Goal: Task Accomplishment & Management: Manage account settings

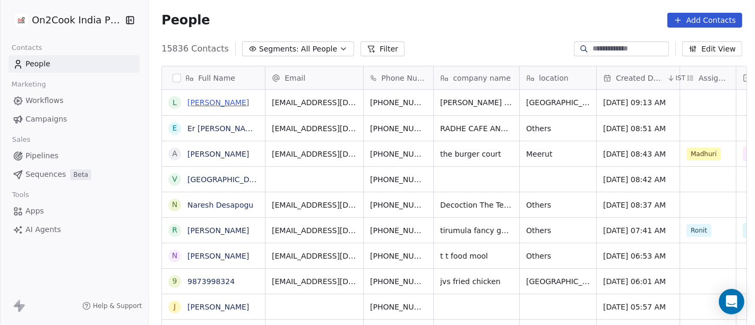
click at [196, 98] on link "Lalit Talwar" at bounding box center [218, 102] width 62 height 8
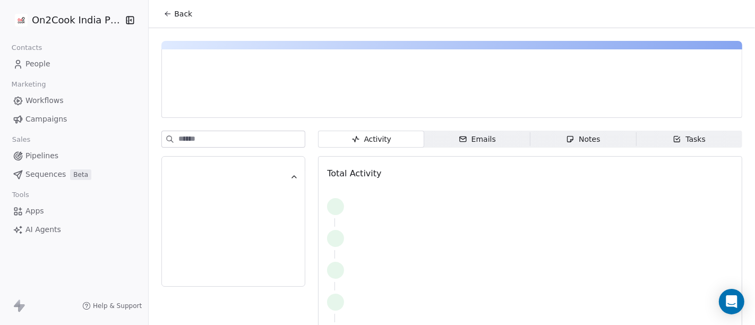
click at [180, 16] on span "Back" at bounding box center [183, 13] width 18 height 11
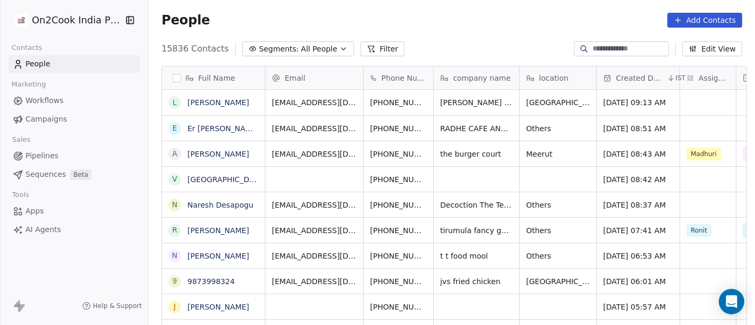
scroll to position [277, 602]
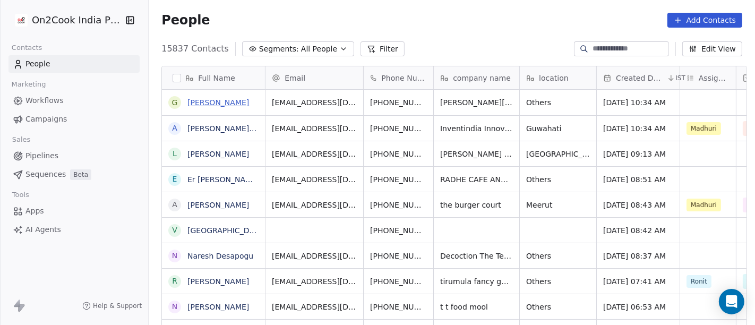
click at [236, 104] on link "Gaurav Khandelwal" at bounding box center [218, 102] width 62 height 8
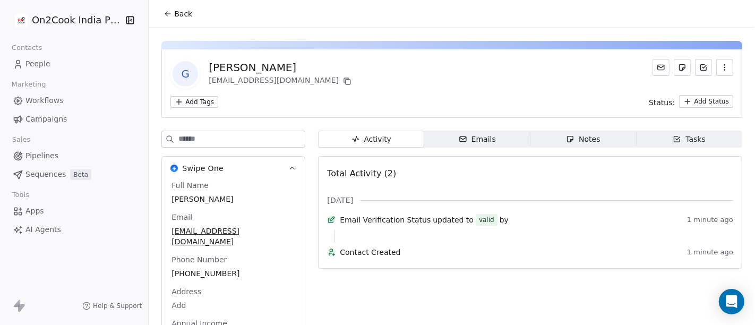
click at [174, 11] on span "Back" at bounding box center [183, 13] width 18 height 11
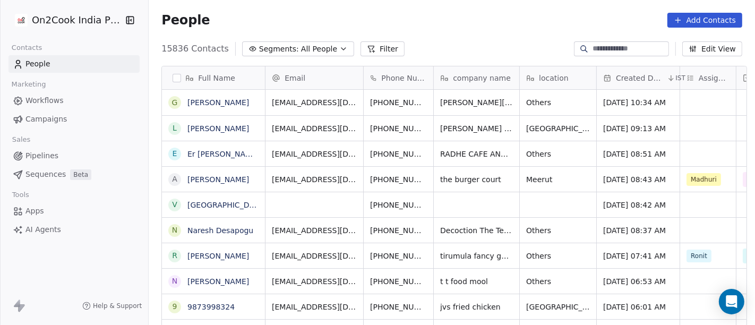
click at [364, 49] on button "Filter" at bounding box center [382, 48] width 44 height 15
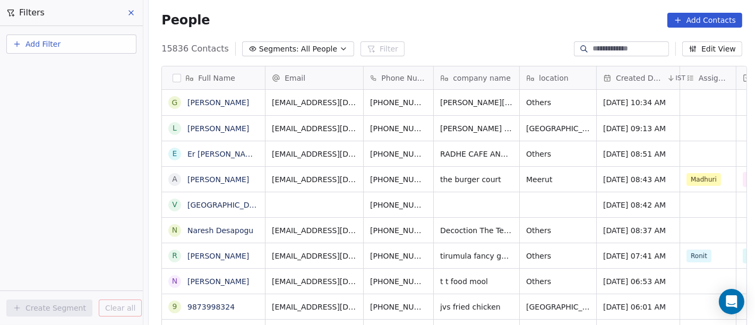
drag, startPoint x: 38, startPoint y: 39, endPoint x: 56, endPoint y: 38, distance: 18.1
click at [38, 39] on span "Add Filter" at bounding box center [42, 44] width 35 height 11
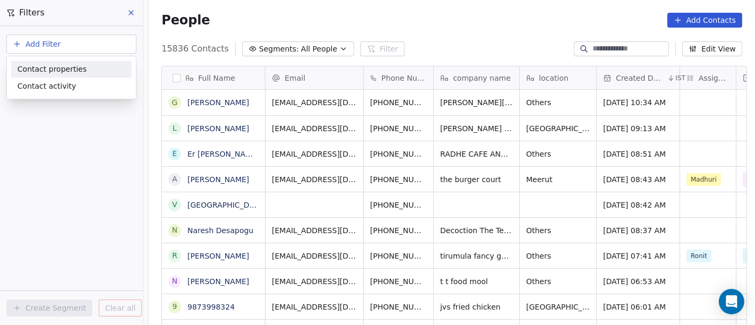
click at [77, 62] on div "Contact properties" at bounding box center [71, 69] width 121 height 17
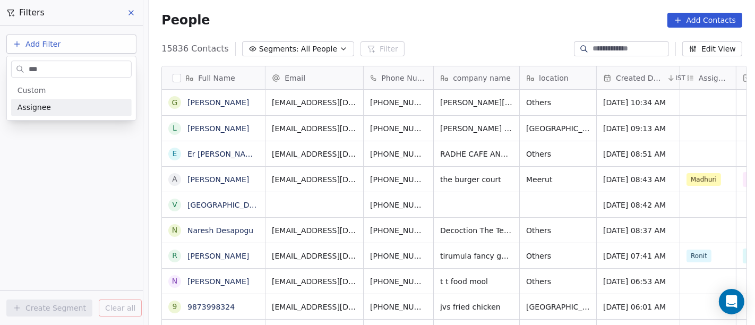
type input "***"
click at [77, 102] on div "Assignee" at bounding box center [72, 107] width 108 height 11
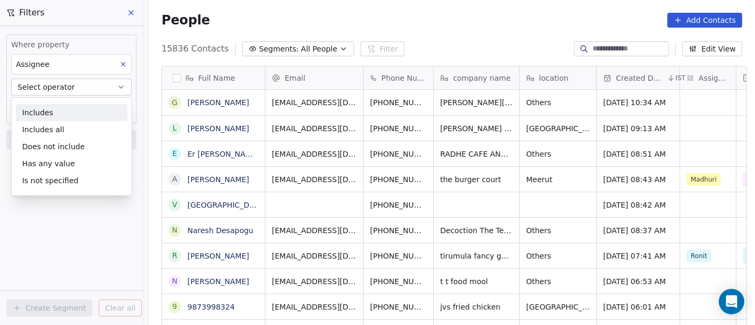
click at [85, 114] on div "Includes" at bounding box center [71, 112] width 111 height 17
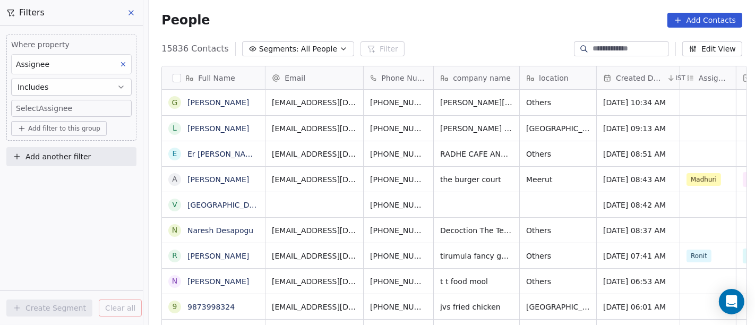
click at [89, 81] on button "Includes" at bounding box center [71, 87] width 121 height 17
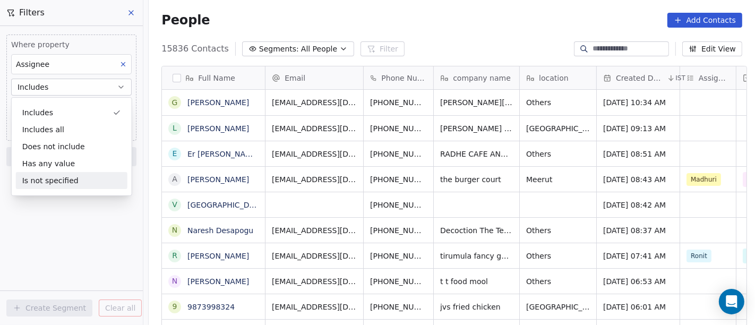
click at [71, 176] on div "Is not specified" at bounding box center [71, 180] width 111 height 17
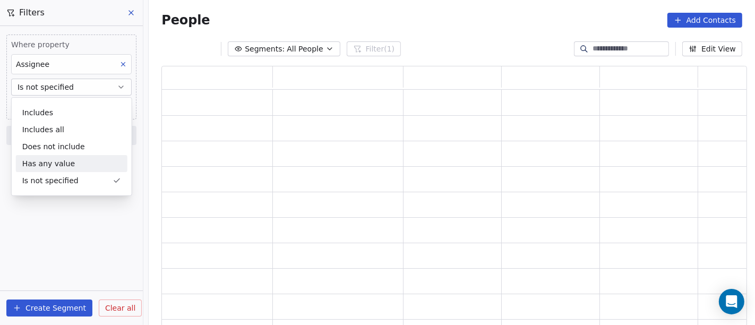
scroll to position [252, 577]
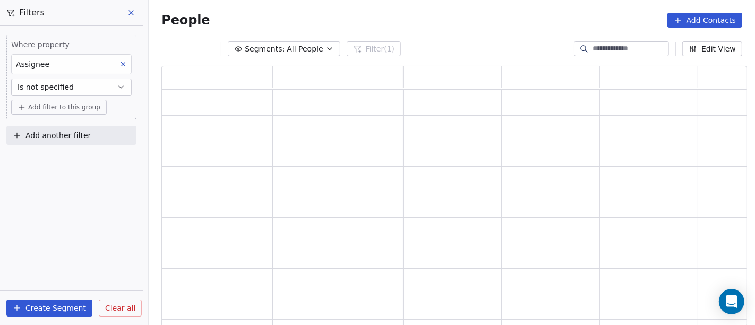
click at [59, 105] on span "Add filter to this group" at bounding box center [64, 107] width 72 height 8
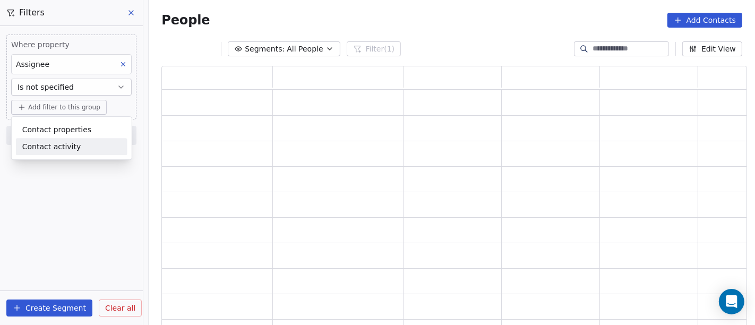
click at [70, 192] on html "On2Cook India Pvt. Ltd. Contacts People Marketing Workflows Campaigns Sales Pip…" at bounding box center [377, 162] width 755 height 325
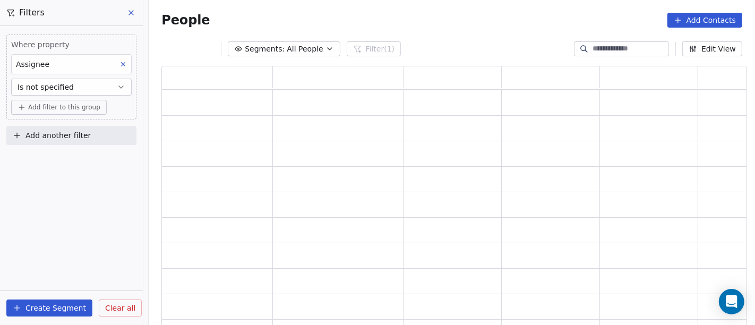
click at [57, 109] on span "Add filter to this group" at bounding box center [64, 107] width 72 height 8
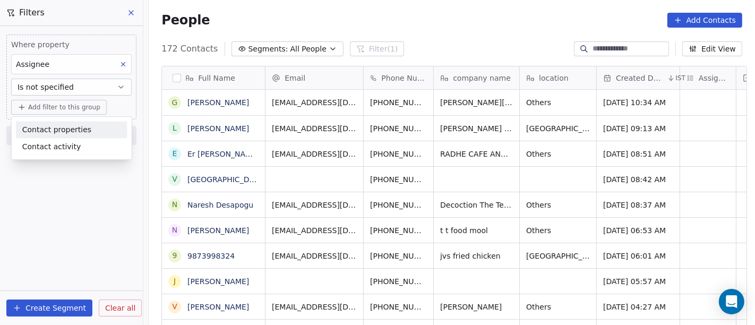
scroll to position [277, 602]
click at [63, 130] on span "Contact properties" at bounding box center [56, 129] width 69 height 11
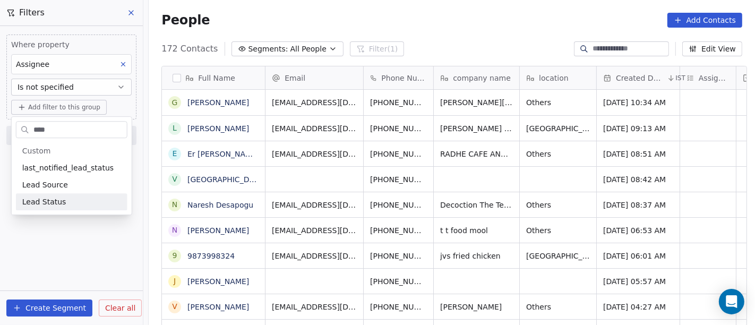
type input "****"
click at [96, 193] on div "Lead Status" at bounding box center [71, 201] width 111 height 17
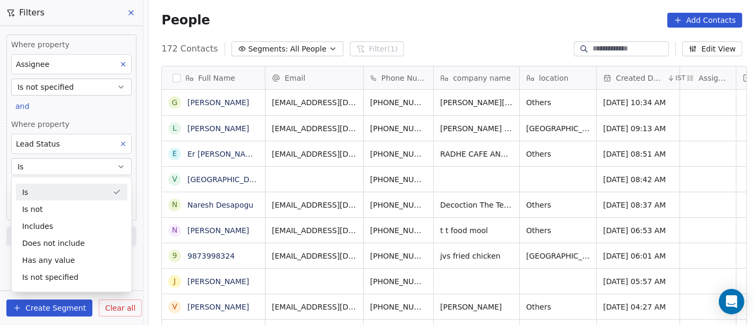
click at [569, 22] on div "People Add Contacts" at bounding box center [451, 20] width 581 height 15
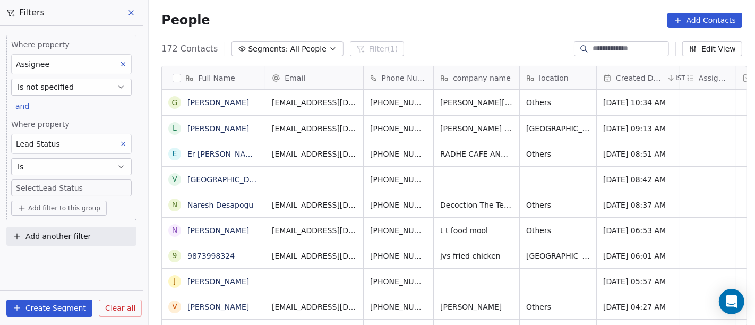
click at [46, 185] on body "On2Cook India Pvt. Ltd. Contacts People Marketing Workflows Campaigns Sales Pip…" at bounding box center [377, 162] width 755 height 325
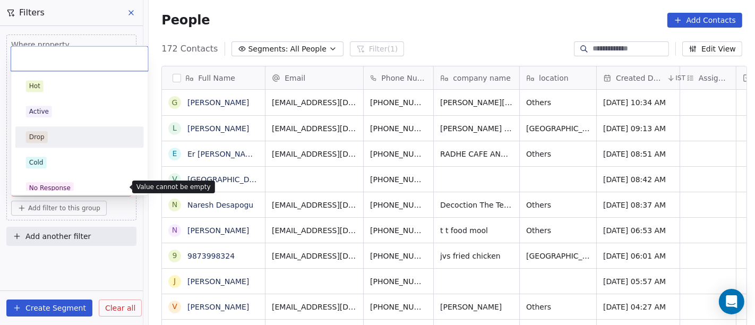
click at [371, 26] on html "On2Cook India Pvt. Ltd. Contacts People Marketing Workflows Campaigns Sales Pip…" at bounding box center [377, 162] width 755 height 325
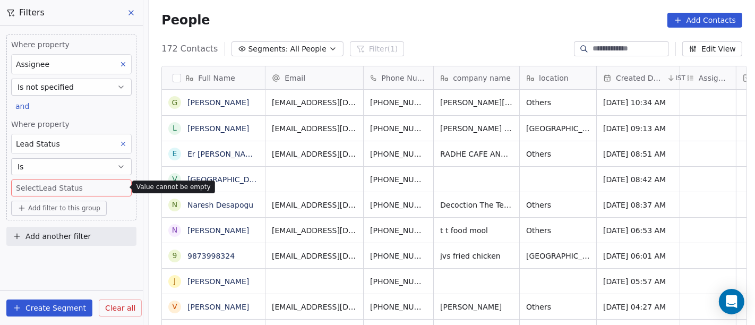
click at [70, 147] on div "Lead Status" at bounding box center [71, 144] width 121 height 20
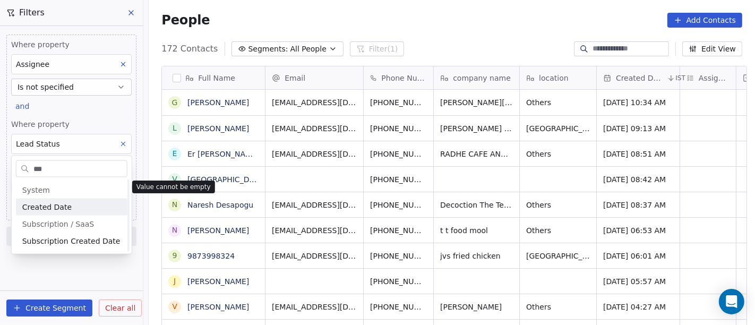
scroll to position [0, 0]
type input "***"
click at [66, 211] on span "Created Date" at bounding box center [46, 207] width 49 height 11
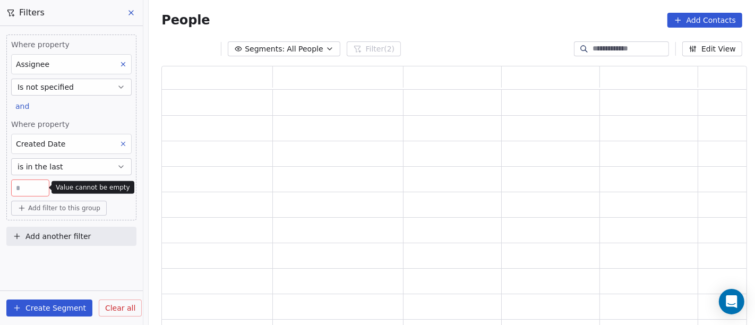
scroll to position [252, 577]
click at [59, 165] on button "is in the last" at bounding box center [71, 166] width 121 height 17
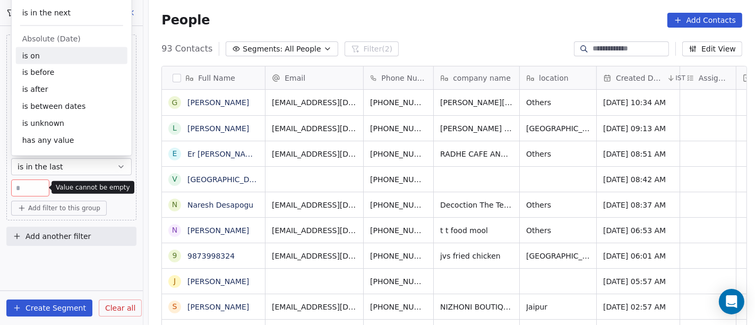
scroll to position [277, 602]
click at [64, 89] on div "is after" at bounding box center [71, 89] width 111 height 17
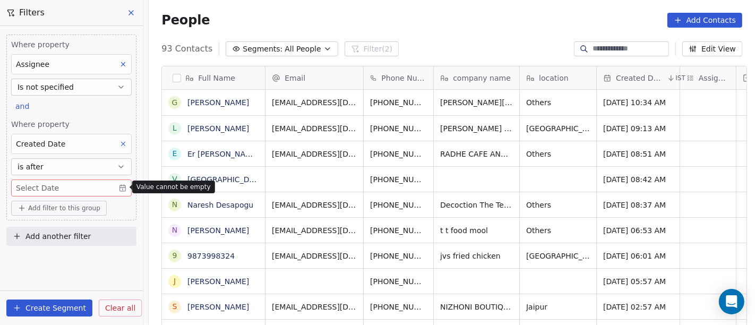
click at [72, 191] on body "On2Cook India Pvt. Ltd. Contacts People Marketing Workflows Campaigns Sales Pip…" at bounding box center [377, 162] width 755 height 325
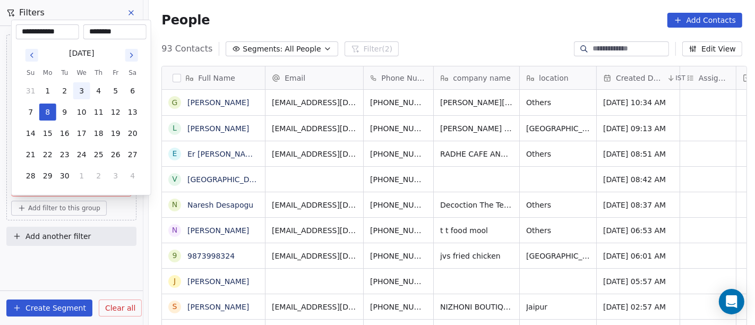
click at [83, 89] on button "3" at bounding box center [81, 90] width 17 height 17
type input "**********"
click at [390, 16] on html "On2Cook India Pvt. Ltd. Contacts People Marketing Workflows Campaigns Sales Pip…" at bounding box center [377, 162] width 755 height 325
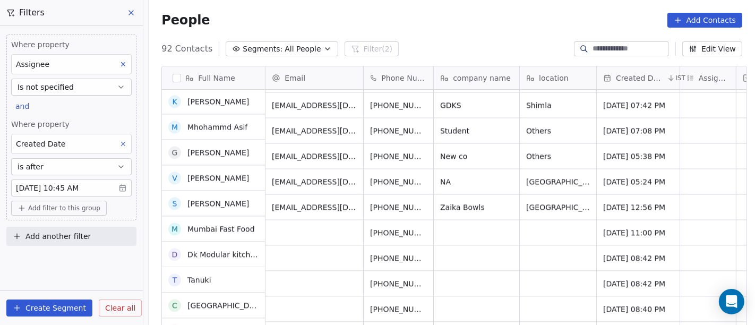
scroll to position [0, 0]
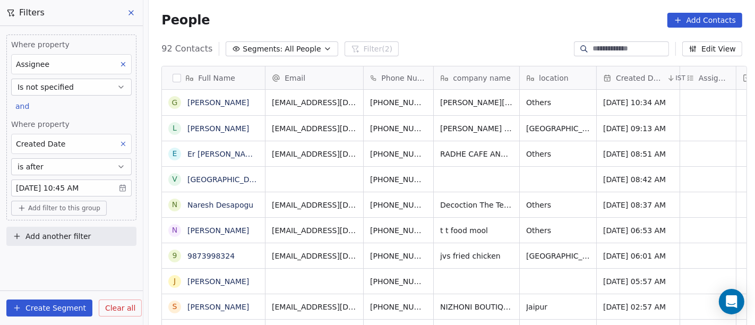
click at [487, 42] on div "92 Contacts Segments: All People Filter (2) Edit View" at bounding box center [452, 48] width 606 height 17
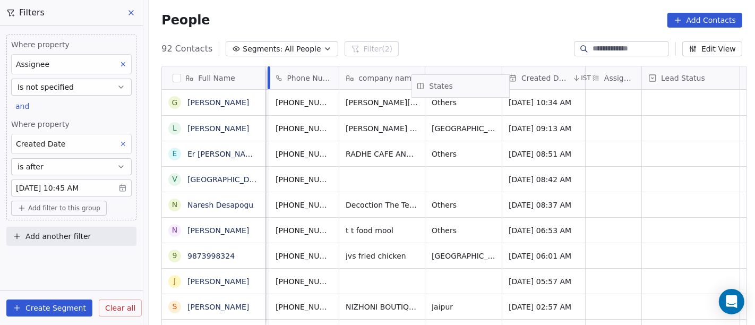
scroll to position [0, 77]
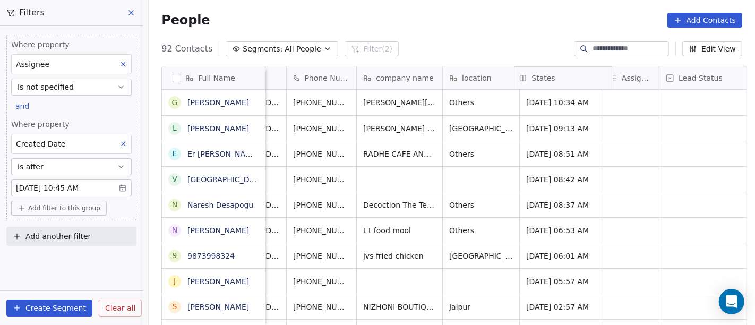
drag, startPoint x: 555, startPoint y: 78, endPoint x: 540, endPoint y: 80, distance: 14.5
click at [540, 80] on div "Full Name G Gaurav Khandelwal L Lalit Talwar E Er Khushal Pandya V Villa Oceani…" at bounding box center [454, 196] width 584 height 261
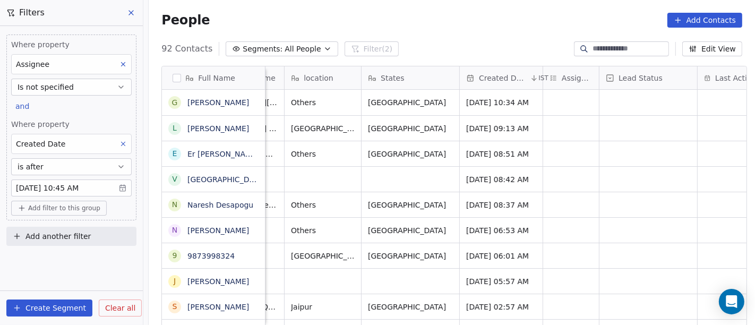
scroll to position [0, 236]
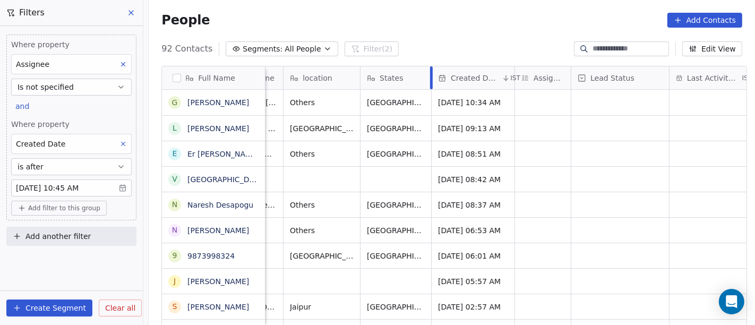
drag, startPoint x: 453, startPoint y: 75, endPoint x: 426, endPoint y: 81, distance: 27.7
click at [604, 104] on div "grid" at bounding box center [620, 102] width 98 height 25
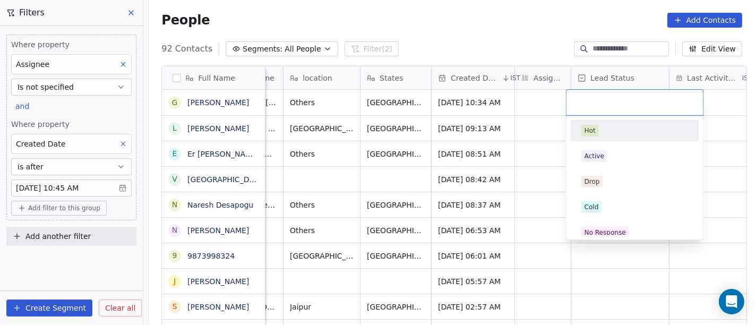
click at [528, 31] on html "On2Cook India Pvt. Ltd. Contacts People Marketing Workflows Campaigns Sales Pip…" at bounding box center [377, 162] width 755 height 325
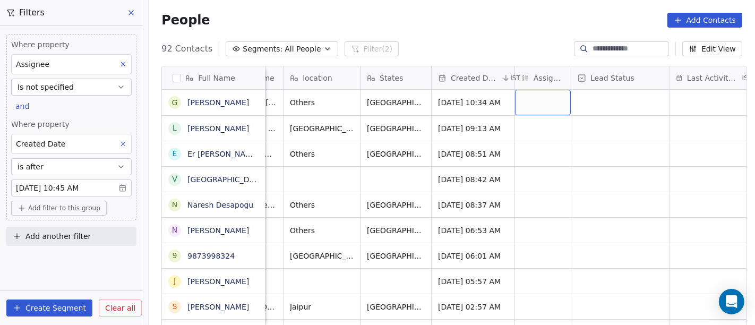
click at [543, 99] on div "grid" at bounding box center [543, 102] width 56 height 25
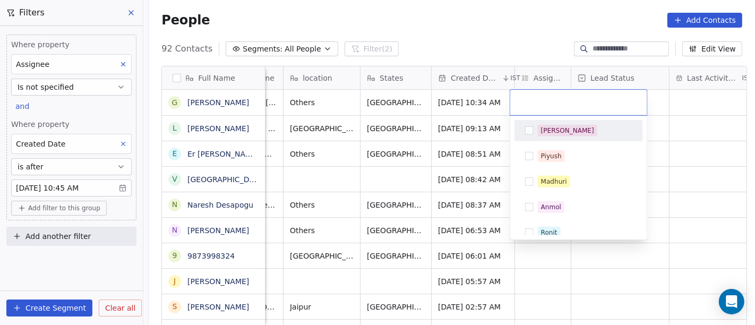
click at [556, 140] on div "[PERSON_NAME]" at bounding box center [578, 130] width 128 height 21
click at [495, 45] on html "On2Cook India Pvt. Ltd. Contacts People Marketing Workflows Campaigns Sales Pip…" at bounding box center [377, 162] width 755 height 325
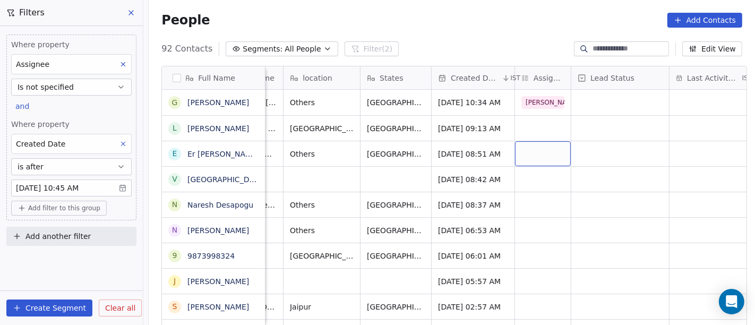
click at [547, 149] on div "grid" at bounding box center [543, 153] width 56 height 25
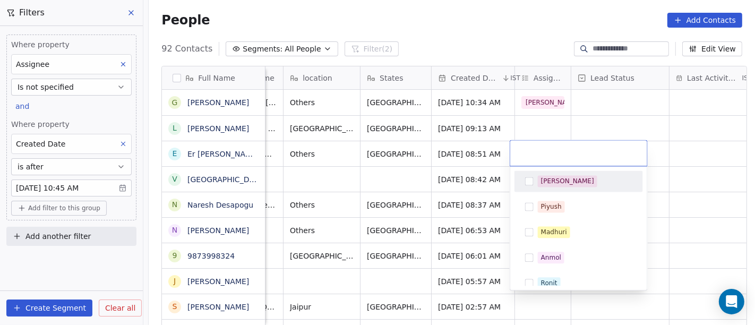
click at [543, 183] on div "[PERSON_NAME]" at bounding box center [567, 181] width 53 height 10
click at [505, 44] on html "On2Cook India Pvt. Ltd. Contacts People Marketing Workflows Campaigns Sales Pip…" at bounding box center [377, 162] width 755 height 325
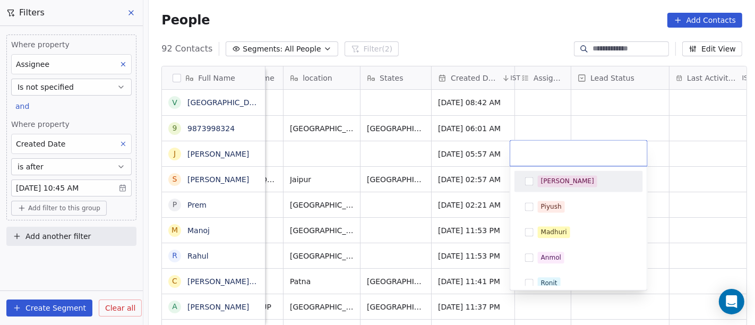
click at [511, 27] on html "On2Cook India Pvt. Ltd. Contacts People Marketing Workflows Campaigns Sales Pip…" at bounding box center [377, 162] width 755 height 325
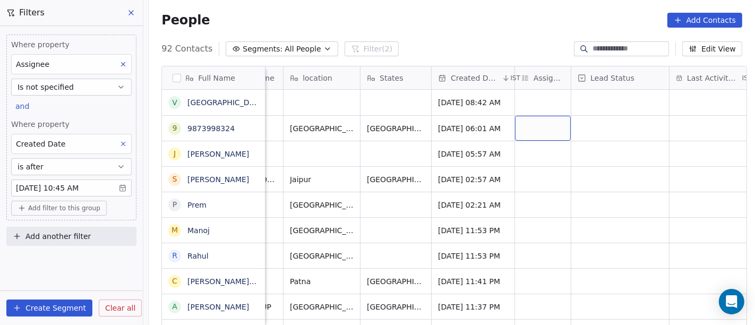
click at [537, 127] on div "grid" at bounding box center [543, 128] width 56 height 25
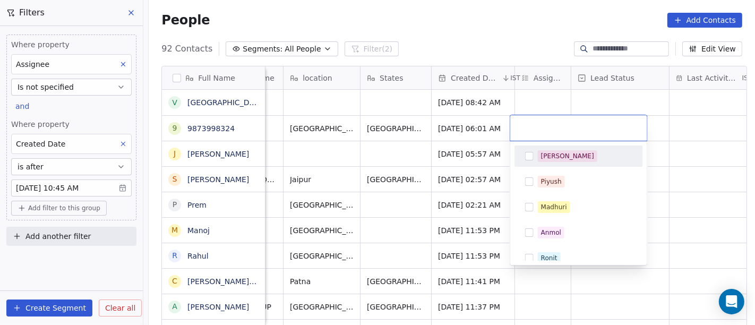
click at [552, 157] on div "[PERSON_NAME]" at bounding box center [567, 156] width 53 height 10
click at [526, 40] on html "On2Cook India Pvt. Ltd. Contacts People Marketing Workflows Campaigns Sales Pip…" at bounding box center [377, 162] width 755 height 325
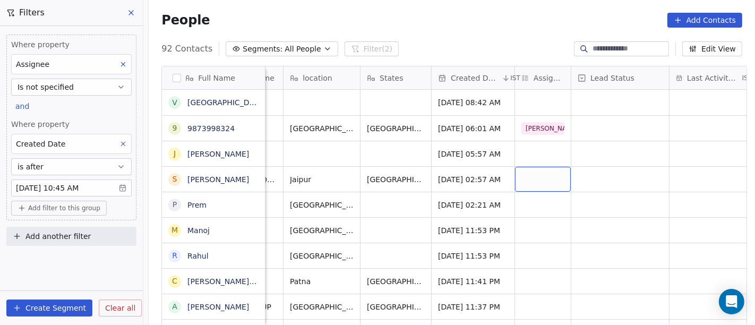
click at [532, 175] on div "grid" at bounding box center [543, 179] width 56 height 25
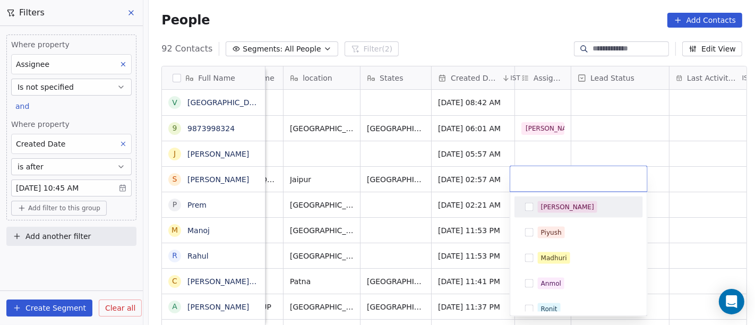
click at [563, 203] on div "[PERSON_NAME]" at bounding box center [585, 207] width 94 height 12
click at [574, 122] on html "On2Cook India Pvt. Ltd. Contacts People Marketing Workflows Campaigns Sales Pip…" at bounding box center [377, 162] width 755 height 325
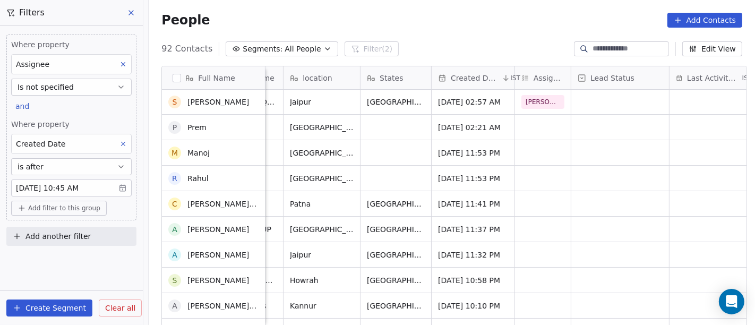
scroll to position [80, 0]
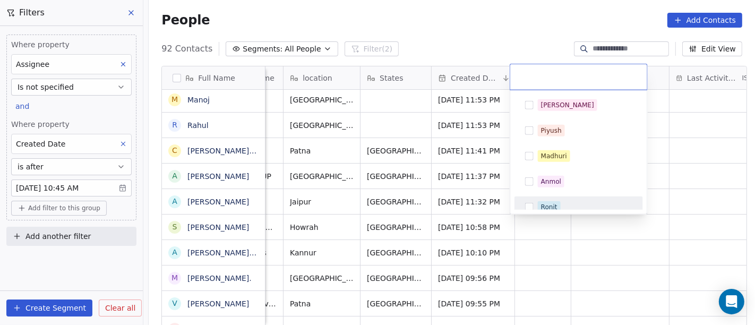
click at [559, 199] on div "Ronit" at bounding box center [579, 207] width 120 height 17
click at [546, 210] on div "Salim Piyush Madhuri Anmol Ronit Saurabh Sapan Falguni Mary Ajay Ankit Rohit Sh…" at bounding box center [578, 152] width 137 height 124
click at [541, 202] on div "Ronit" at bounding box center [549, 207] width 16 height 10
click at [669, 182] on html "On2Cook India Pvt. Ltd. Contacts People Marketing Workflows Campaigns Sales Pip…" at bounding box center [377, 162] width 755 height 325
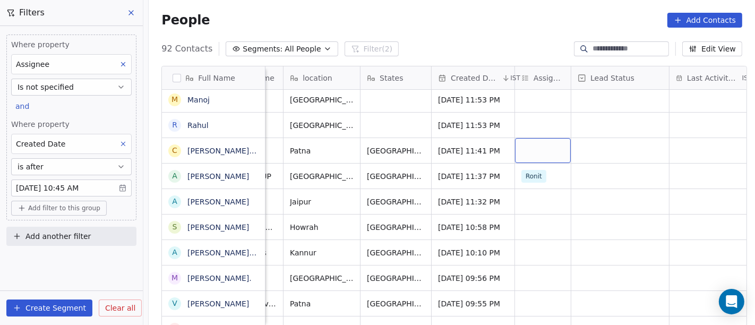
click at [519, 151] on div "grid" at bounding box center [543, 150] width 56 height 25
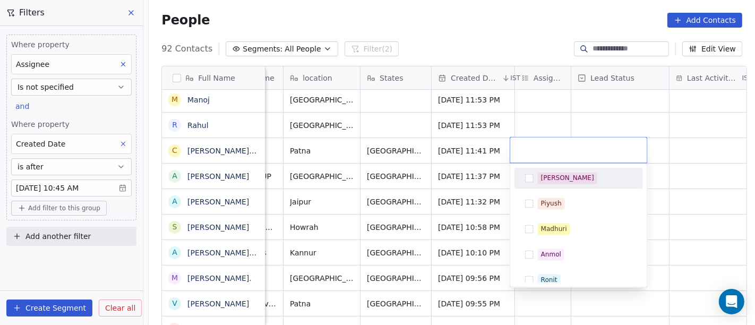
click at [553, 173] on span "[PERSON_NAME]" at bounding box center [567, 179] width 59 height 12
click at [643, 122] on html "On2Cook India Pvt. Ltd. Contacts People Marketing Workflows Campaigns Sales Pip…" at bounding box center [377, 162] width 755 height 325
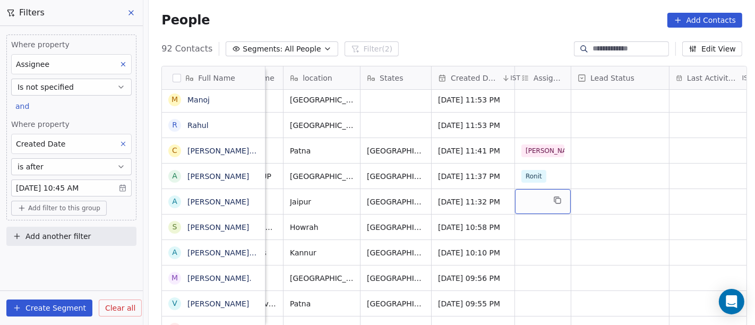
click at [528, 203] on div "grid" at bounding box center [543, 201] width 56 height 25
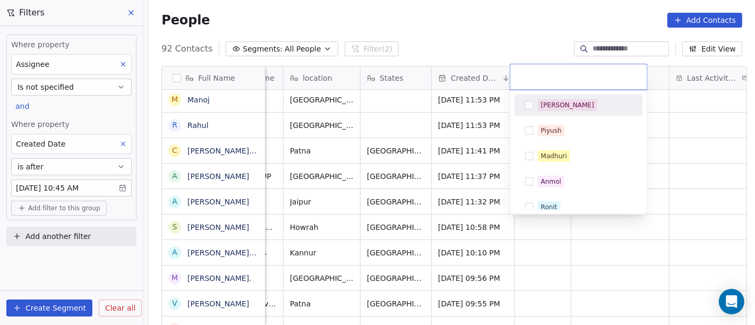
click at [545, 109] on div "[PERSON_NAME]" at bounding box center [567, 105] width 53 height 10
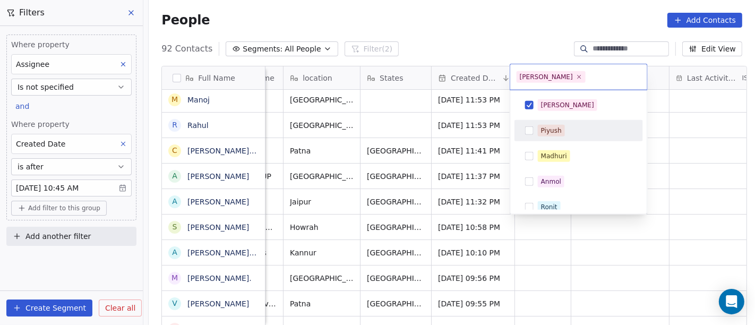
click at [676, 193] on html "On2Cook India Pvt. Ltd. Contacts People Marketing Workflows Campaigns Sales Pip…" at bounding box center [377, 162] width 755 height 325
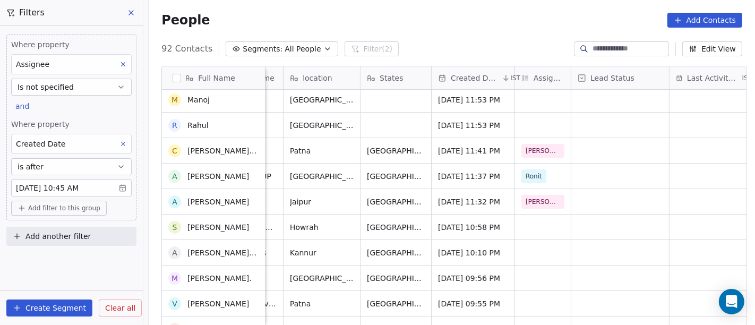
scroll to position [87, 0]
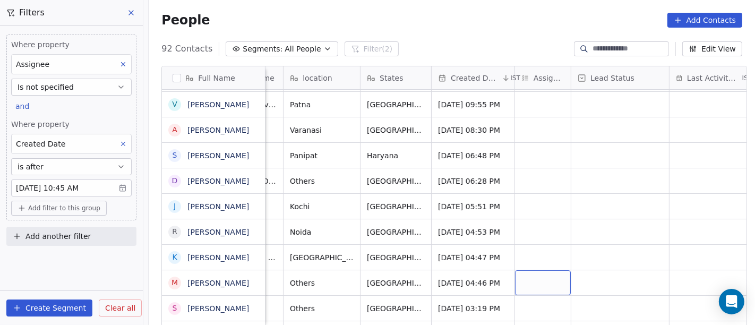
click at [531, 277] on div "grid" at bounding box center [543, 282] width 56 height 25
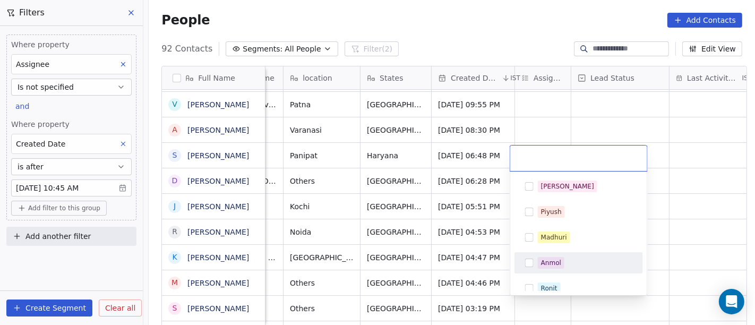
click at [620, 119] on html "On2Cook India Pvt. Ltd. Contacts People Marketing Workflows Campaigns Sales Pip…" at bounding box center [377, 162] width 755 height 325
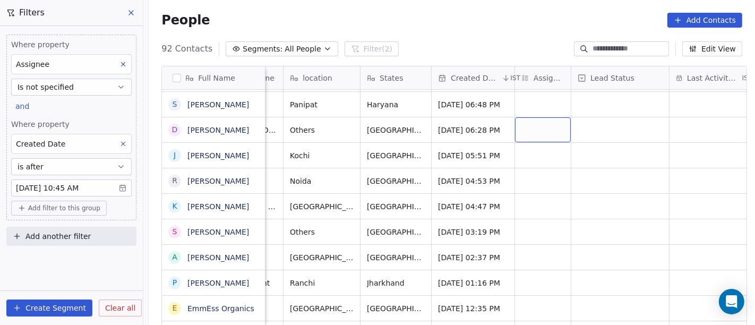
click at [527, 126] on div "grid" at bounding box center [543, 129] width 56 height 25
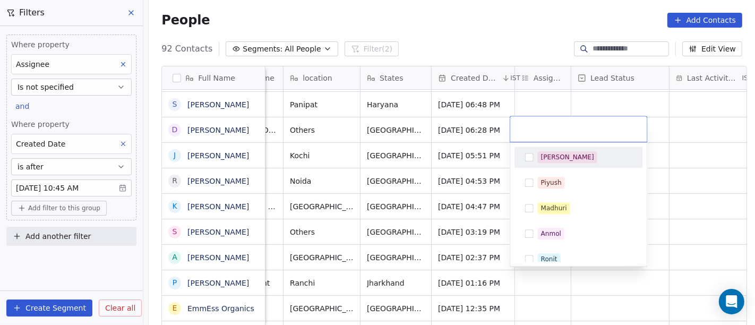
click at [554, 154] on div "[PERSON_NAME]" at bounding box center [567, 157] width 53 height 10
click at [646, 100] on html "On2Cook India Pvt. Ltd. Contacts People Marketing Workflows Campaigns Sales Pip…" at bounding box center [377, 162] width 755 height 325
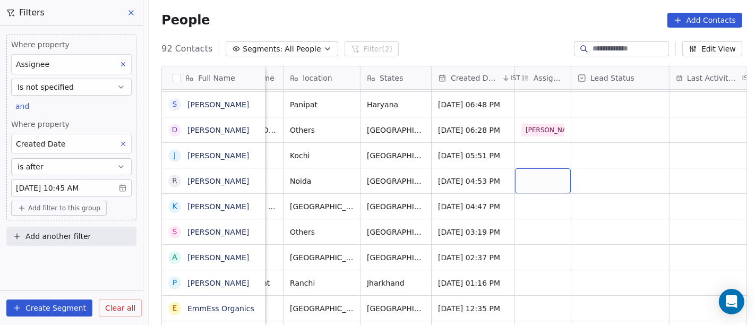
click at [535, 179] on div "grid" at bounding box center [543, 180] width 56 height 25
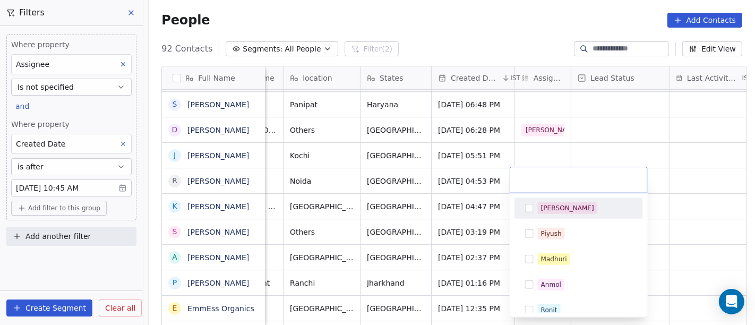
click at [549, 213] on span "[PERSON_NAME]" at bounding box center [567, 208] width 59 height 12
click at [625, 144] on html "On2Cook India Pvt. Ltd. Contacts People Marketing Workflows Campaigns Sales Pip…" at bounding box center [377, 162] width 755 height 325
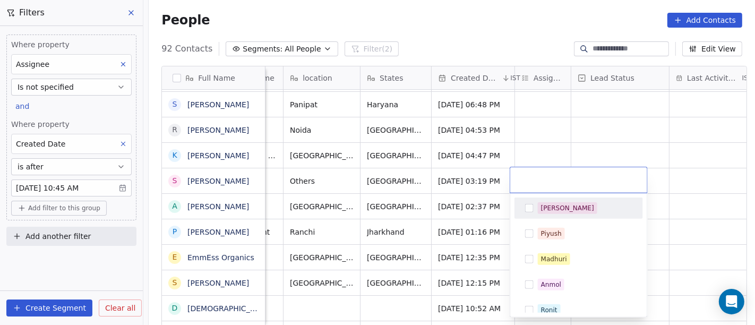
click at [587, 139] on html "On2Cook India Pvt. Ltd. Contacts People Marketing Workflows Campaigns Sales Pip…" at bounding box center [377, 162] width 755 height 325
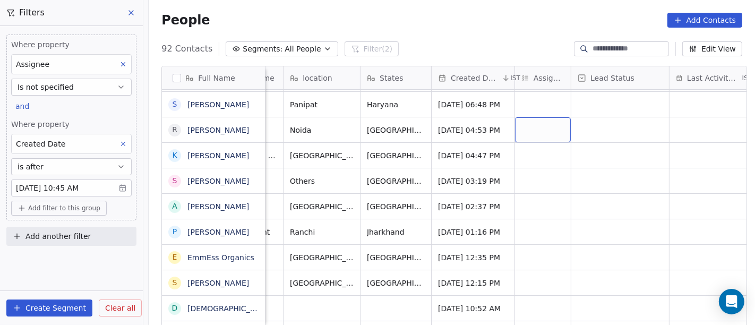
click at [535, 132] on div "grid" at bounding box center [543, 129] width 56 height 25
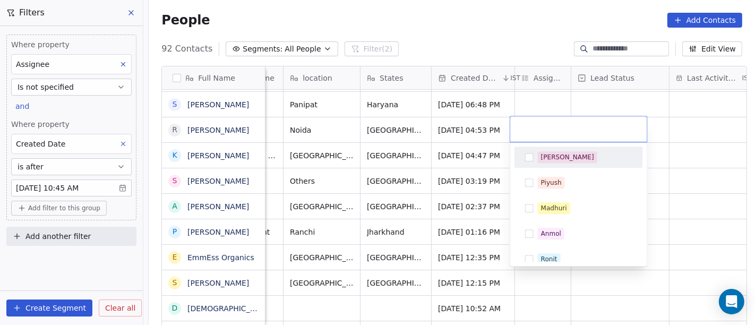
click at [548, 158] on div "[PERSON_NAME]" at bounding box center [567, 157] width 53 height 10
click at [684, 134] on html "On2Cook India Pvt. Ltd. Contacts People Marketing Workflows Campaigns Sales Pip…" at bounding box center [377, 162] width 755 height 325
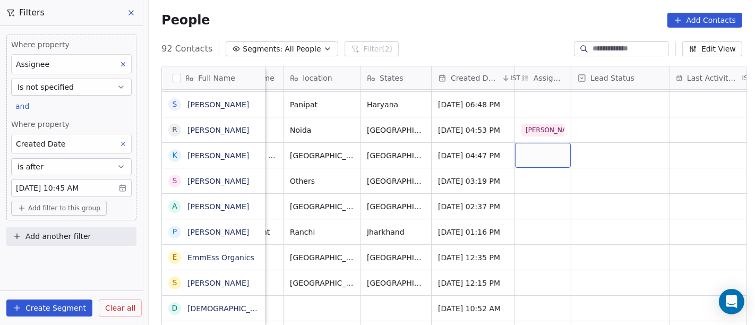
click at [520, 156] on div "grid" at bounding box center [543, 155] width 56 height 25
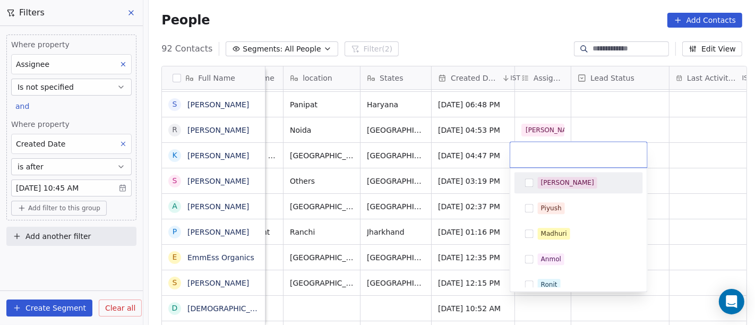
click at [558, 174] on div "[PERSON_NAME]" at bounding box center [579, 182] width 120 height 17
click at [641, 128] on html "On2Cook India Pvt. Ltd. Contacts People Marketing Workflows Campaigns Sales Pip…" at bounding box center [377, 162] width 755 height 325
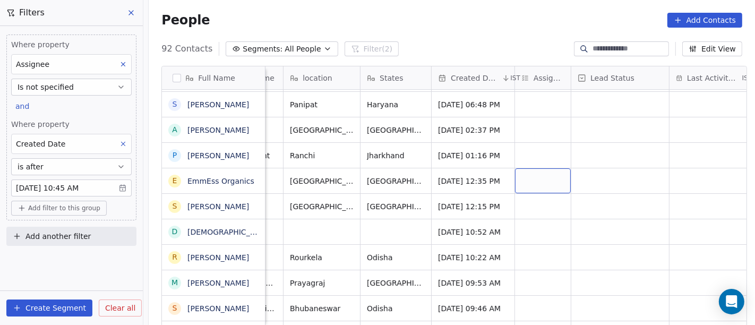
click at [529, 174] on div "grid" at bounding box center [543, 180] width 56 height 25
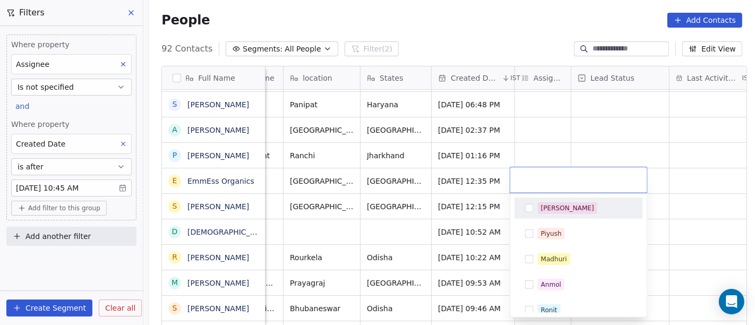
click at [551, 205] on div "[PERSON_NAME]" at bounding box center [567, 208] width 53 height 10
click at [577, 142] on html "On2Cook India Pvt. Ltd. Contacts People Marketing Workflows Campaigns Sales Pip…" at bounding box center [377, 162] width 755 height 325
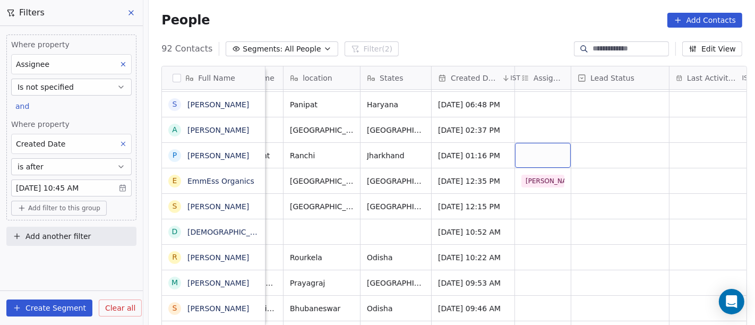
click at [531, 152] on div "grid" at bounding box center [543, 155] width 56 height 25
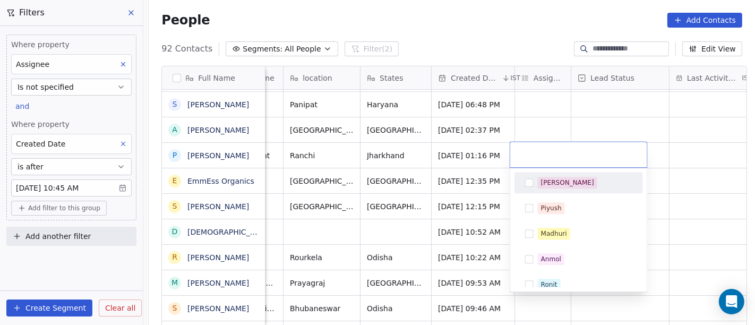
click at [550, 175] on div "[PERSON_NAME]" at bounding box center [579, 182] width 120 height 17
click at [579, 117] on html "On2Cook India Pvt. Ltd. Contacts People Marketing Workflows Campaigns Sales Pip…" at bounding box center [377, 162] width 755 height 325
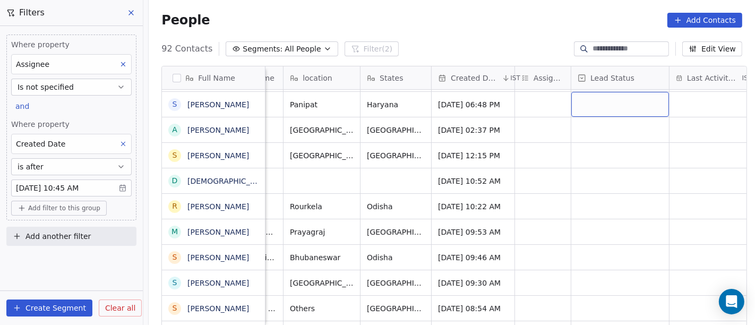
click at [609, 104] on div "grid" at bounding box center [620, 104] width 98 height 25
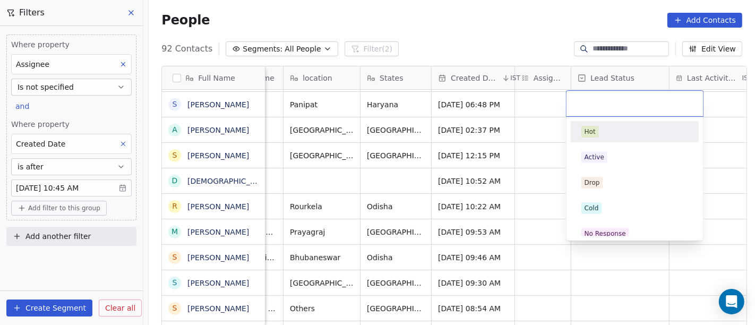
click at [537, 106] on html "On2Cook India Pvt. Ltd. Contacts People Marketing Workflows Campaigns Sales Pip…" at bounding box center [377, 162] width 755 height 325
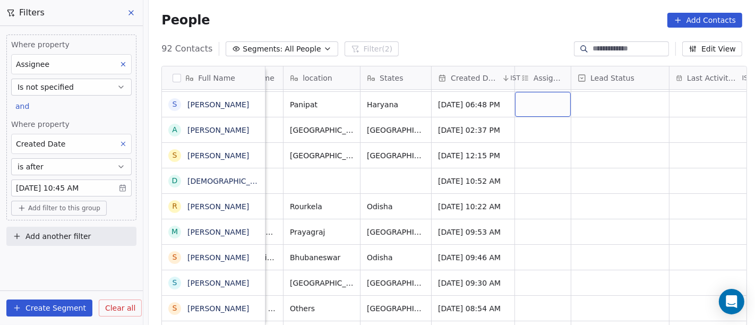
click at [530, 106] on div "grid" at bounding box center [543, 104] width 56 height 25
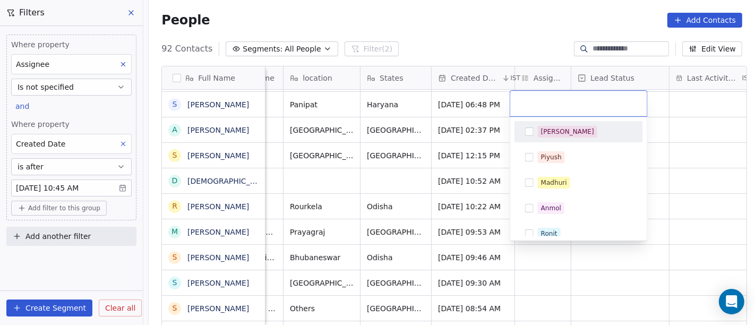
click at [549, 131] on div "[PERSON_NAME]" at bounding box center [567, 132] width 53 height 10
click at [680, 112] on html "On2Cook India Pvt. Ltd. Contacts People Marketing Workflows Campaigns Sales Pip…" at bounding box center [377, 162] width 755 height 325
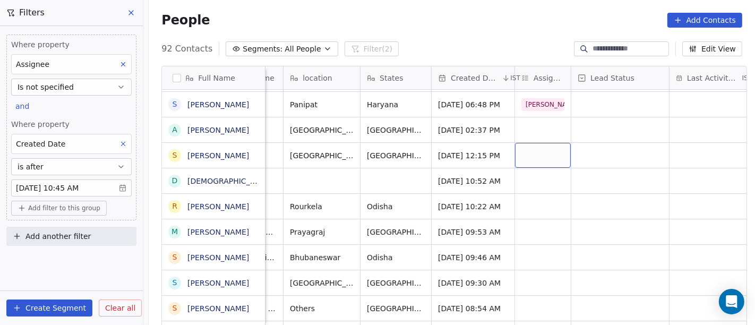
click at [521, 149] on div "grid" at bounding box center [543, 155] width 56 height 25
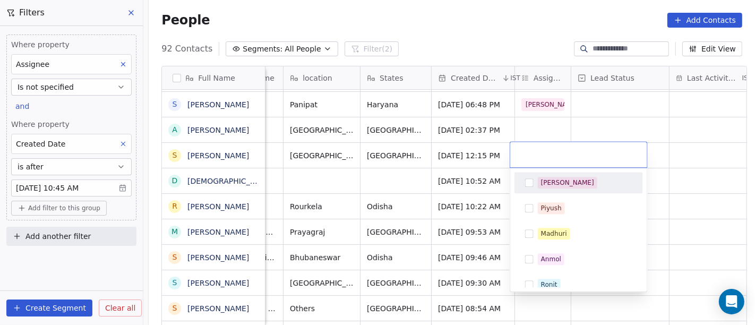
click at [559, 174] on div "[PERSON_NAME]" at bounding box center [579, 182] width 120 height 17
click at [673, 107] on html "On2Cook India Pvt. Ltd. Contacts People Marketing Workflows Campaigns Sales Pip…" at bounding box center [377, 162] width 755 height 325
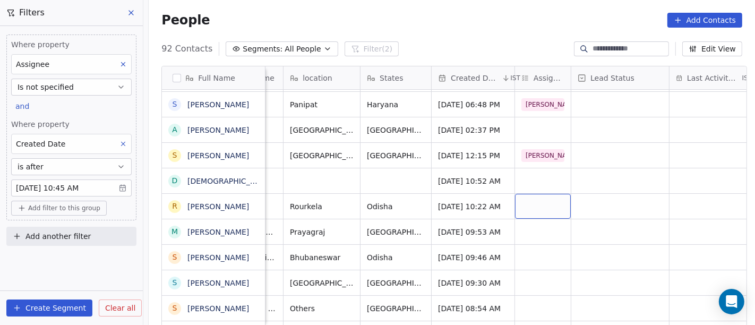
click at [538, 199] on div "grid" at bounding box center [543, 206] width 56 height 25
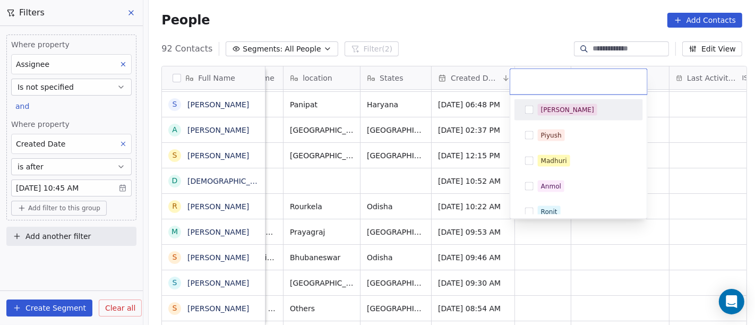
click at [555, 116] on div "[PERSON_NAME]" at bounding box center [579, 109] width 120 height 17
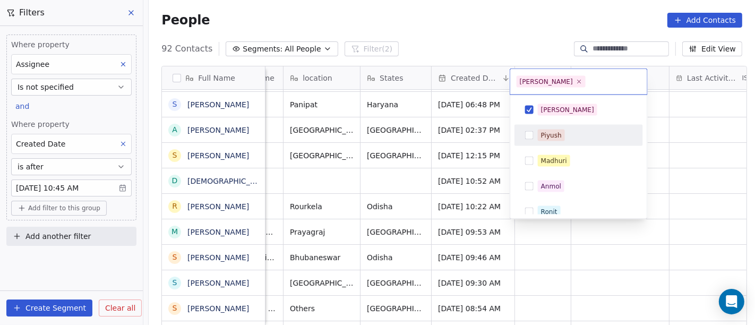
click at [691, 158] on html "On2Cook India Pvt. Ltd. Contacts People Marketing Workflows Campaigns Sales Pip…" at bounding box center [377, 162] width 755 height 325
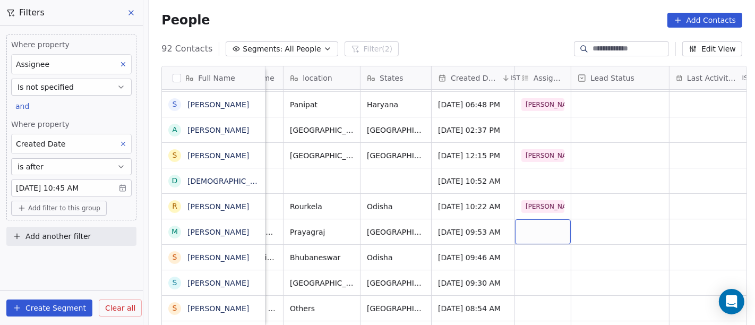
click at [520, 225] on div "grid" at bounding box center [543, 231] width 56 height 25
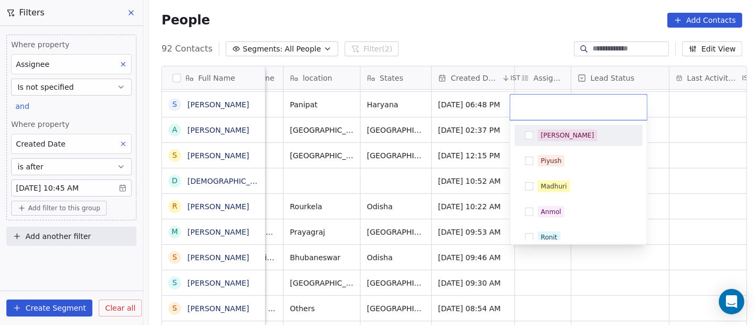
click at [552, 134] on div "[PERSON_NAME]" at bounding box center [567, 136] width 53 height 10
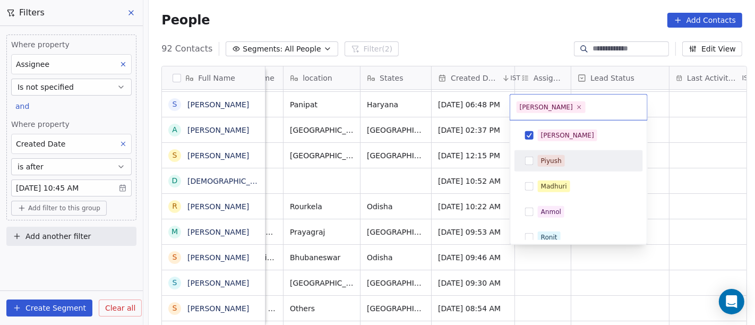
click at [690, 163] on html "On2Cook India Pvt. Ltd. Contacts People Marketing Workflows Campaigns Sales Pip…" at bounding box center [377, 162] width 755 height 325
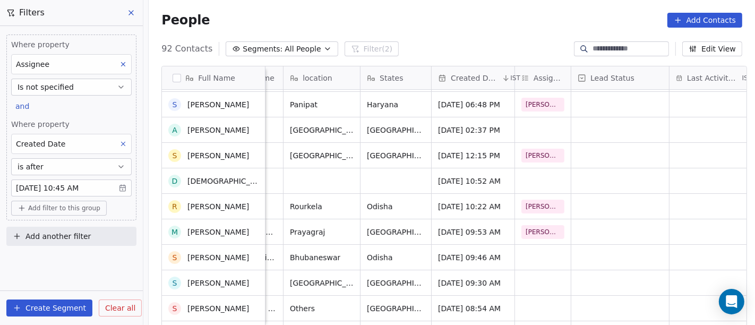
scroll to position [159, 0]
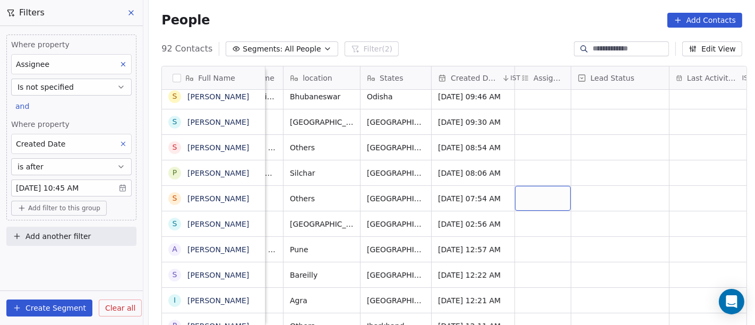
click at [537, 197] on div "grid" at bounding box center [543, 198] width 56 height 25
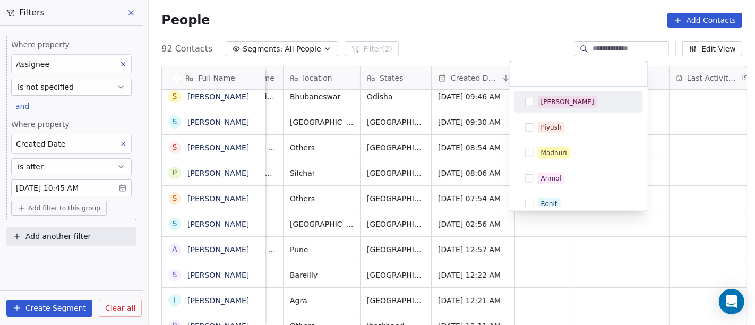
click at [551, 100] on div "[PERSON_NAME]" at bounding box center [567, 102] width 53 height 10
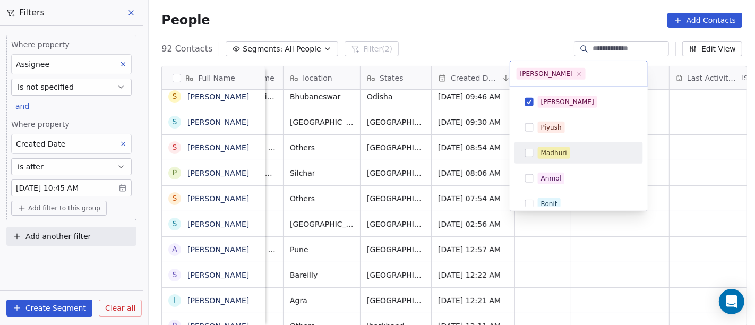
click at [680, 177] on html "On2Cook India Pvt. Ltd. Contacts People Marketing Workflows Campaigns Sales Pip…" at bounding box center [377, 162] width 755 height 325
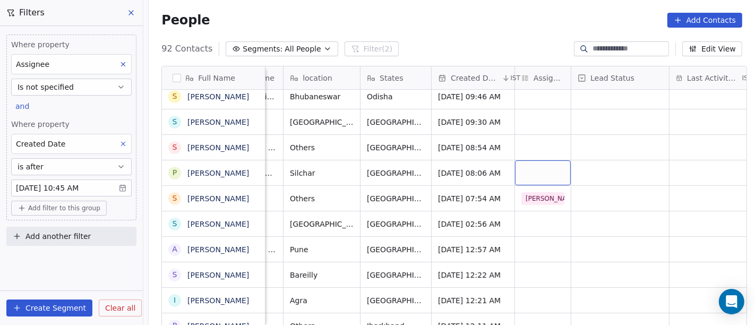
click at [532, 183] on div "grid" at bounding box center [543, 172] width 56 height 25
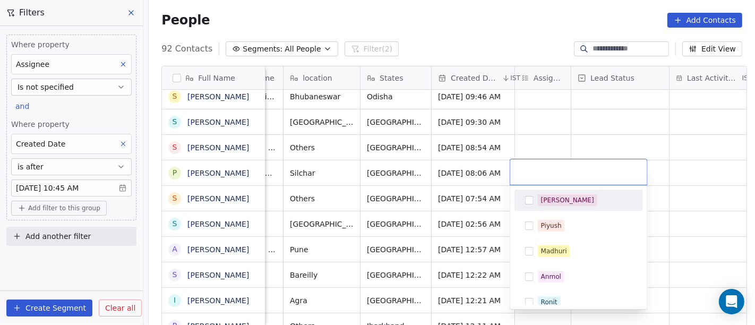
click at [569, 204] on div "[PERSON_NAME]" at bounding box center [585, 200] width 94 height 12
click at [655, 166] on html "On2Cook India Pvt. Ltd. Contacts People Marketing Workflows Campaigns Sales Pip…" at bounding box center [377, 162] width 755 height 325
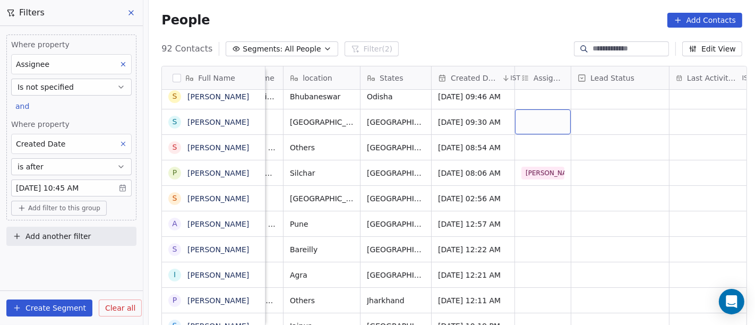
click at [534, 115] on div "grid" at bounding box center [543, 121] width 56 height 25
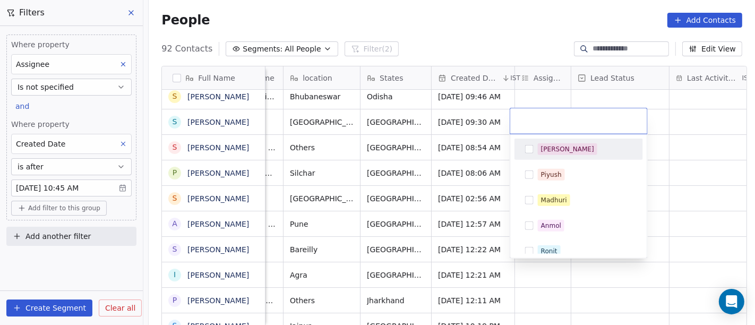
click at [549, 143] on span "[PERSON_NAME]" at bounding box center [567, 149] width 59 height 12
click at [665, 134] on html "On2Cook India Pvt. Ltd. Contacts People Marketing Workflows Campaigns Sales Pip…" at bounding box center [377, 162] width 755 height 325
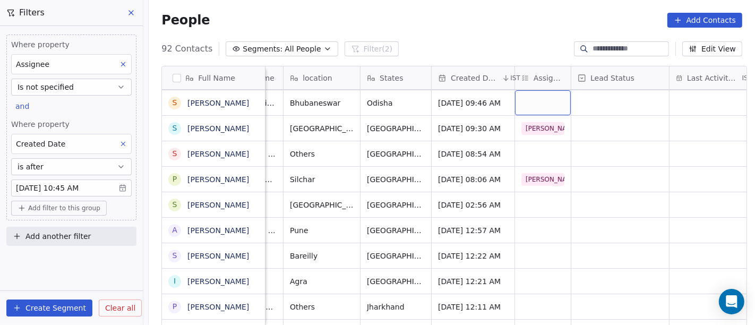
click at [528, 102] on div "grid" at bounding box center [543, 102] width 56 height 25
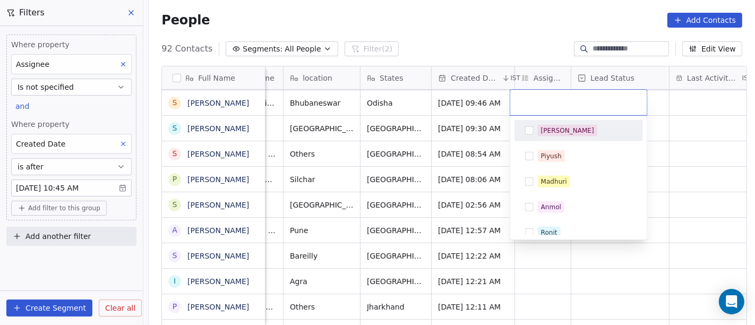
click at [556, 134] on div "[PERSON_NAME]" at bounding box center [567, 131] width 53 height 10
click at [680, 140] on html "On2Cook India Pvt. Ltd. Contacts People Marketing Workflows Campaigns Sales Pip…" at bounding box center [377, 162] width 755 height 325
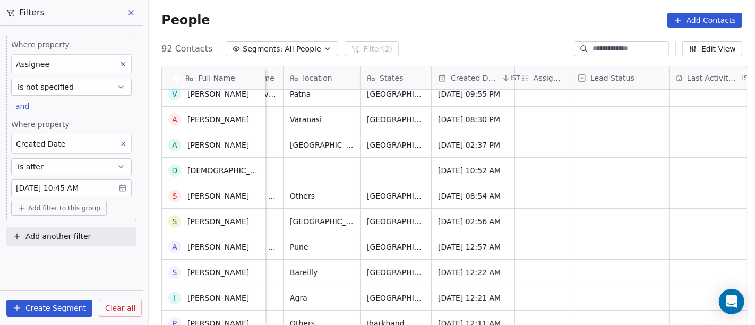
scroll to position [0, 0]
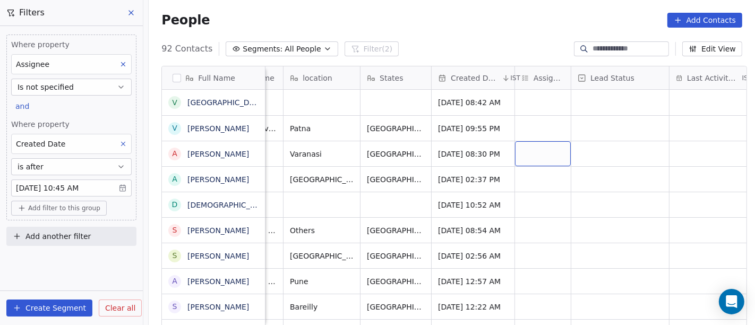
click at [528, 153] on div "grid" at bounding box center [543, 153] width 56 height 25
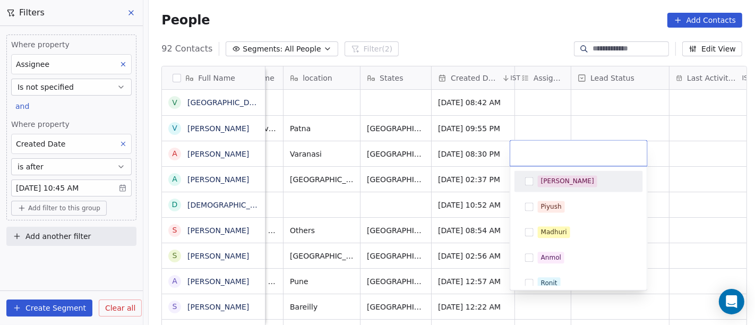
click at [544, 181] on div "[PERSON_NAME]" at bounding box center [567, 181] width 53 height 10
click at [635, 126] on html "On2Cook India Pvt. Ltd. Contacts People Marketing Workflows Campaigns Sales Pip…" at bounding box center [377, 162] width 755 height 325
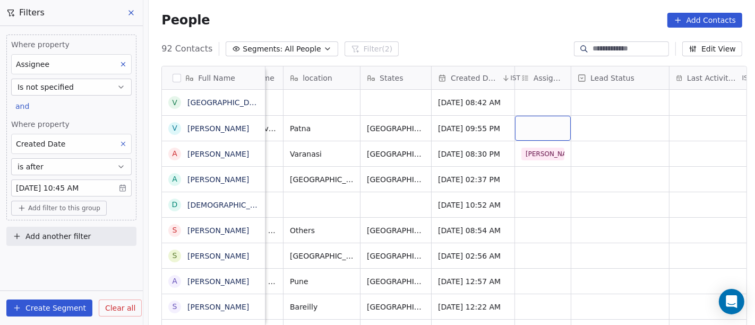
click at [518, 133] on div "grid" at bounding box center [543, 128] width 56 height 25
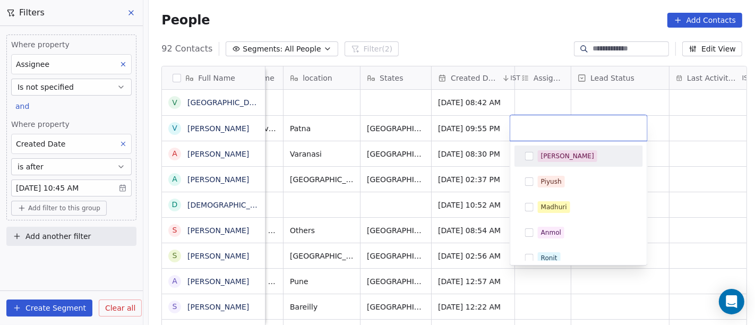
click at [572, 156] on div "[PERSON_NAME]" at bounding box center [585, 156] width 94 height 12
click at [643, 159] on div "Salim Piyush Madhuri Anmol Ronit Saurabh Sapan Falguni Mary Ajay Ankit Rohit Sh…" at bounding box center [578, 203] width 137 height 124
click at [667, 160] on html "On2Cook India Pvt. Ltd. Contacts People Marketing Workflows Campaigns Sales Pip…" at bounding box center [377, 162] width 755 height 325
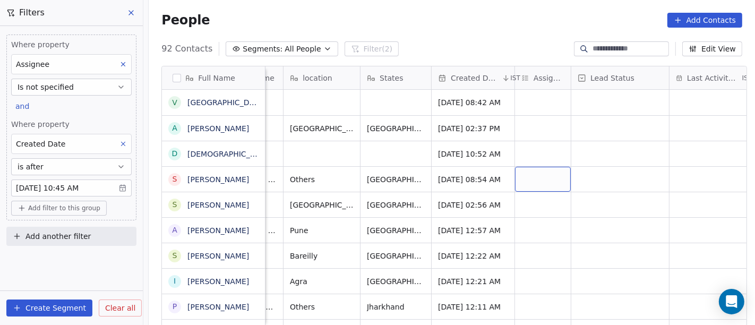
click at [534, 179] on div "grid" at bounding box center [543, 179] width 56 height 25
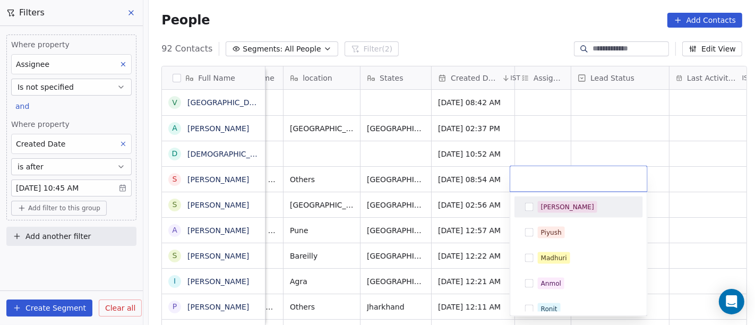
click at [570, 205] on div "[PERSON_NAME]" at bounding box center [585, 207] width 94 height 12
click at [650, 178] on html "On2Cook India Pvt. Ltd. Contacts People Marketing Workflows Campaigns Sales Pip…" at bounding box center [377, 162] width 755 height 325
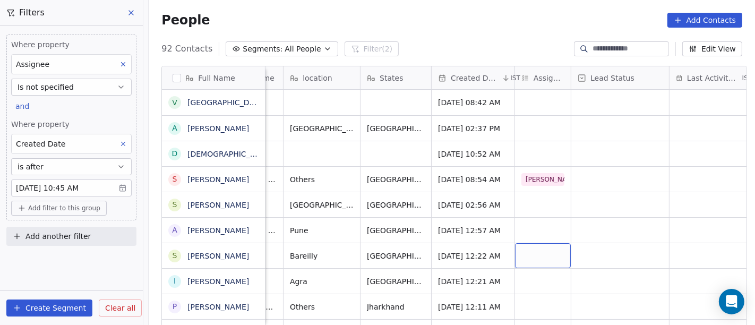
click at [528, 258] on div "grid" at bounding box center [543, 255] width 56 height 25
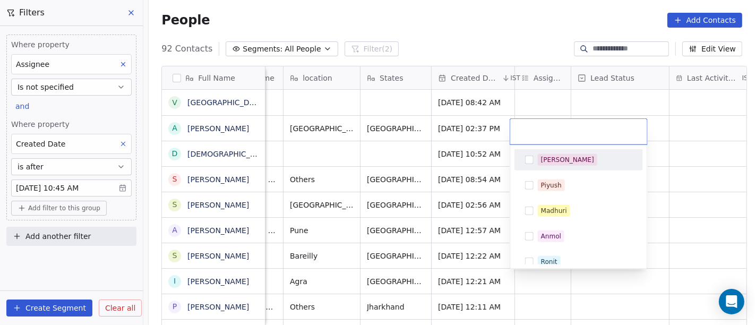
click at [556, 161] on div "[PERSON_NAME]" at bounding box center [567, 160] width 53 height 10
click at [684, 167] on html "On2Cook India Pvt. Ltd. Contacts People Marketing Workflows Campaigns Sales Pip…" at bounding box center [377, 162] width 755 height 325
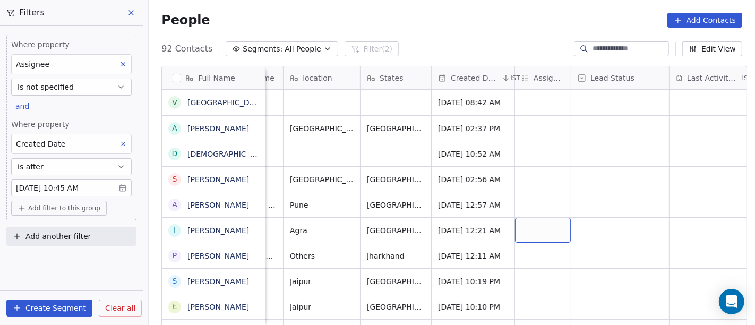
click at [515, 235] on div "grid" at bounding box center [543, 230] width 56 height 25
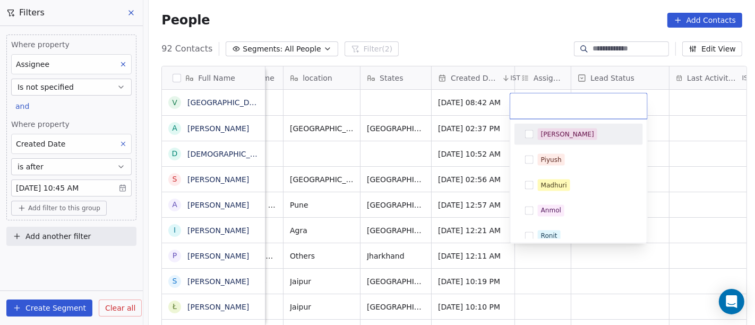
click at [547, 135] on div "[PERSON_NAME]" at bounding box center [567, 135] width 53 height 10
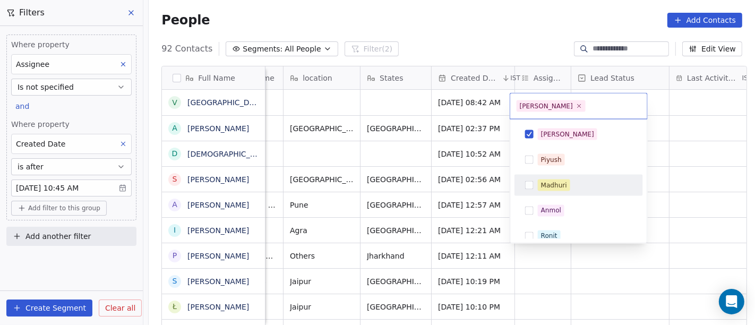
click at [684, 200] on html "On2Cook India Pvt. Ltd. Contacts People Marketing Workflows Campaigns Sales Pip…" at bounding box center [377, 162] width 755 height 325
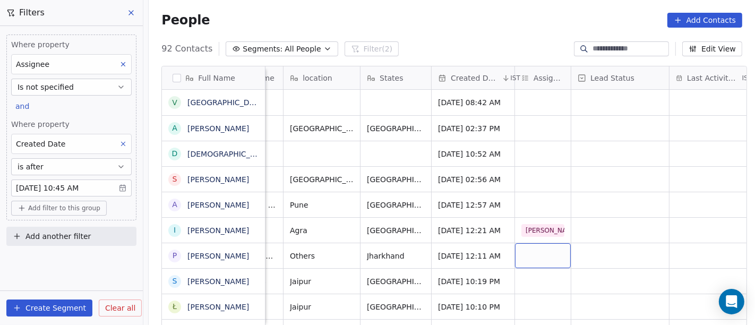
click at [526, 254] on div "grid" at bounding box center [543, 255] width 56 height 25
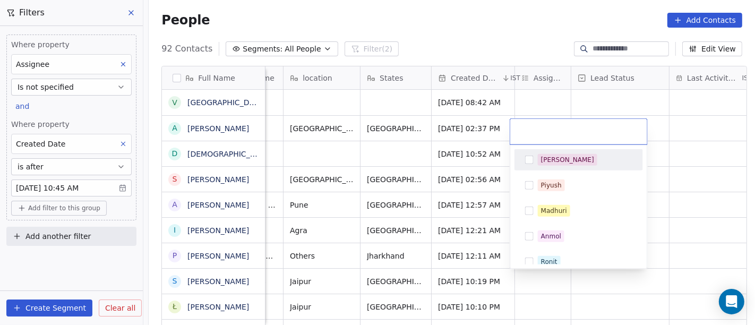
click at [542, 165] on span "[PERSON_NAME]" at bounding box center [567, 160] width 59 height 12
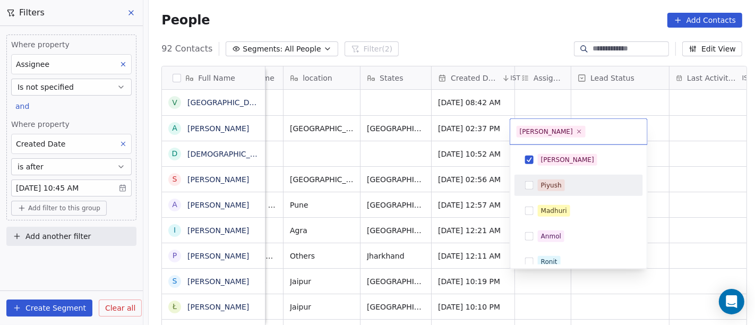
click at [699, 199] on html "On2Cook India Pvt. Ltd. Contacts People Marketing Workflows Campaigns Sales Pip…" at bounding box center [377, 162] width 755 height 325
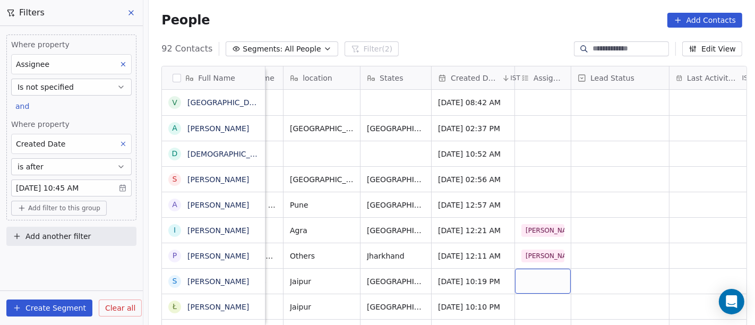
click at [515, 278] on div "grid" at bounding box center [543, 281] width 56 height 25
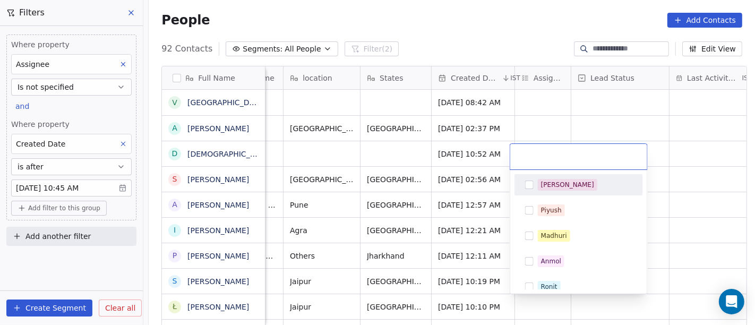
click at [541, 191] on div "[PERSON_NAME]" at bounding box center [579, 184] width 120 height 17
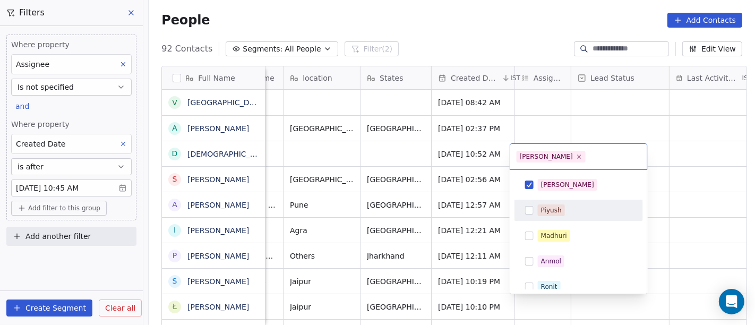
click at [682, 214] on html "On2Cook India Pvt. Ltd. Contacts People Marketing Workflows Campaigns Sales Pip…" at bounding box center [377, 162] width 755 height 325
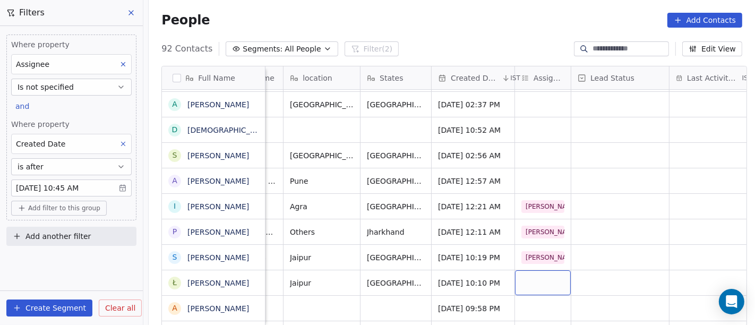
click at [526, 278] on div "grid" at bounding box center [543, 282] width 56 height 25
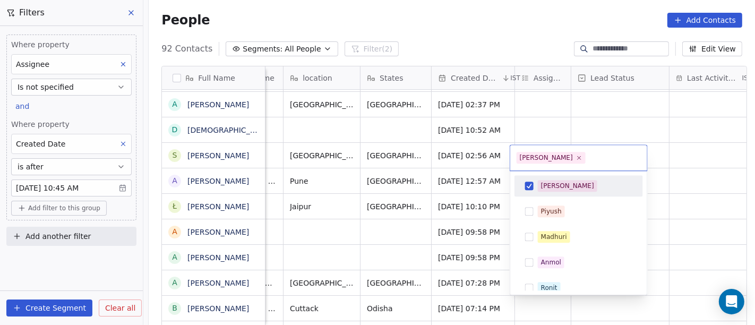
click at [553, 188] on div "[PERSON_NAME]" at bounding box center [567, 186] width 53 height 10
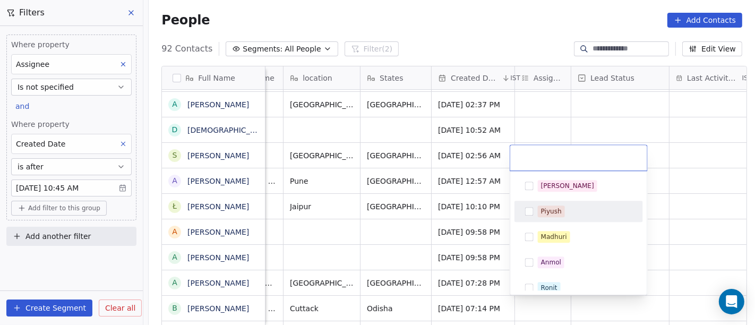
click at [689, 222] on html "On2Cook India Pvt. Ltd. Contacts People Marketing Workflows Campaigns Sales Pip…" at bounding box center [377, 162] width 755 height 325
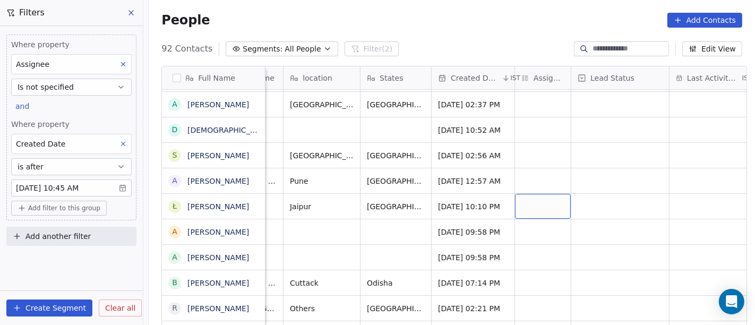
click at [529, 207] on div "grid" at bounding box center [543, 206] width 56 height 25
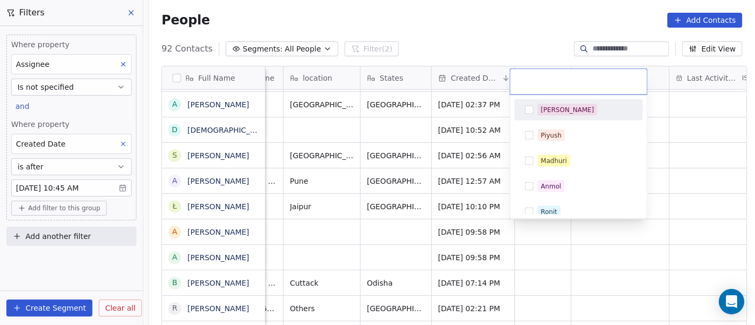
click at [541, 113] on div "[PERSON_NAME]" at bounding box center [567, 110] width 53 height 10
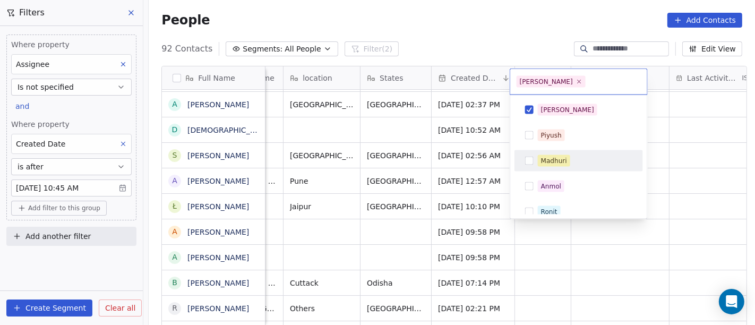
click at [679, 190] on html "On2Cook India Pvt. Ltd. Contacts People Marketing Workflows Campaigns Sales Pip…" at bounding box center [377, 162] width 755 height 325
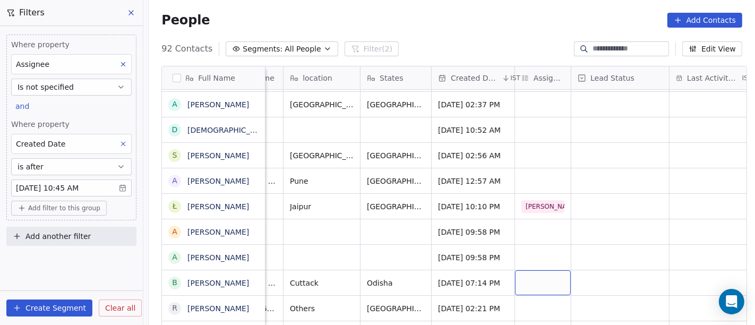
click at [535, 277] on div "grid" at bounding box center [543, 282] width 56 height 25
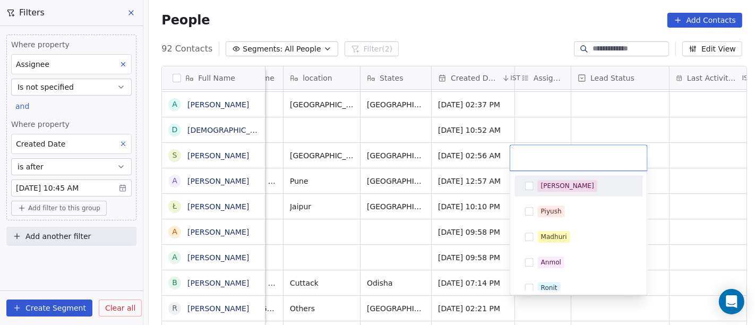
click at [561, 185] on div "[PERSON_NAME]" at bounding box center [585, 186] width 94 height 12
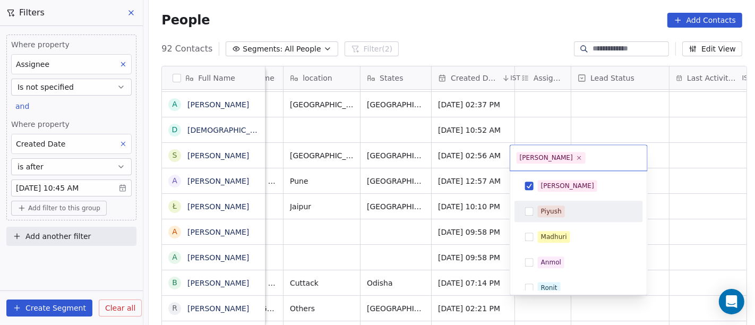
click at [676, 229] on html "On2Cook India Pvt. Ltd. Contacts People Marketing Workflows Campaigns Sales Pip…" at bounding box center [377, 162] width 755 height 325
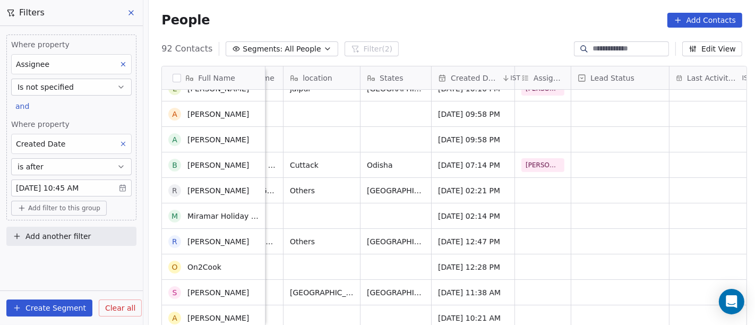
scroll to position [142, 0]
click at [523, 197] on div "grid" at bounding box center [543, 189] width 56 height 25
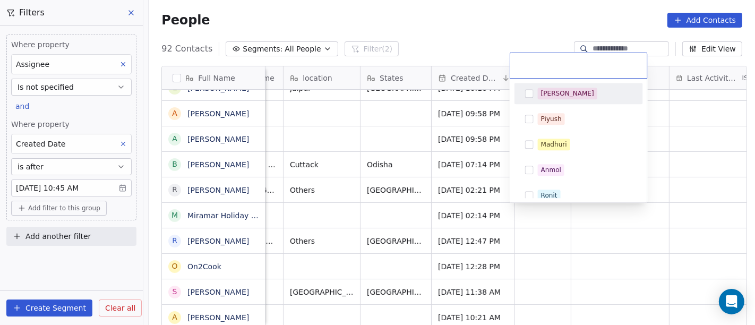
click at [537, 101] on div "[PERSON_NAME]" at bounding box center [579, 93] width 120 height 17
click at [677, 179] on html "On2Cook India Pvt. Ltd. Contacts People Marketing Workflows Campaigns Sales Pip…" at bounding box center [377, 162] width 755 height 325
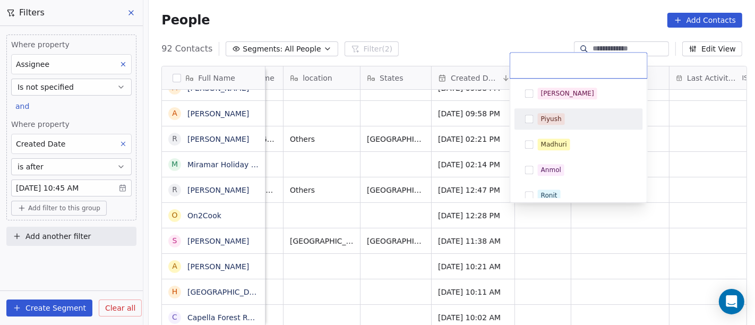
click at [683, 148] on html "On2Cook India Pvt. Ltd. Contacts People Marketing Workflows Campaigns Sales Pip…" at bounding box center [377, 162] width 755 height 325
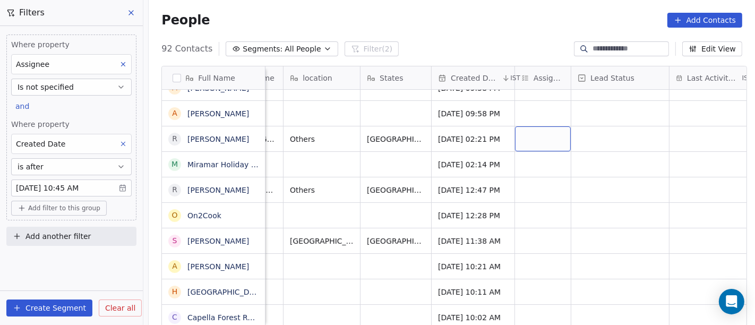
click at [529, 137] on div "grid" at bounding box center [543, 138] width 56 height 25
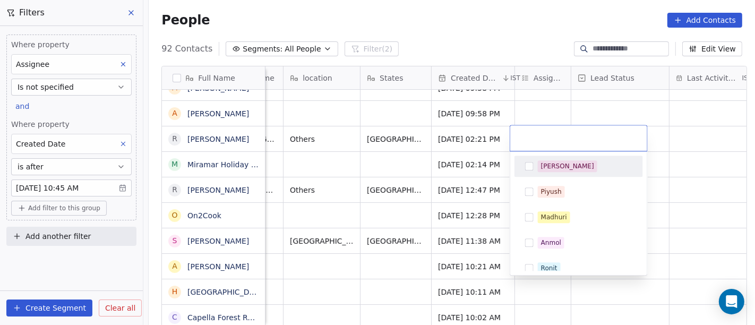
click at [565, 164] on div "[PERSON_NAME]" at bounding box center [585, 166] width 94 height 12
click at [666, 168] on html "On2Cook India Pvt. Ltd. Contacts People Marketing Workflows Campaigns Sales Pip…" at bounding box center [377, 162] width 755 height 325
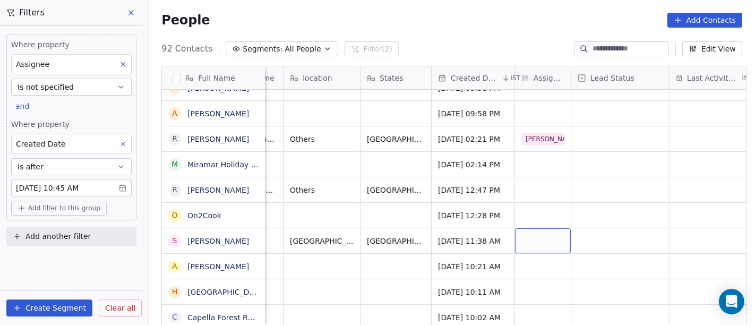
click at [521, 240] on div "grid" at bounding box center [543, 240] width 56 height 25
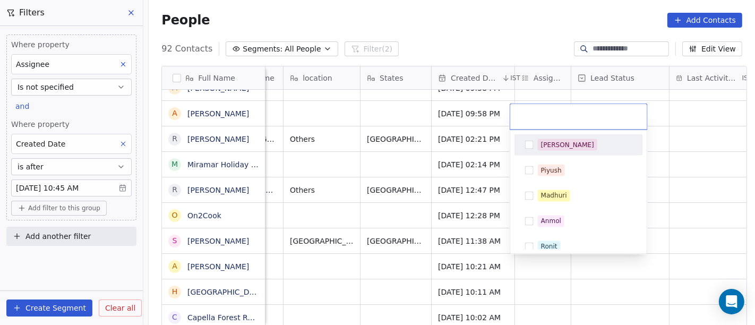
click at [549, 148] on div "[PERSON_NAME]" at bounding box center [567, 145] width 53 height 10
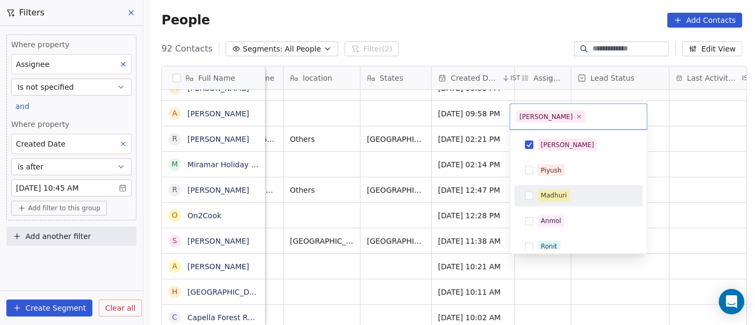
click at [666, 201] on html "On2Cook India Pvt. Ltd. Contacts People Marketing Workflows Campaigns Sales Pip…" at bounding box center [377, 162] width 755 height 325
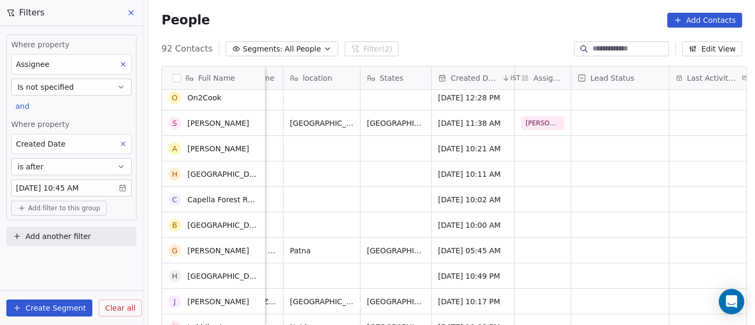
scroll to position [319, 0]
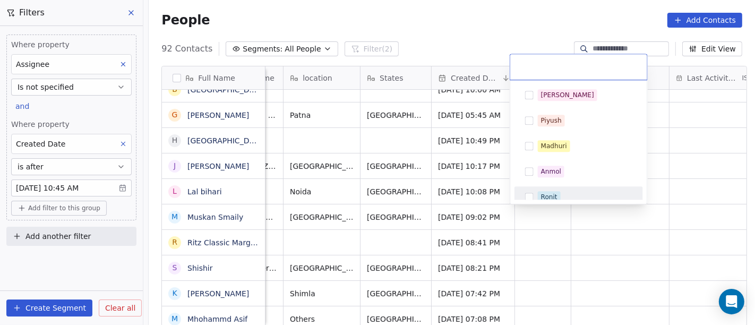
click at [687, 202] on html "On2Cook India Pvt. Ltd. Contacts People Marketing Workflows Campaigns Sales Pip…" at bounding box center [377, 162] width 755 height 325
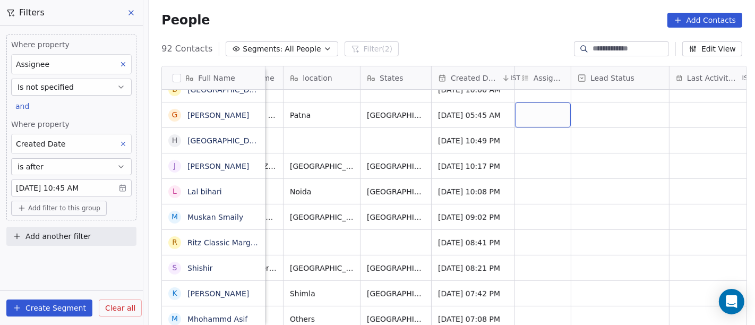
click at [530, 113] on div "grid" at bounding box center [543, 114] width 56 height 25
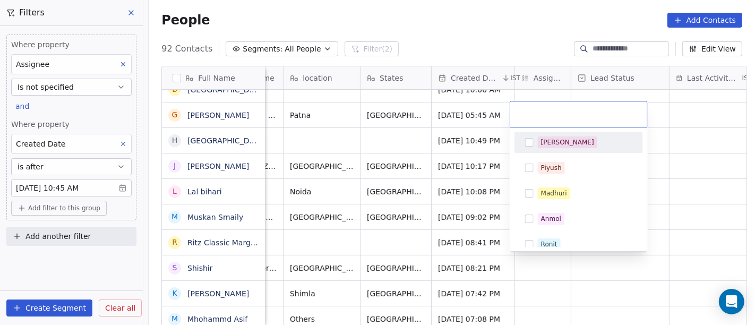
click at [565, 139] on div "[PERSON_NAME]" at bounding box center [585, 142] width 94 height 12
click at [685, 149] on html "On2Cook India Pvt. Ltd. Contacts People Marketing Workflows Campaigns Sales Pip…" at bounding box center [377, 162] width 755 height 325
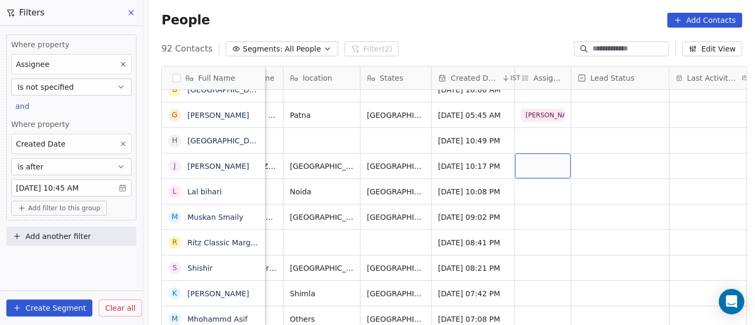
click at [543, 165] on div "grid" at bounding box center [543, 165] width 56 height 25
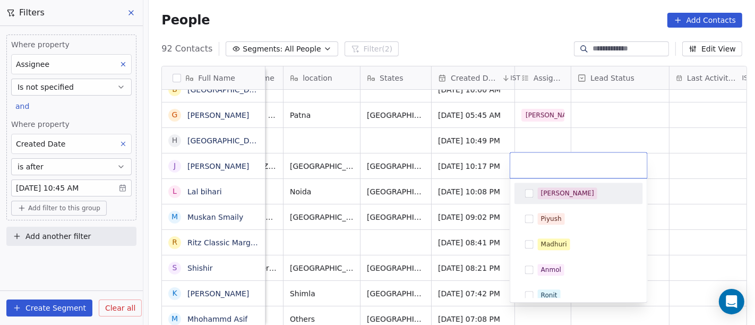
click at [555, 195] on div "[PERSON_NAME]" at bounding box center [567, 193] width 53 height 10
click at [678, 182] on html "On2Cook India Pvt. Ltd. Contacts People Marketing Workflows Campaigns Sales Pip…" at bounding box center [377, 162] width 755 height 325
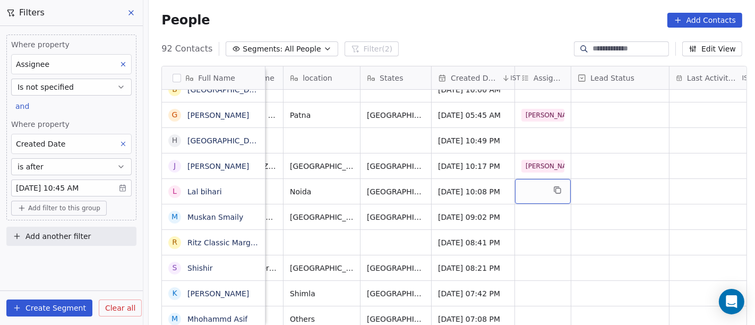
click at [534, 195] on div "grid" at bounding box center [543, 191] width 56 height 25
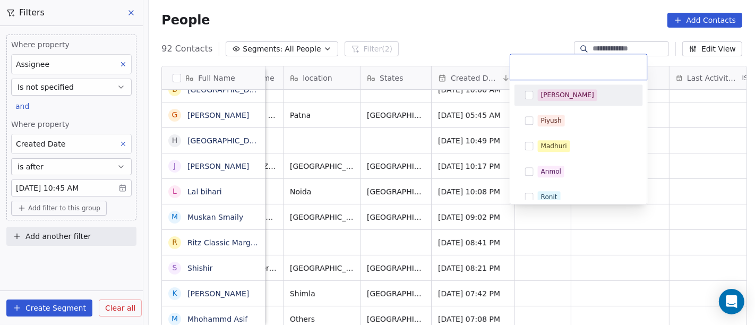
click at [562, 97] on div "[PERSON_NAME]" at bounding box center [585, 95] width 94 height 12
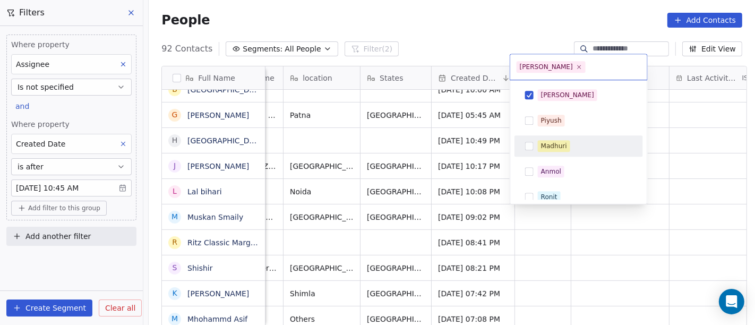
click at [702, 185] on html "On2Cook India Pvt. Ltd. Contacts People Marketing Workflows Campaigns Sales Pip…" at bounding box center [377, 162] width 755 height 325
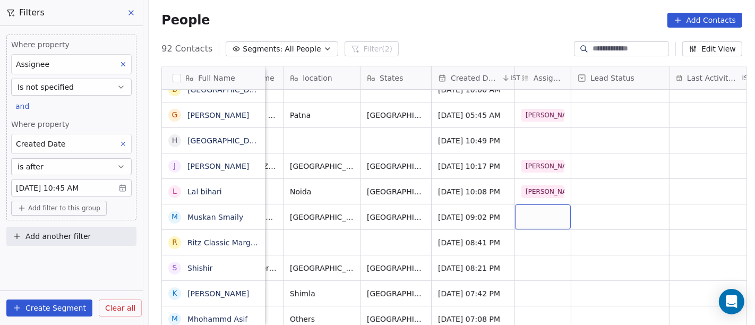
click at [547, 214] on div "grid" at bounding box center [543, 216] width 56 height 25
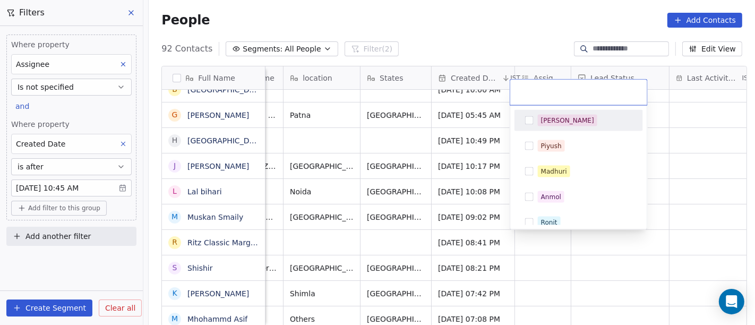
click at [553, 123] on div "[PERSON_NAME]" at bounding box center [567, 121] width 53 height 10
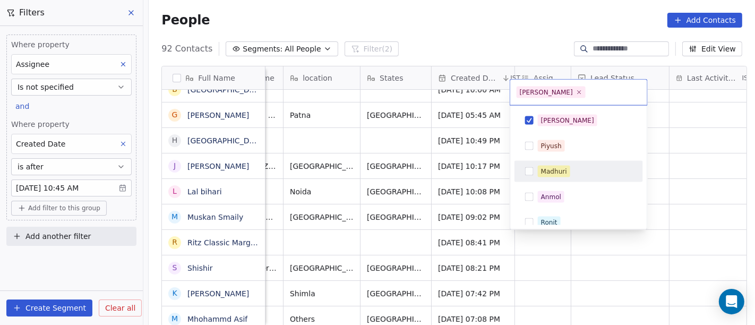
click at [677, 184] on html "On2Cook India Pvt. Ltd. Contacts People Marketing Workflows Campaigns Sales Pip…" at bounding box center [377, 162] width 755 height 325
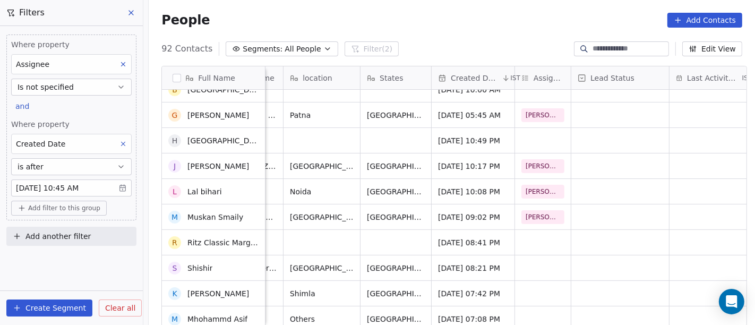
scroll to position [378, 0]
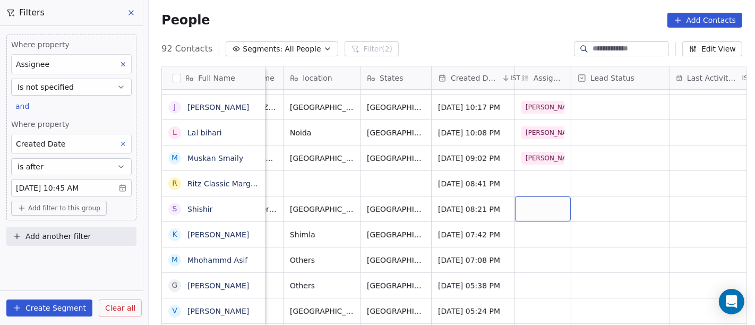
click at [532, 210] on div "grid" at bounding box center [543, 208] width 56 height 25
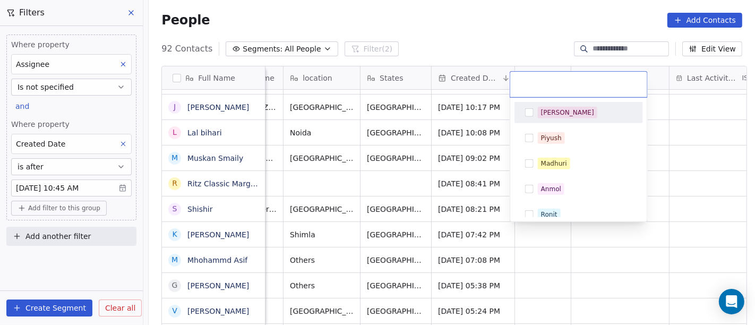
click at [548, 110] on div "[PERSON_NAME]" at bounding box center [567, 113] width 53 height 10
click at [677, 179] on html "On2Cook India Pvt. Ltd. Contacts People Marketing Workflows Campaigns Sales Pip…" at bounding box center [377, 162] width 755 height 325
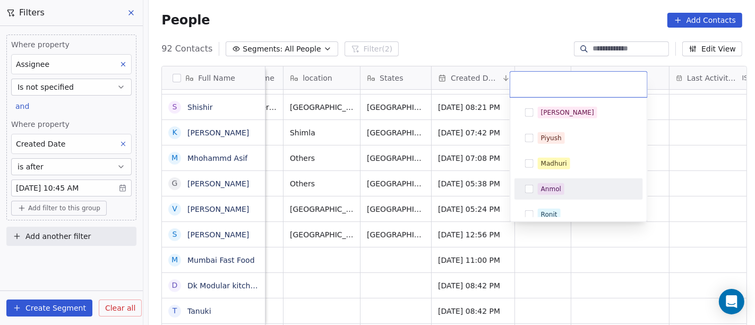
click at [695, 163] on html "On2Cook India Pvt. Ltd. Contacts People Marketing Workflows Campaigns Sales Pip…" at bounding box center [377, 162] width 755 height 325
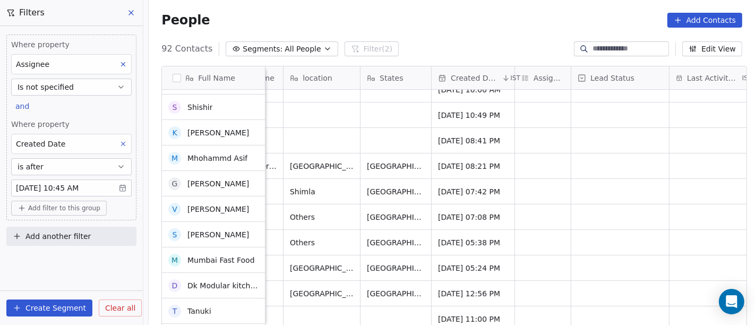
scroll to position [319, 0]
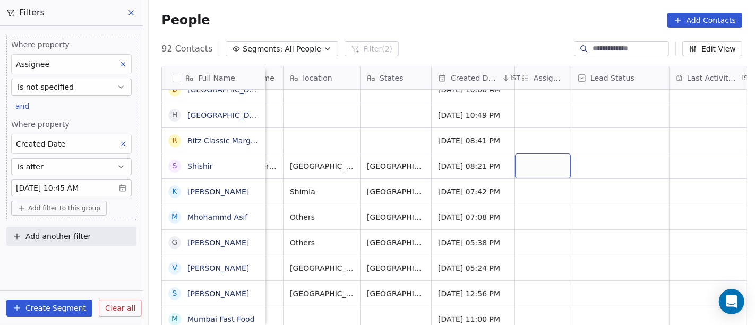
click at [543, 161] on div "grid" at bounding box center [543, 165] width 56 height 25
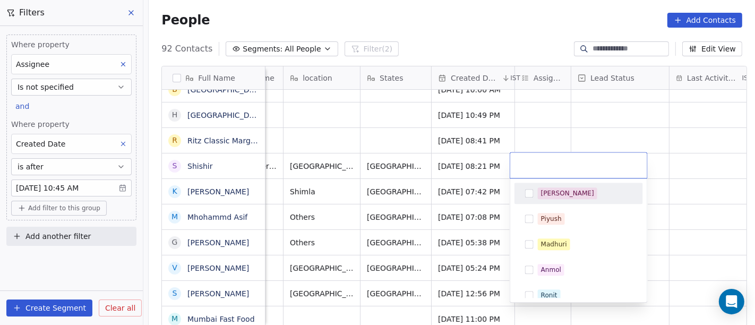
click at [587, 188] on div "[PERSON_NAME]" at bounding box center [585, 193] width 94 height 12
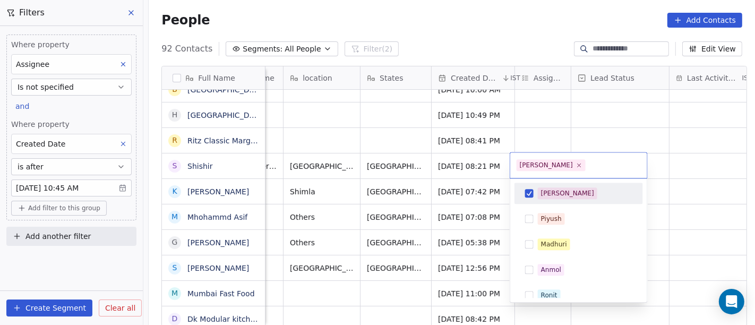
click at [699, 188] on html "On2Cook India Pvt. Ltd. Contacts People Marketing Workflows Campaigns Sales Pip…" at bounding box center [377, 162] width 755 height 325
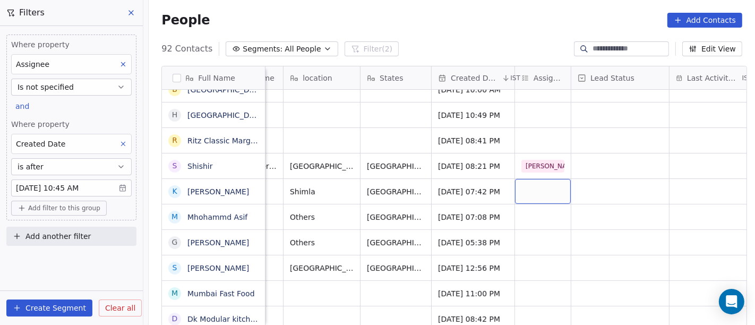
click at [555, 192] on div "grid" at bounding box center [543, 191] width 56 height 25
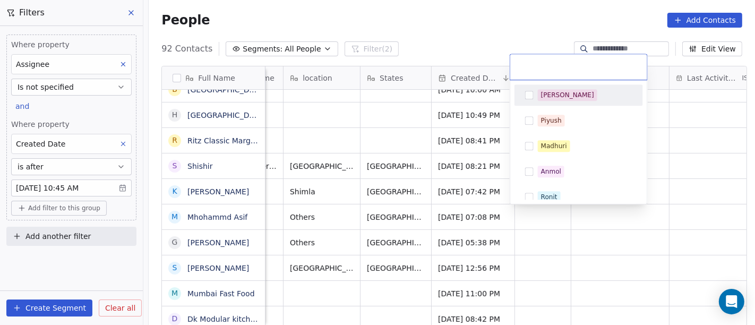
click at [552, 99] on div "[PERSON_NAME]" at bounding box center [567, 95] width 53 height 10
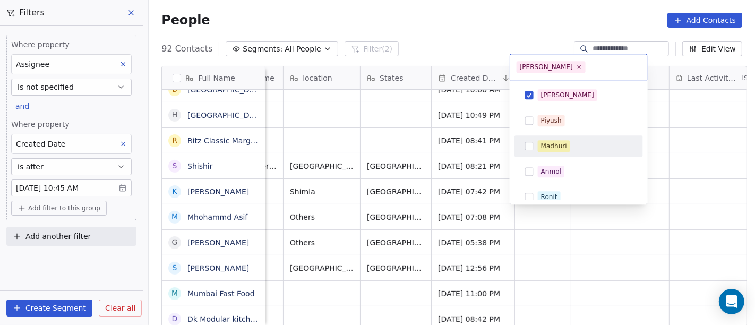
click at [691, 187] on html "On2Cook India Pvt. Ltd. Contacts People Marketing Workflows Campaigns Sales Pip…" at bounding box center [377, 162] width 755 height 325
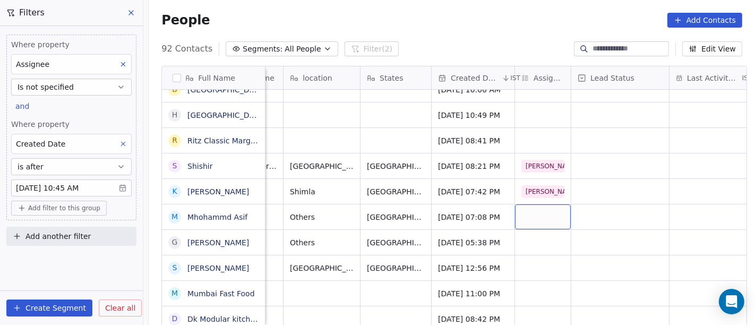
click at [529, 226] on div "grid" at bounding box center [543, 216] width 56 height 25
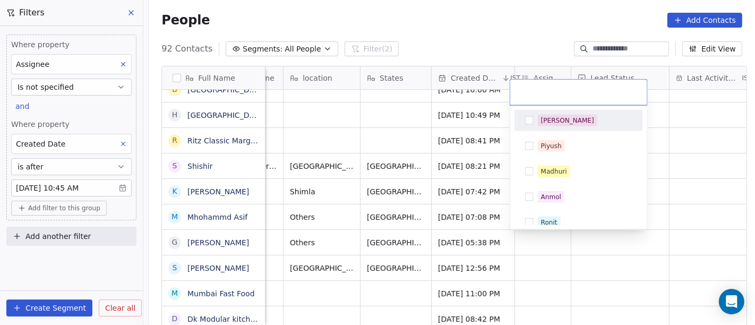
click at [568, 116] on div "[PERSON_NAME]" at bounding box center [585, 121] width 94 height 12
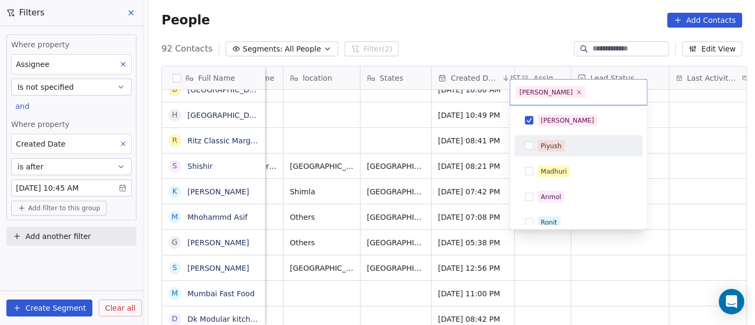
click at [718, 177] on html "On2Cook India Pvt. Ltd. Contacts People Marketing Workflows Campaigns Sales Pip…" at bounding box center [377, 162] width 755 height 325
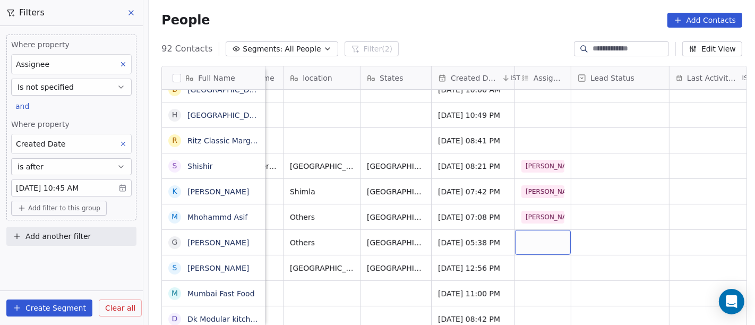
click at [544, 245] on div "grid" at bounding box center [543, 242] width 56 height 25
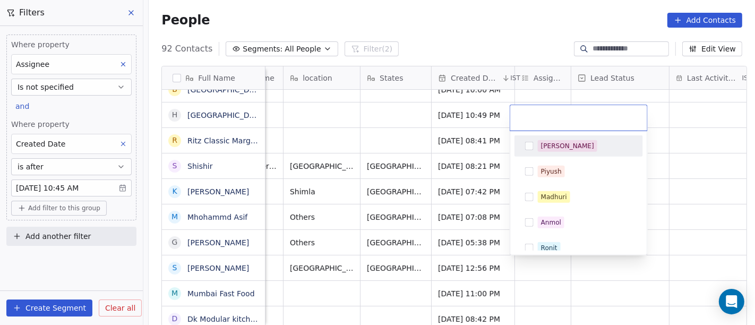
click at [555, 144] on div "[PERSON_NAME]" at bounding box center [567, 146] width 53 height 10
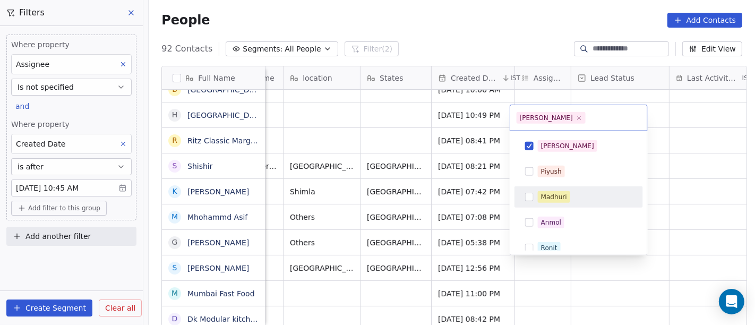
click at [686, 202] on html "On2Cook India Pvt. Ltd. Contacts People Marketing Workflows Campaigns Sales Pip…" at bounding box center [377, 162] width 755 height 325
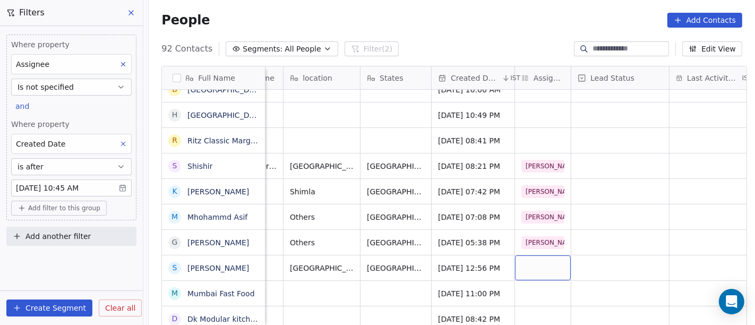
click at [532, 270] on div "grid" at bounding box center [543, 267] width 56 height 25
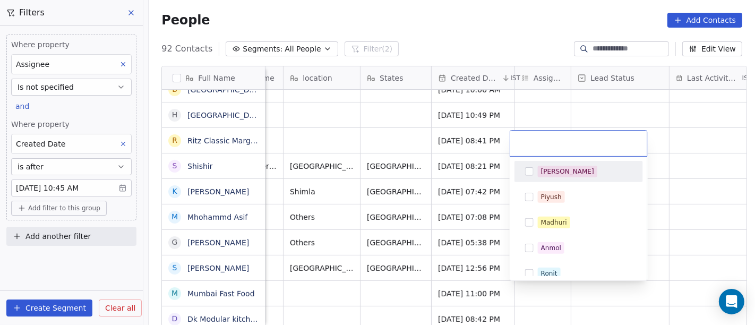
click at [548, 175] on div "[PERSON_NAME]" at bounding box center [567, 172] width 53 height 10
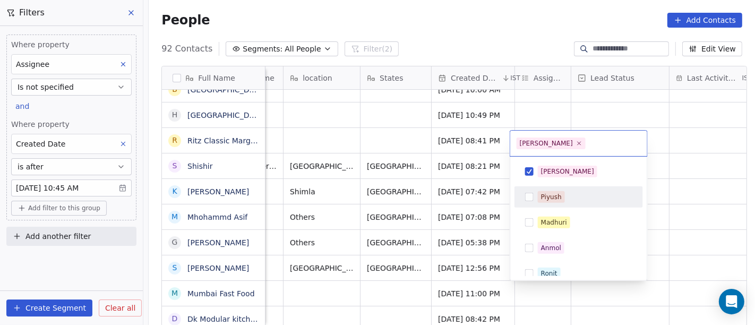
click at [672, 209] on html "On2Cook India Pvt. Ltd. Contacts People Marketing Workflows Campaigns Sales Pip…" at bounding box center [377, 162] width 755 height 325
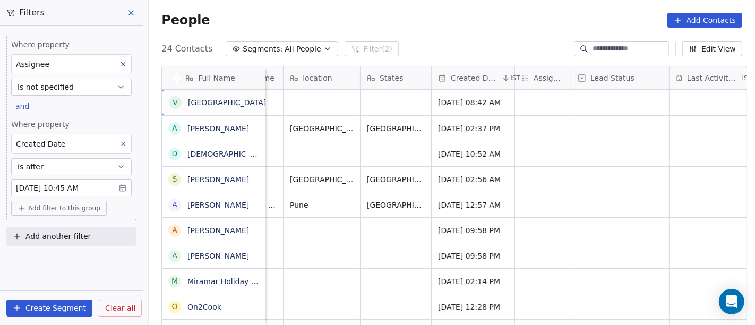
scroll to position [1, 0]
click at [242, 111] on div "V Villa Oceanic Guest House" at bounding box center [227, 101] width 130 height 25
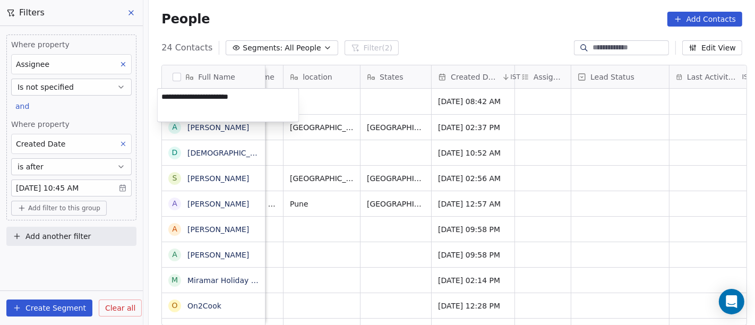
click at [435, 16] on html "On2Cook India Pvt. Ltd. Contacts People Marketing Workflows Campaigns Sales Pip…" at bounding box center [377, 162] width 755 height 325
click at [463, 26] on html "On2Cook India Pvt. Ltd. Contacts People Marketing Workflows Campaigns Sales Pip…" at bounding box center [377, 162] width 755 height 325
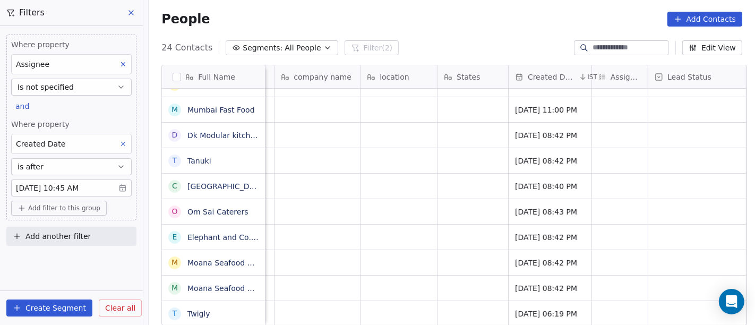
scroll to position [0, 0]
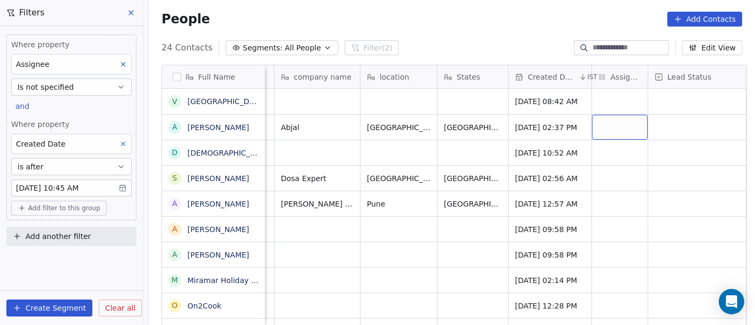
click at [606, 116] on div "grid" at bounding box center [620, 127] width 56 height 25
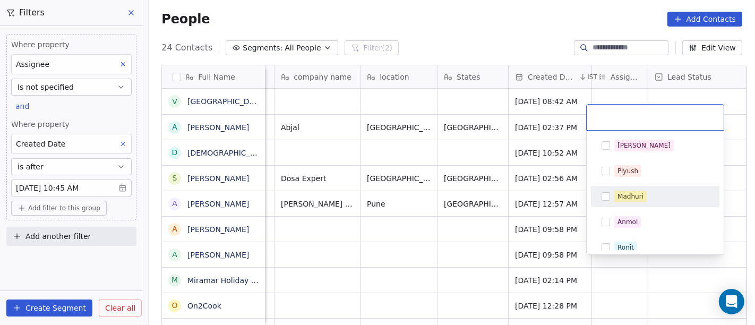
click at [634, 192] on div "Madhuri" at bounding box center [630, 197] width 26 height 10
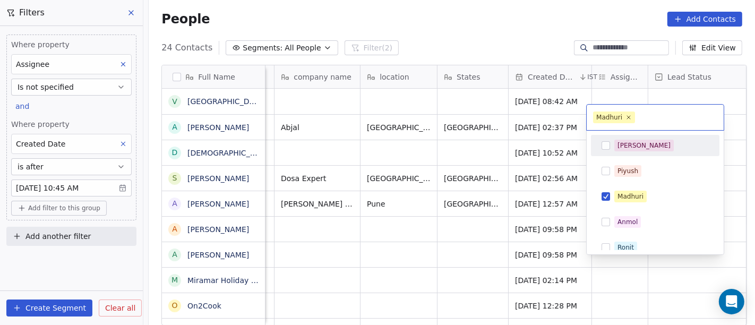
click at [610, 82] on html "On2Cook India Pvt. Ltd. Contacts People Marketing Workflows Campaigns Sales Pip…" at bounding box center [377, 162] width 755 height 325
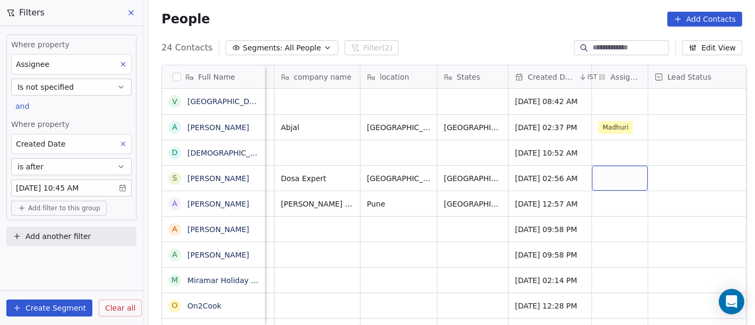
click at [609, 175] on div "grid" at bounding box center [620, 178] width 56 height 25
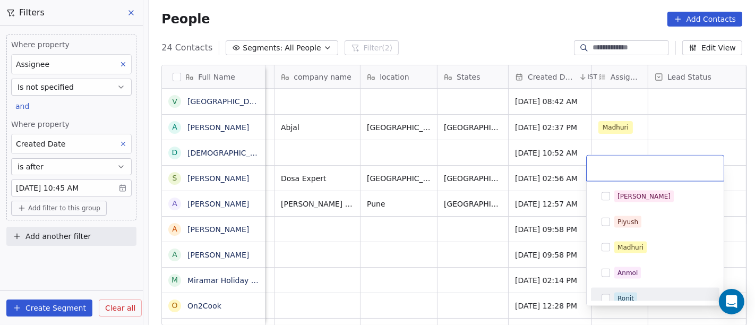
click at [635, 295] on span "Ronit" at bounding box center [625, 299] width 23 height 12
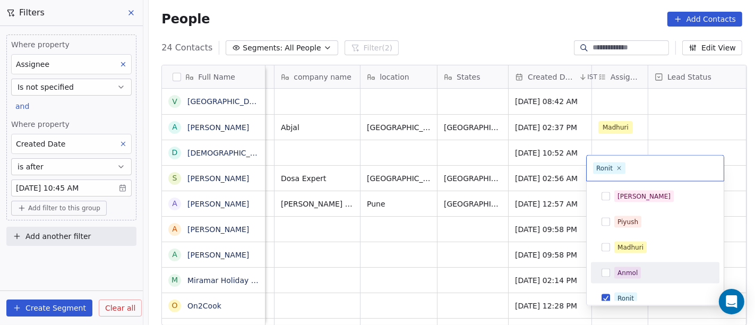
click at [475, 137] on html "On2Cook India Pvt. Ltd. Contacts People Marketing Workflows Campaigns Sales Pip…" at bounding box center [377, 162] width 755 height 325
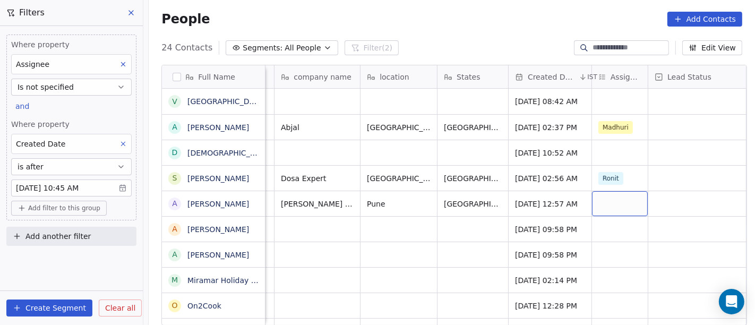
click at [612, 195] on div "grid" at bounding box center [620, 203] width 56 height 25
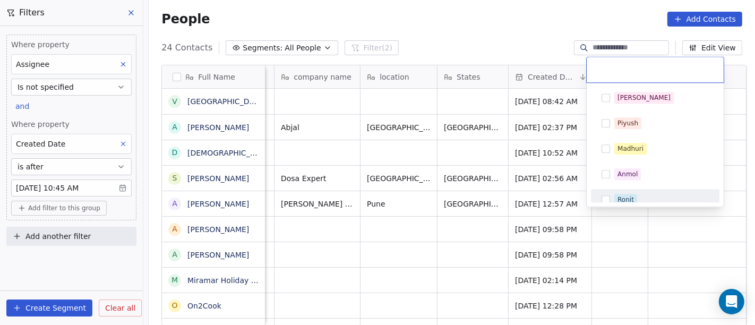
click at [622, 190] on div "Ronit" at bounding box center [655, 199] width 128 height 21
click at [439, 213] on html "On2Cook India Pvt. Ltd. Contacts People Marketing Workflows Campaigns Sales Pip…" at bounding box center [377, 162] width 755 height 325
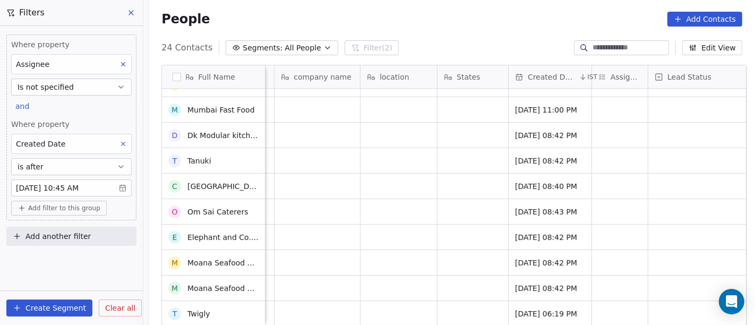
scroll to position [374, 0]
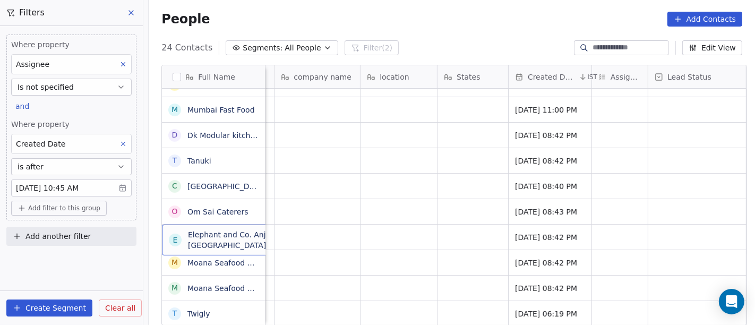
click at [243, 246] on div "E Elephant and Co. Anjuna, Goa" at bounding box center [241, 240] width 159 height 31
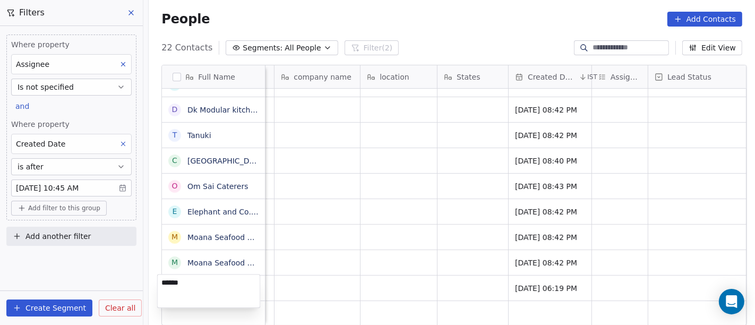
scroll to position [323, 0]
click at [359, 219] on html "On2Cook India Pvt. Ltd. Contacts People Marketing Workflows Campaigns Sales Pip…" at bounding box center [377, 162] width 755 height 325
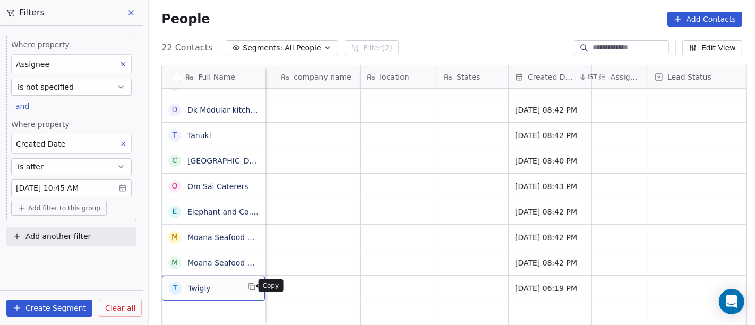
click at [250, 285] on icon "grid" at bounding box center [251, 286] width 8 height 8
click at [498, 17] on div "People Add Contacts" at bounding box center [451, 19] width 581 height 15
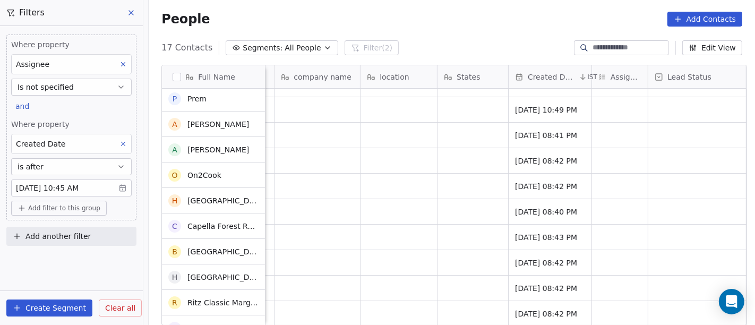
scroll to position [196, 0]
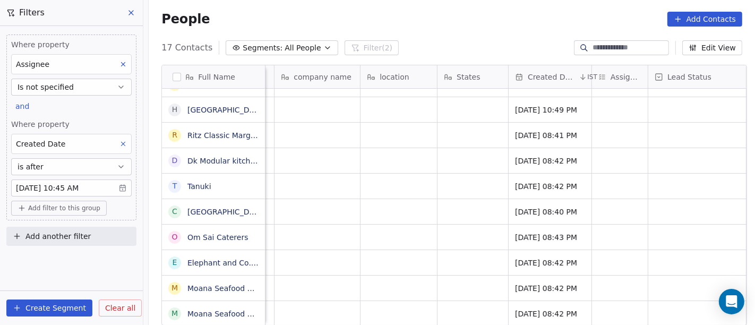
click at [285, 52] on span "All People" at bounding box center [303, 47] width 36 height 11
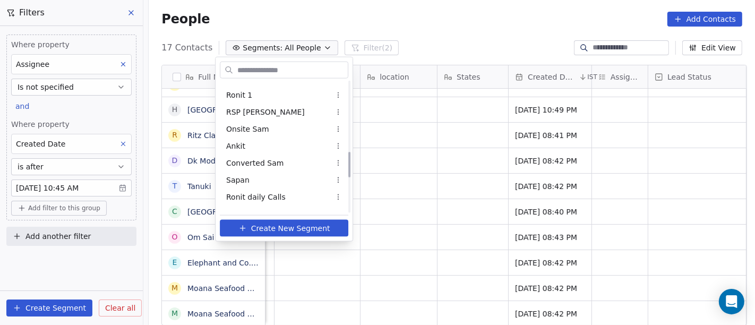
scroll to position [357, 0]
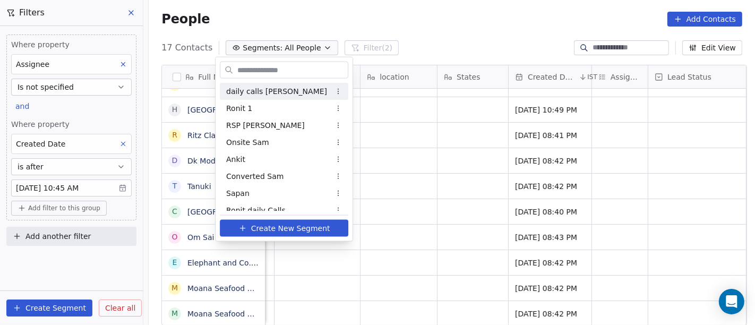
click at [273, 89] on span "daily calls [PERSON_NAME]" at bounding box center [276, 90] width 101 height 11
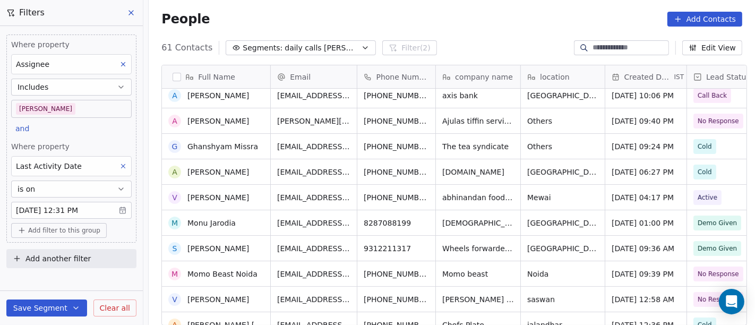
scroll to position [531, 0]
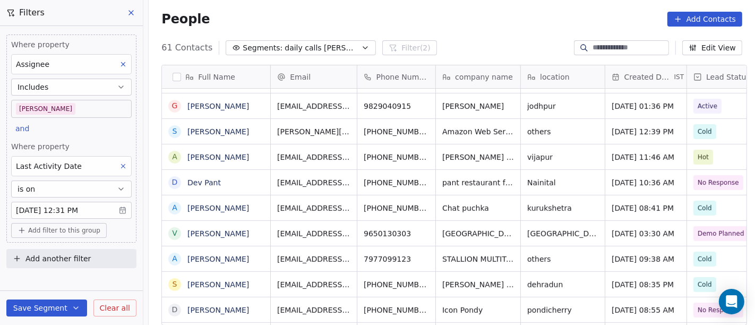
click at [54, 209] on body "On2Cook India Pvt. Ltd. Contacts People Marketing Workflows Campaigns Sales Pip…" at bounding box center [377, 162] width 755 height 325
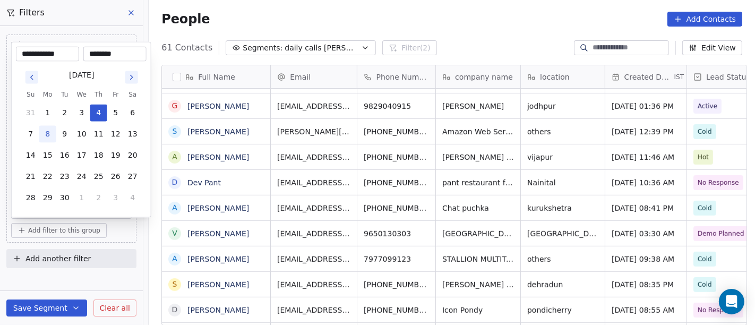
click at [46, 134] on button "8" at bounding box center [47, 134] width 17 height 17
type input "**********"
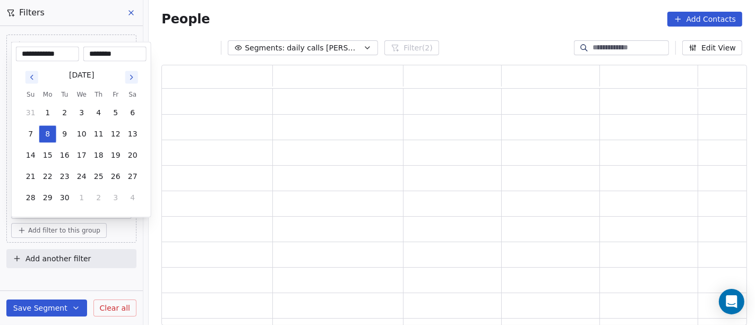
click at [486, 33] on html "**********" at bounding box center [377, 162] width 755 height 325
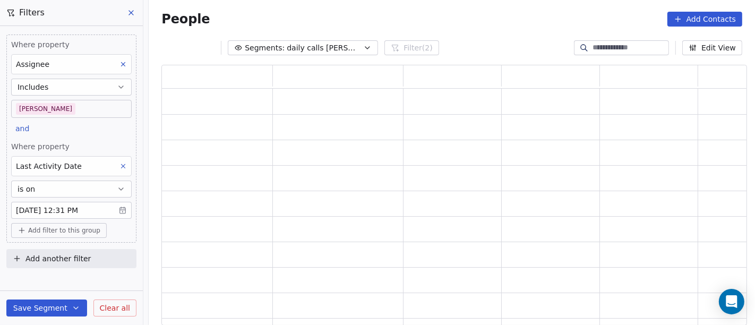
click at [73, 303] on button "Save Segment" at bounding box center [46, 307] width 81 height 17
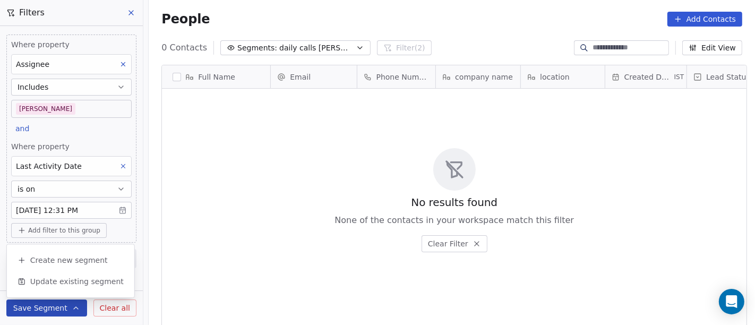
scroll to position [277, 602]
click at [83, 282] on span "Update existing segment" at bounding box center [76, 281] width 93 height 11
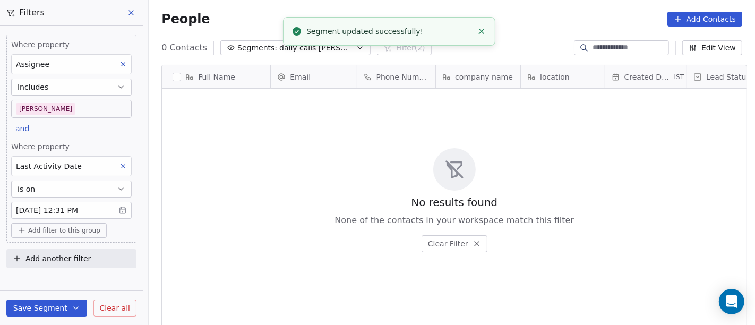
click at [223, 211] on div "No results found None of the contacts in your workspace match this filter Clear…" at bounding box center [454, 200] width 584 height 219
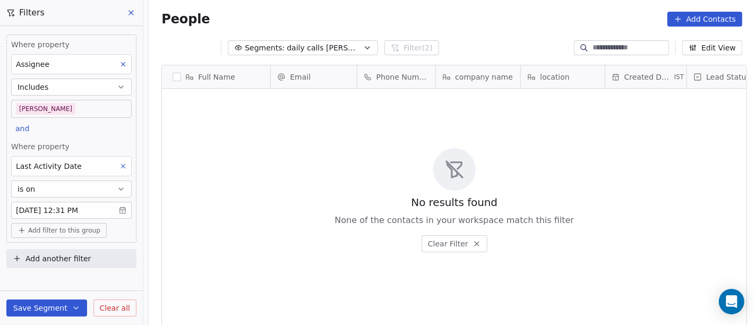
click at [475, 12] on div "People Add Contacts" at bounding box center [451, 19] width 581 height 15
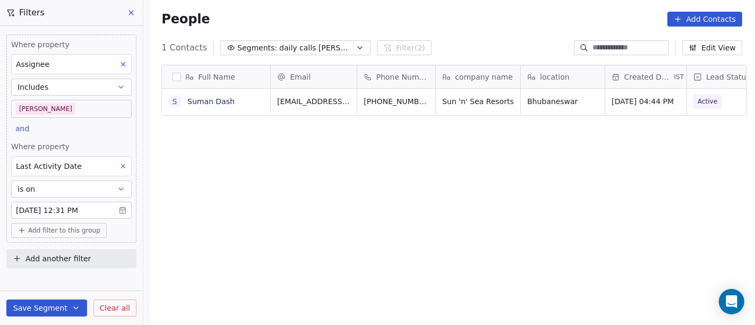
click at [374, 190] on div "Full Name S Suman Dash Email Phone Number company name location Created Date IS…" at bounding box center [452, 199] width 606 height 286
click at [441, 99] on icon "grid" at bounding box center [445, 100] width 8 height 8
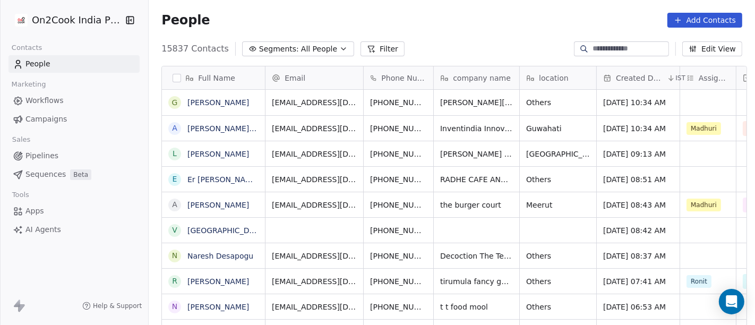
scroll to position [9, 9]
click at [210, 98] on link "[PERSON_NAME]" at bounding box center [218, 102] width 62 height 8
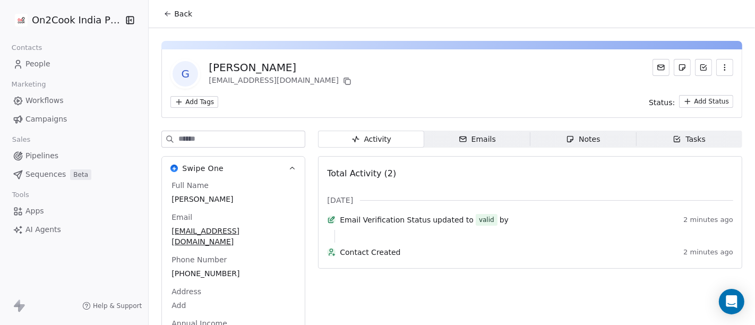
click at [183, 12] on span "Back" at bounding box center [183, 13] width 18 height 11
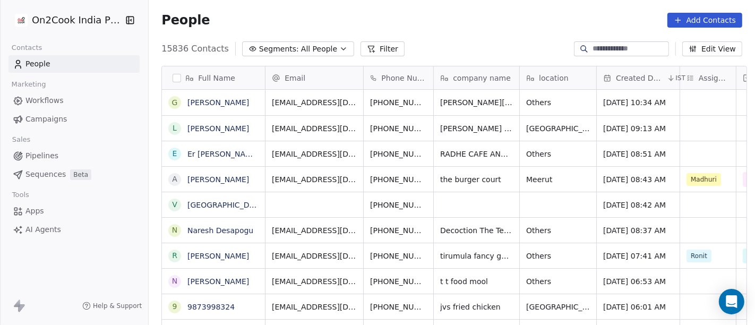
scroll to position [277, 602]
click at [309, 55] on button "Segments: All People" at bounding box center [298, 48] width 112 height 15
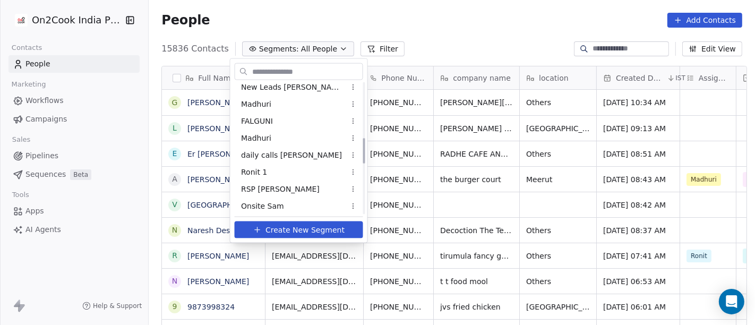
scroll to position [236, 0]
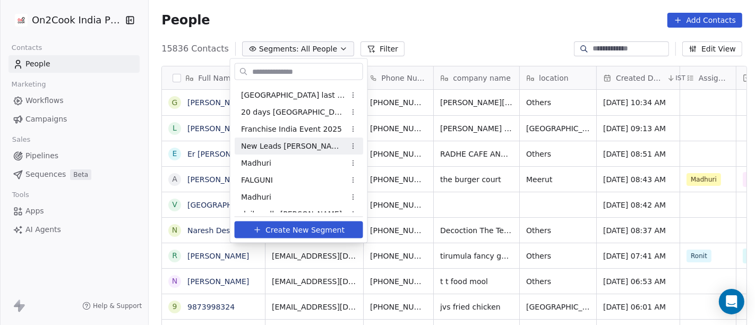
click at [294, 152] on div "New Leads Salim" at bounding box center [299, 145] width 128 height 17
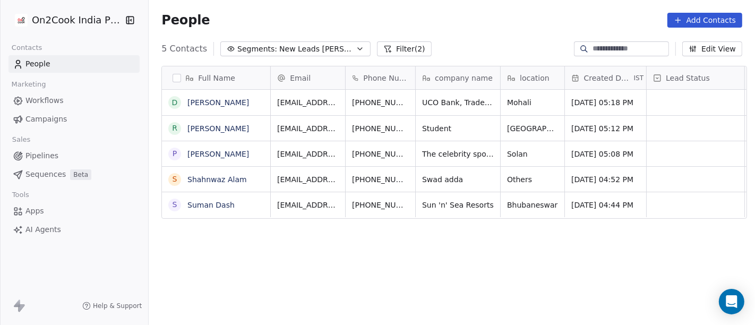
scroll to position [0, 0]
click at [491, 36] on div "People Add Contacts" at bounding box center [452, 20] width 606 height 40
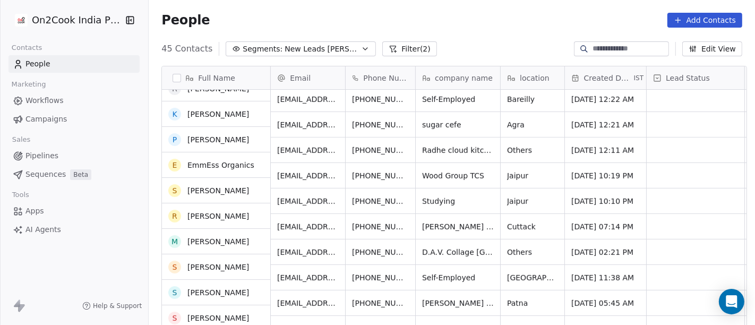
scroll to position [590, 0]
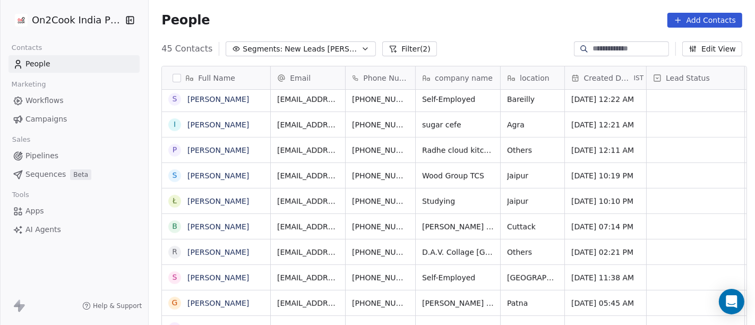
click at [458, 17] on div "People Add Contacts" at bounding box center [451, 20] width 581 height 15
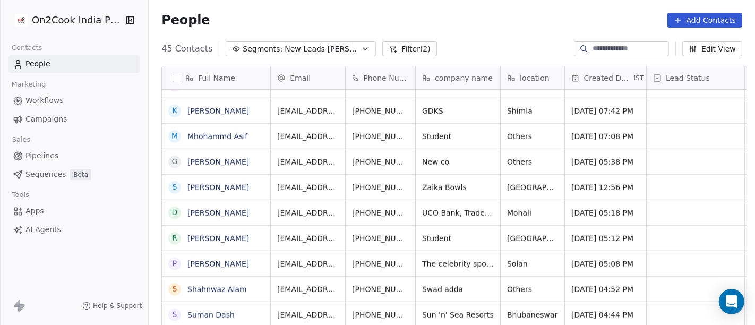
scroll to position [9, 0]
click at [505, 312] on icon "grid" at bounding box center [507, 314] width 5 height 5
click at [567, 309] on icon "grid" at bounding box center [571, 313] width 8 height 8
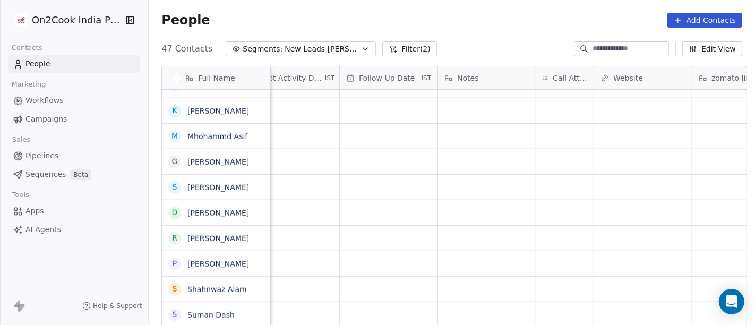
scroll to position [9, 758]
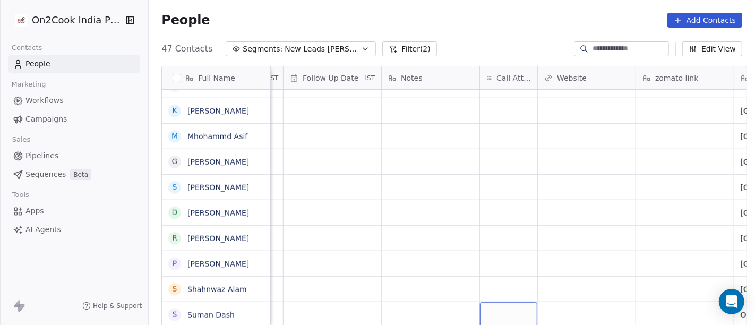
click at [520, 304] on div "grid" at bounding box center [508, 314] width 57 height 25
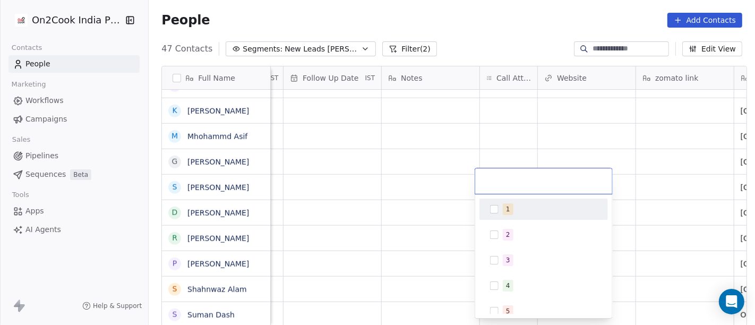
click at [504, 206] on span "1" at bounding box center [508, 209] width 11 height 12
click at [662, 172] on html "On2Cook India Pvt. Ltd. Contacts People Marketing Workflows Campaigns Sales Pip…" at bounding box center [377, 162] width 755 height 325
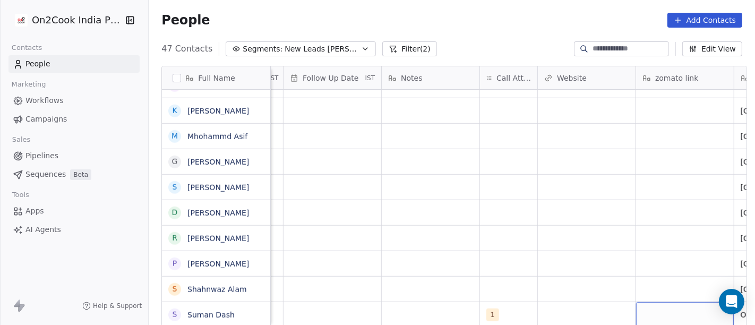
click at [666, 311] on div "grid" at bounding box center [685, 314] width 98 height 25
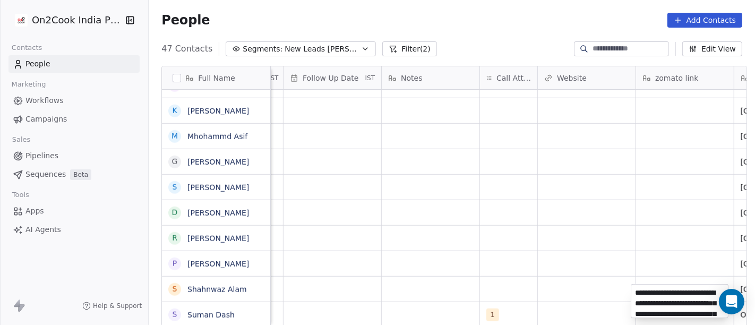
scroll to position [280, 0]
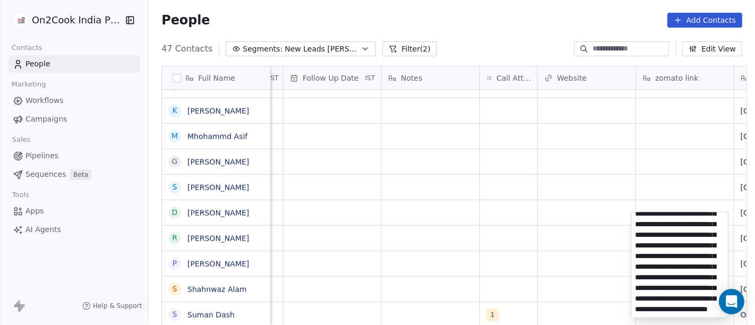
type textarea "**********"
click at [560, 218] on html "On2Cook India Pvt. Ltd. Contacts People Marketing Workflows Campaigns Sales Pip…" at bounding box center [377, 162] width 755 height 325
click at [408, 305] on html "On2Cook India Pvt. Ltd. Contacts People Marketing Workflows Campaigns Sales Pip…" at bounding box center [377, 162] width 755 height 325
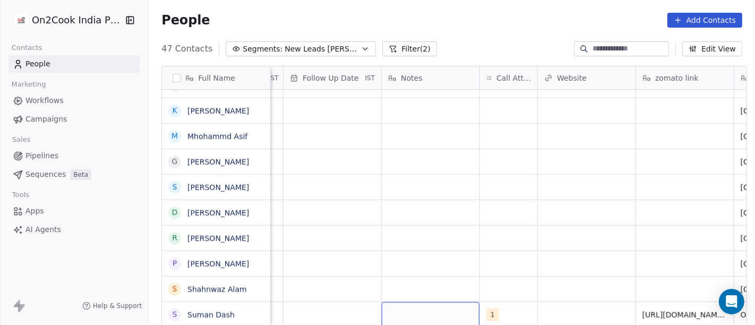
click at [408, 305] on div "grid" at bounding box center [431, 314] width 98 height 25
click at [432, 302] on div "grid" at bounding box center [431, 314] width 98 height 25
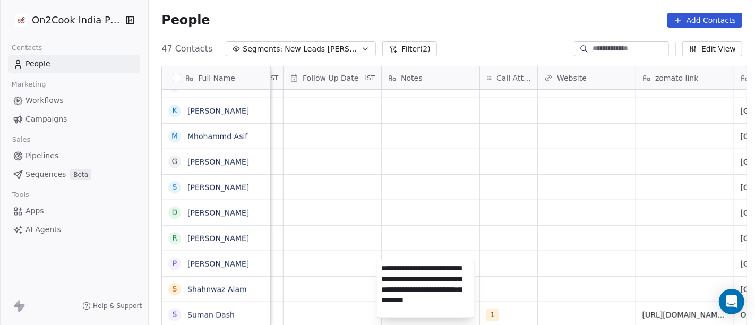
click at [441, 280] on textarea "**********" at bounding box center [425, 288] width 97 height 57
type textarea "**********"
click at [569, 244] on html "On2Cook India Pvt. Ltd. Contacts People Marketing Workflows Campaigns Sales Pip…" at bounding box center [377, 162] width 755 height 325
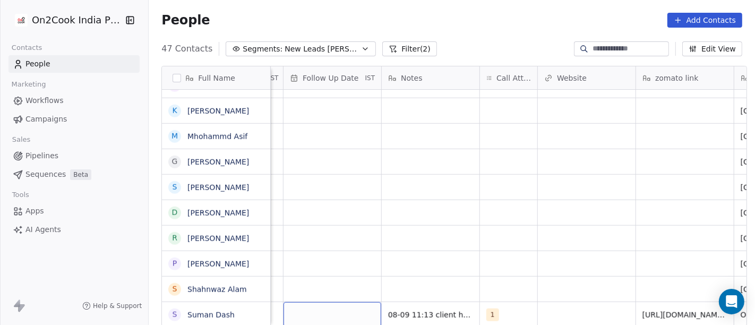
click at [349, 302] on div "grid" at bounding box center [332, 314] width 98 height 25
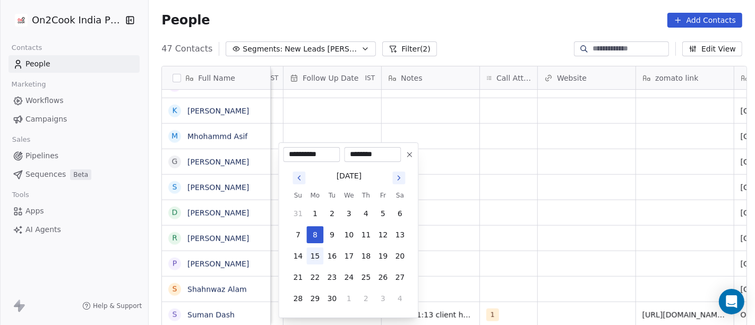
click at [314, 250] on button "15" at bounding box center [314, 255] width 17 height 17
type input "**********"
click at [498, 237] on html "On2Cook India Pvt. Ltd. Contacts People Marketing Workflows Campaigns Sales Pip…" at bounding box center [377, 162] width 755 height 325
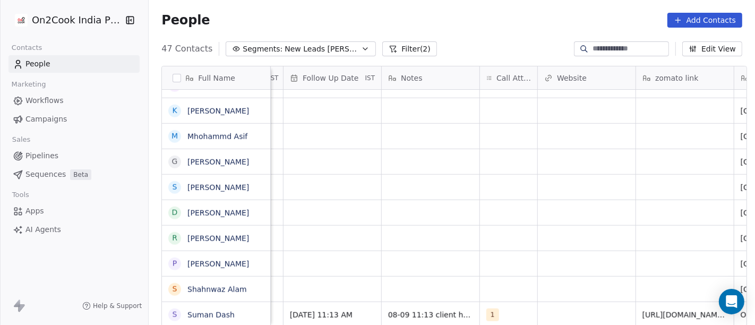
scroll to position [9, 596]
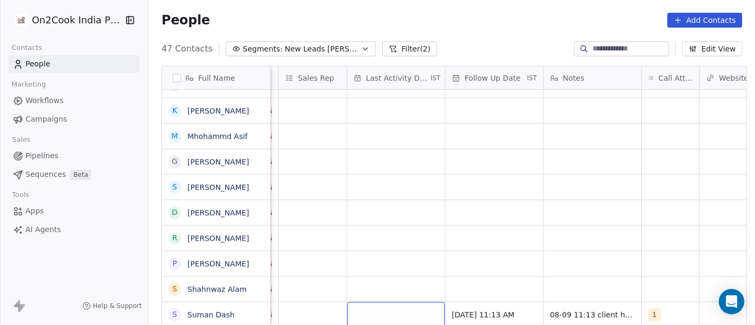
click at [403, 302] on div "grid" at bounding box center [396, 314] width 98 height 25
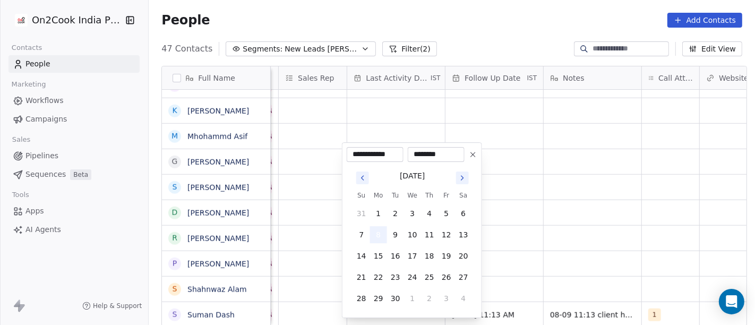
click at [374, 236] on button "8" at bounding box center [378, 234] width 17 height 17
click at [620, 243] on html "On2Cook India Pvt. Ltd. Contacts People Marketing Workflows Campaigns Sales Pip…" at bounding box center [377, 162] width 755 height 325
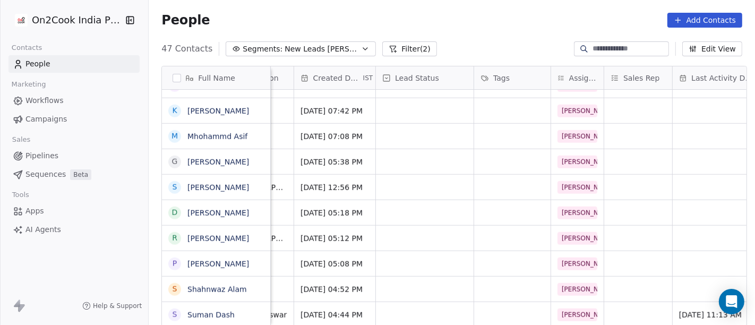
scroll to position [9, 270]
click at [428, 302] on div "grid" at bounding box center [426, 314] width 98 height 25
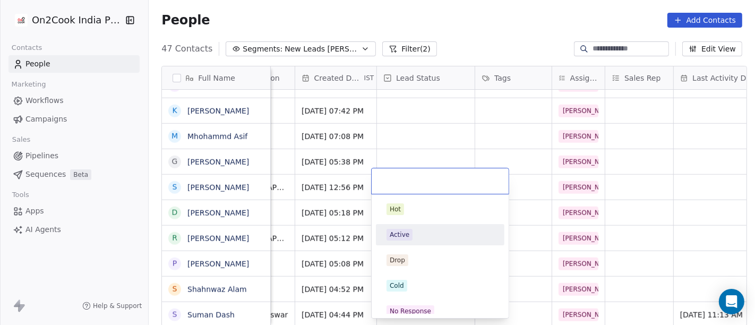
click at [407, 239] on span "Active" at bounding box center [399, 235] width 26 height 12
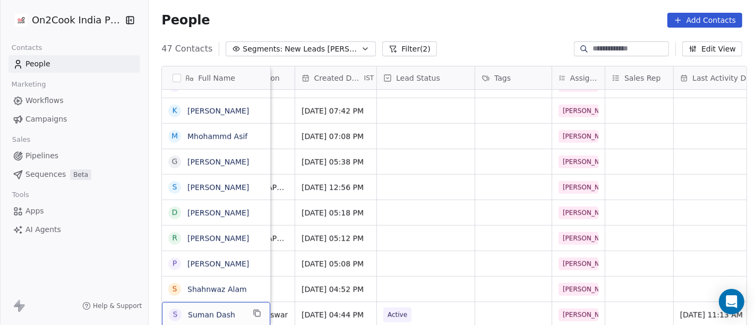
scroll to position [1, 0]
click at [256, 308] on icon "grid" at bounding box center [257, 312] width 8 height 8
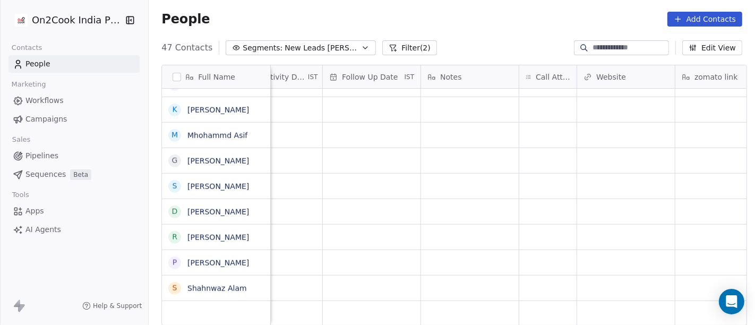
scroll to position [9, 0]
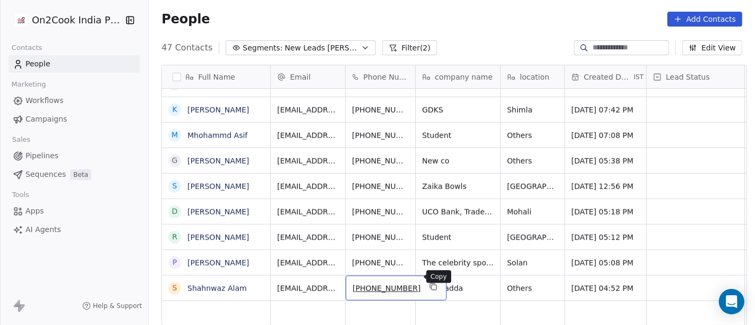
click at [429, 282] on icon "grid" at bounding box center [433, 286] width 8 height 8
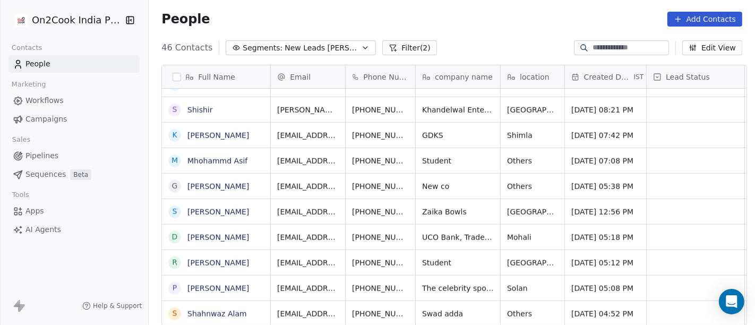
scroll to position [935, 0]
click at [408, 307] on div "[PHONE_NUMBER]" at bounding box center [396, 313] width 101 height 25
click at [429, 308] on icon "grid" at bounding box center [433, 312] width 8 height 8
click at [427, 306] on button "grid" at bounding box center [433, 312] width 13 height 13
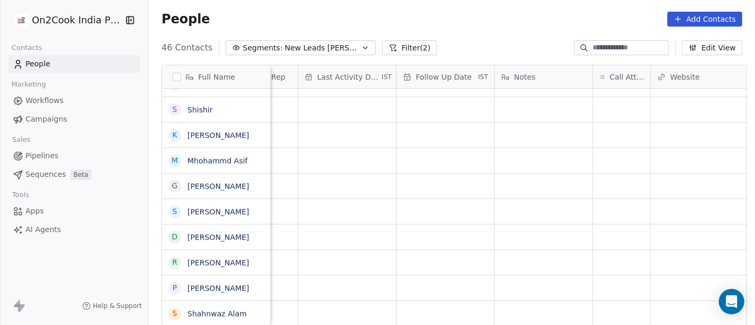
scroll to position [9, 654]
click at [591, 307] on div "grid" at bounding box center [612, 313] width 57 height 25
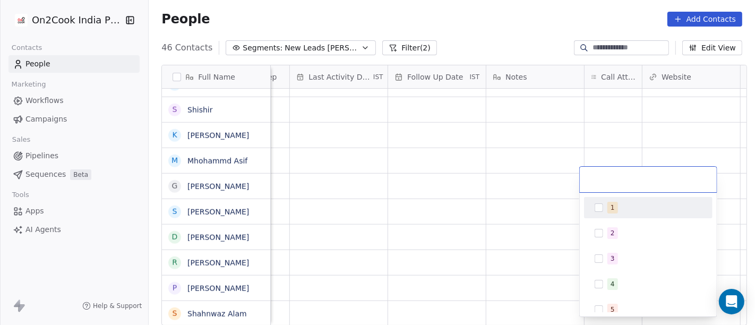
click at [607, 202] on span "1" at bounding box center [612, 208] width 11 height 12
click at [502, 179] on html "On2Cook India Pvt. Ltd. Contacts People Marketing Workflows Campaigns Sales Pip…" at bounding box center [377, 162] width 755 height 325
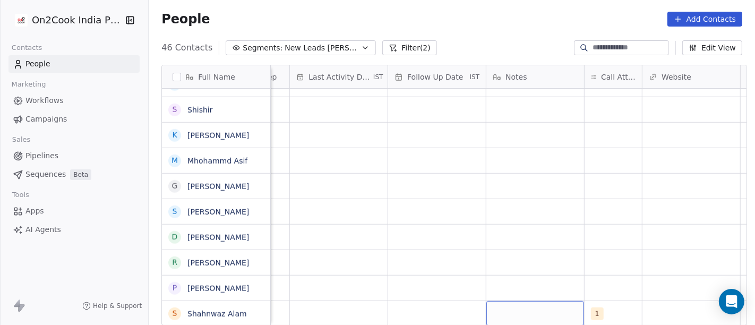
click at [528, 301] on div "grid" at bounding box center [535, 313] width 98 height 25
type textarea "**********"
click at [415, 241] on html "On2Cook India Pvt. Ltd. Contacts People Marketing Workflows Campaigns Sales Pip…" at bounding box center [377, 162] width 755 height 325
click at [426, 301] on div "grid" at bounding box center [437, 313] width 98 height 25
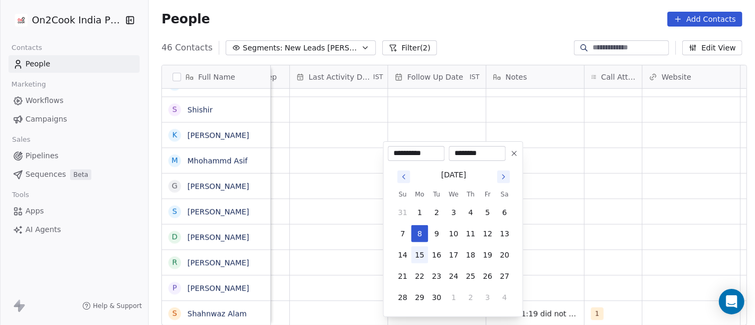
click at [418, 257] on button "15" at bounding box center [419, 254] width 17 height 17
type input "**********"
click at [581, 237] on html "On2Cook India Pvt. Ltd. Contacts People Marketing Workflows Campaigns Sales Pip…" at bounding box center [377, 162] width 755 height 325
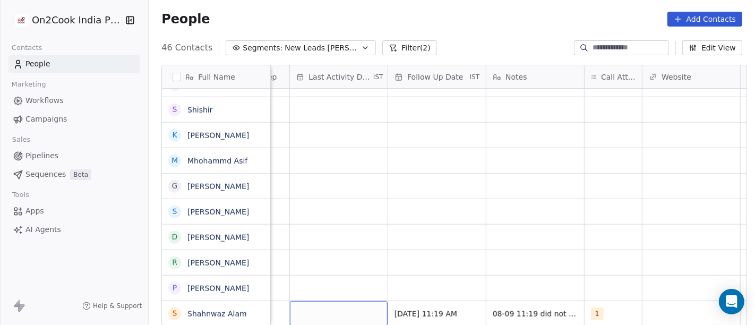
click at [325, 302] on div "grid" at bounding box center [339, 313] width 98 height 25
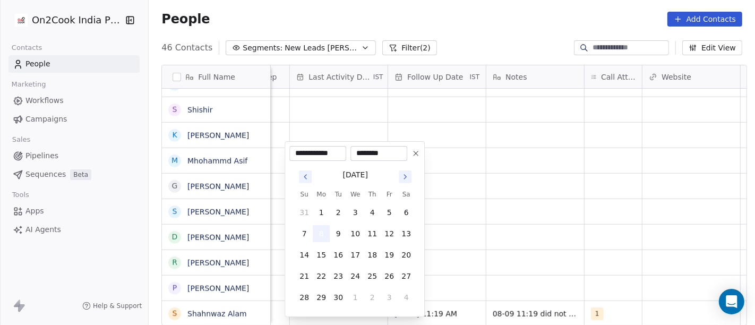
click at [321, 229] on button "8" at bounding box center [321, 233] width 17 height 17
click at [581, 221] on html "On2Cook India Pvt. Ltd. Contacts People Marketing Workflows Campaigns Sales Pip…" at bounding box center [377, 162] width 755 height 325
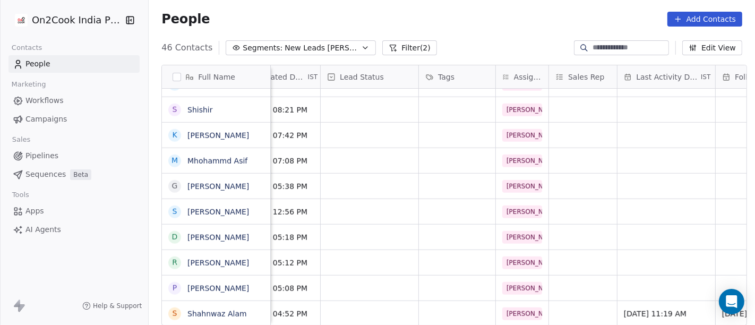
scroll to position [9, 325]
click at [368, 304] on div "grid" at bounding box center [370, 313] width 98 height 25
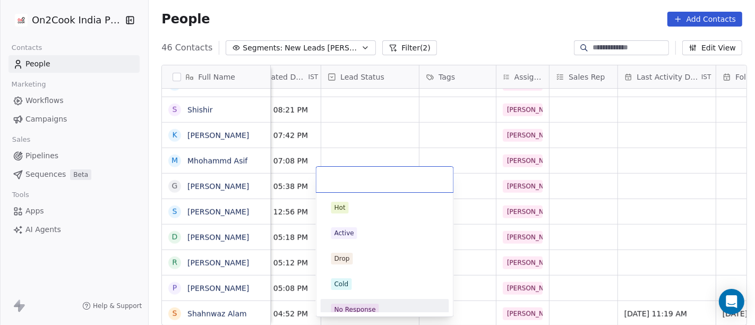
click at [374, 302] on div "No Response" at bounding box center [385, 309] width 120 height 17
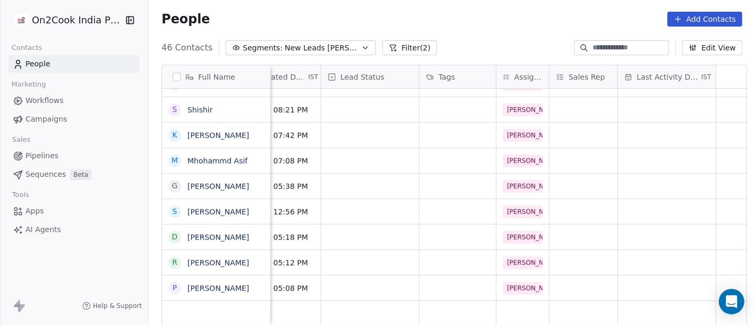
scroll to position [9, 0]
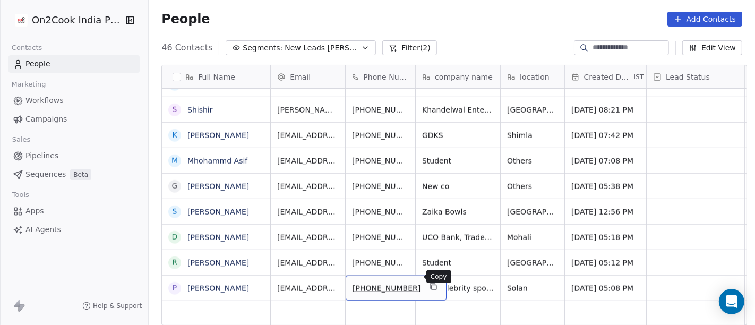
click at [427, 280] on button "grid" at bounding box center [433, 286] width 13 height 13
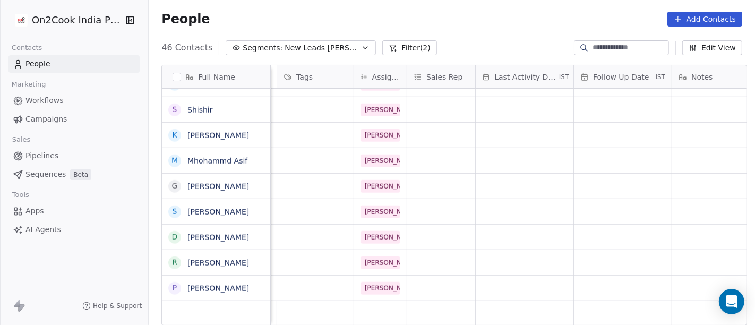
scroll to position [9, 766]
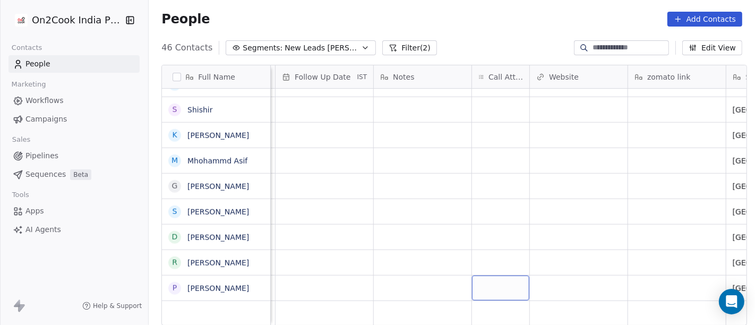
click at [476, 284] on div "grid" at bounding box center [500, 288] width 57 height 25
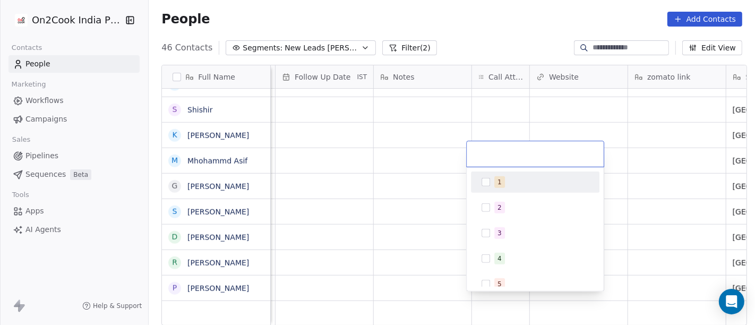
click at [521, 178] on div "1" at bounding box center [541, 182] width 94 height 12
click at [381, 147] on html "On2Cook India Pvt. Ltd. Contacts People Marketing Workflows Campaigns Sales Pip…" at bounding box center [377, 162] width 755 height 325
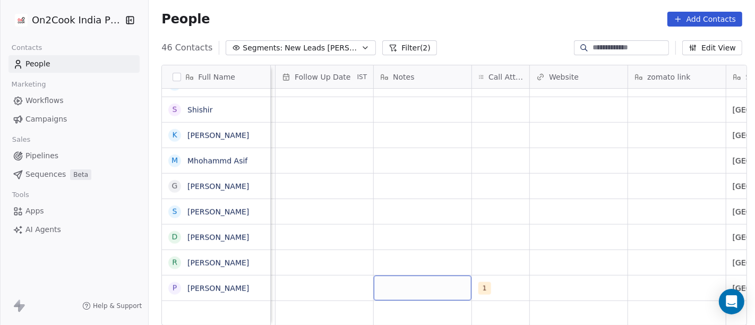
click at [416, 280] on div "grid" at bounding box center [423, 288] width 98 height 25
click at [381, 229] on html "On2Cook India Pvt. Ltd. Contacts People Marketing Workflows Campaigns Sales Pip…" at bounding box center [377, 162] width 755 height 325
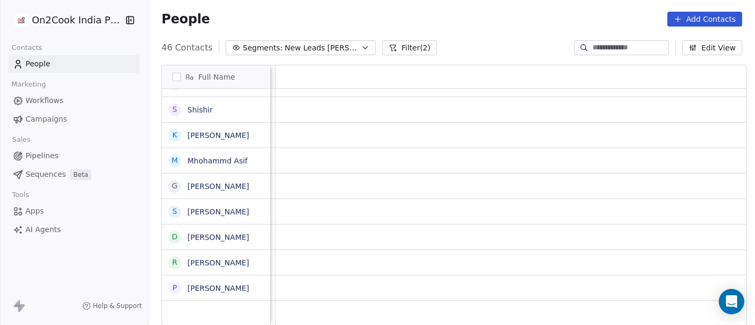
scroll to position [9, 0]
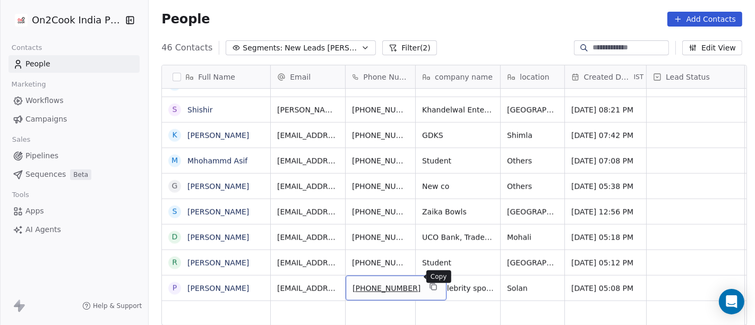
click at [429, 282] on icon "grid" at bounding box center [433, 286] width 8 height 8
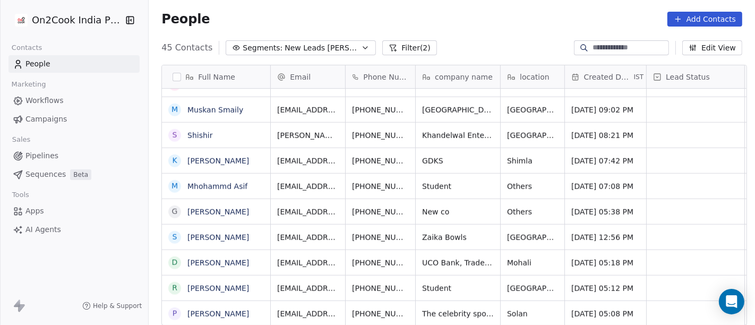
scroll to position [909, 0]
click at [505, 308] on icon "grid" at bounding box center [509, 312] width 8 height 8
click at [547, 308] on icon "grid" at bounding box center [551, 312] width 8 height 8
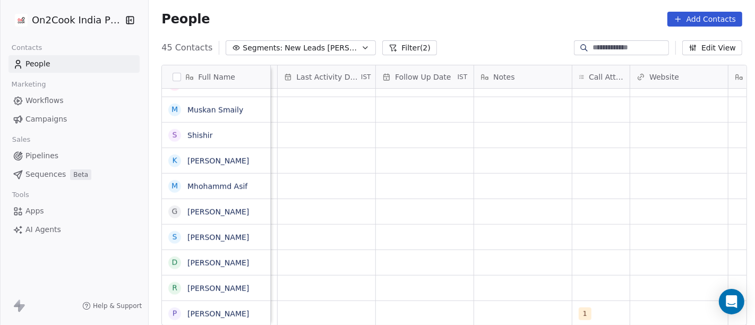
scroll to position [9, 673]
click at [485, 307] on div "grid" at bounding box center [516, 313] width 98 height 25
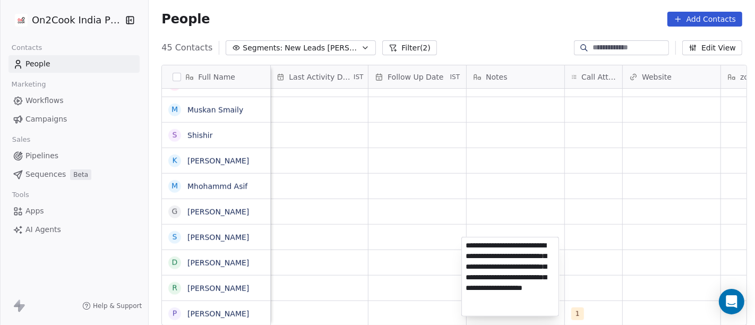
type textarea "**********"
click at [687, 257] on html "On2Cook India Pvt. Ltd. Contacts People Marketing Workflows Campaigns Sales Pip…" at bounding box center [377, 162] width 755 height 325
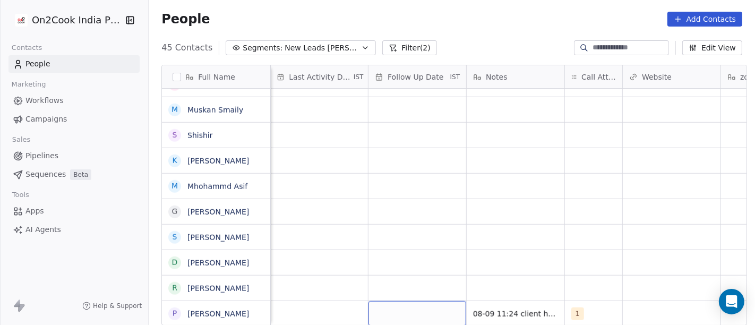
click at [398, 301] on div "grid" at bounding box center [417, 313] width 98 height 25
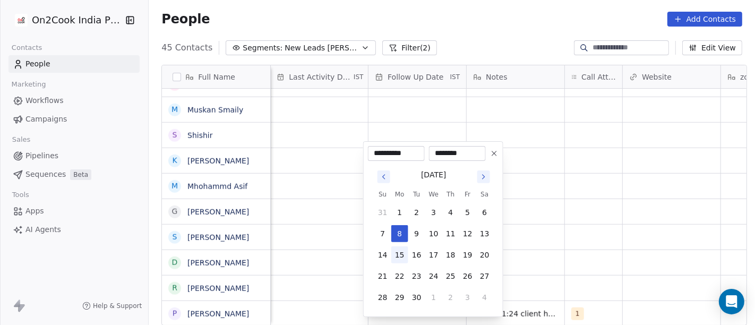
click at [400, 251] on button "15" at bounding box center [399, 254] width 17 height 17
type input "**********"
click at [629, 234] on html "On2Cook India Pvt. Ltd. Contacts People Marketing Workflows Campaigns Sales Pip…" at bounding box center [377, 162] width 755 height 325
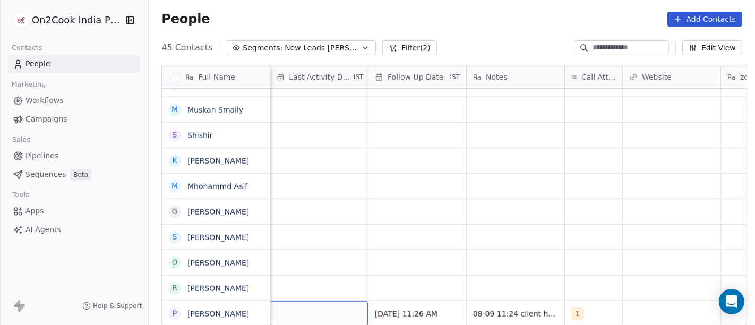
scroll to position [9, 672]
click at [328, 301] on div "grid" at bounding box center [320, 313] width 98 height 25
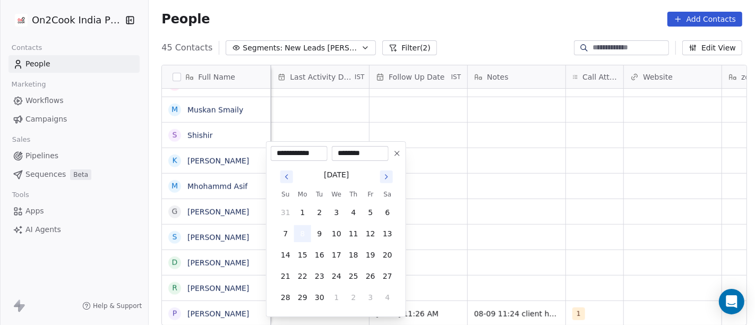
click at [304, 233] on button "8" at bounding box center [302, 233] width 17 height 17
click at [496, 226] on html "On2Cook India Pvt. Ltd. Contacts People Marketing Workflows Campaigns Sales Pip…" at bounding box center [377, 162] width 755 height 325
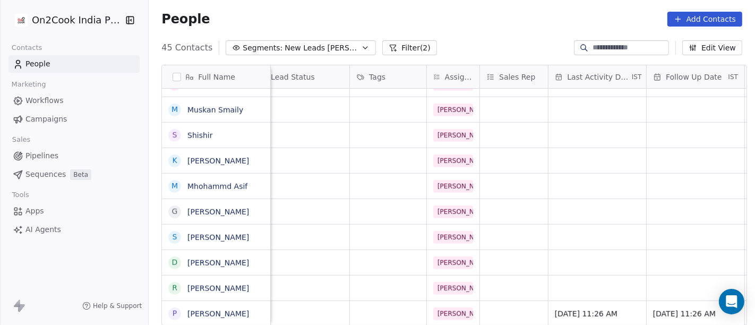
scroll to position [9, 238]
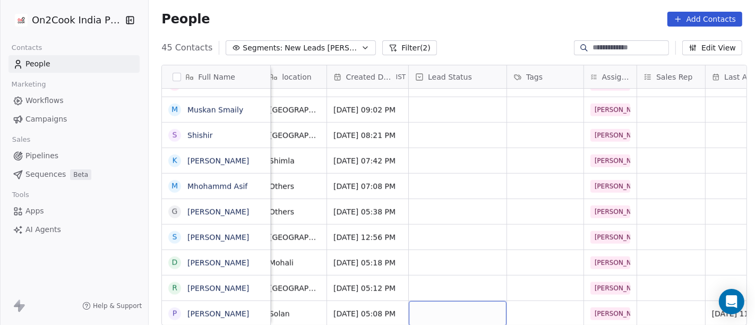
click at [435, 301] on div "grid" at bounding box center [458, 313] width 98 height 25
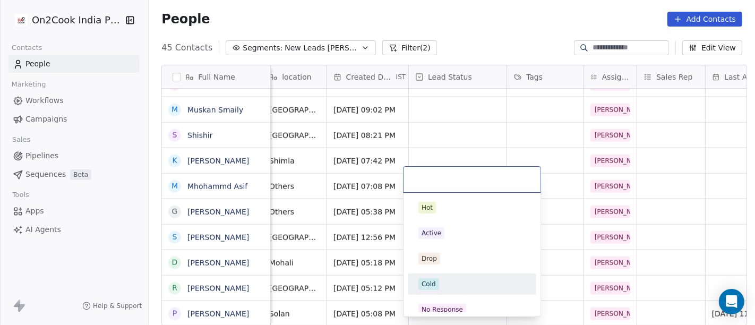
click at [443, 276] on div "Cold" at bounding box center [472, 284] width 120 height 17
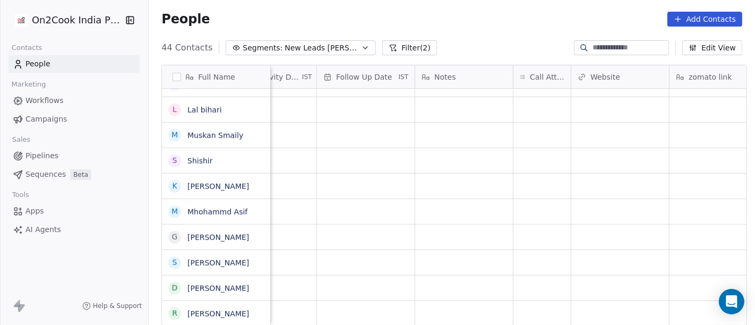
scroll to position [9, 727]
click at [528, 301] on div "grid" at bounding box center [539, 313] width 57 height 25
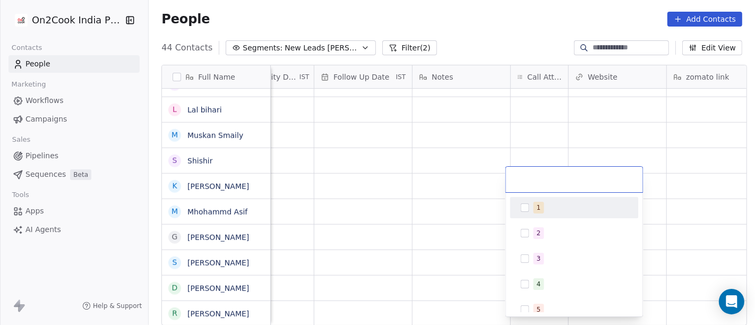
click at [535, 211] on span "1" at bounding box center [539, 208] width 11 height 12
click at [511, 148] on html "On2Cook India Pvt. Ltd. Contacts People Marketing Workflows Campaigns Sales Pip…" at bounding box center [377, 162] width 755 height 325
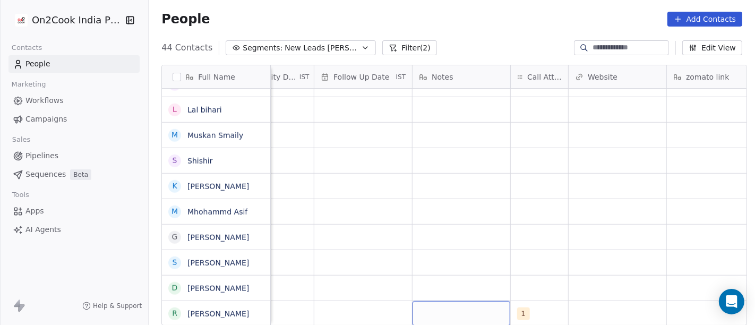
click at [471, 301] on div "grid" at bounding box center [461, 313] width 98 height 25
type textarea "**********"
click at [469, 226] on html "On2Cook India Pvt. Ltd. Contacts People Marketing Workflows Campaigns Sales Pip…" at bounding box center [377, 162] width 755 height 325
click at [366, 301] on div "grid" at bounding box center [363, 313] width 98 height 25
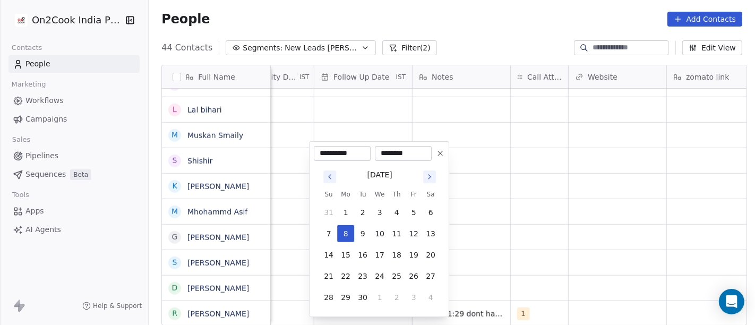
click at [442, 154] on icon at bounding box center [440, 153] width 8 height 8
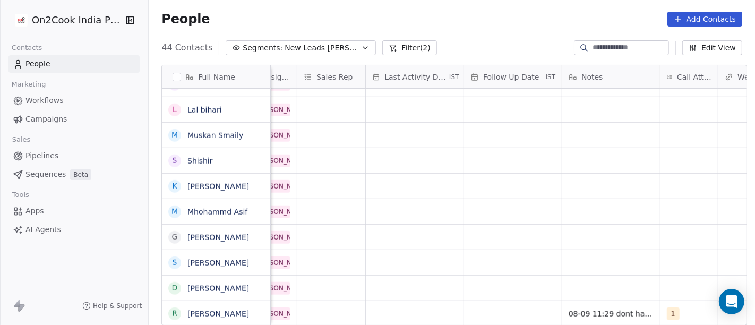
scroll to position [9, 531]
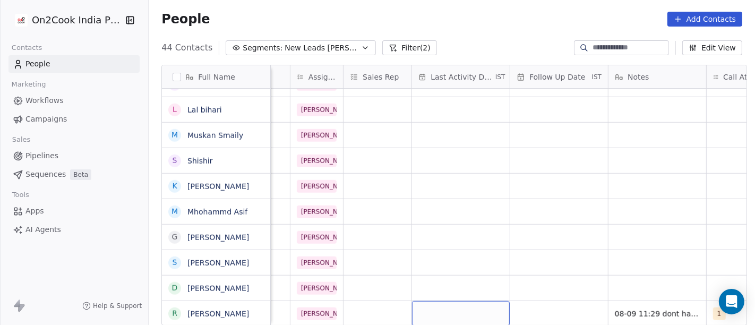
click at [452, 304] on div "grid" at bounding box center [461, 313] width 98 height 25
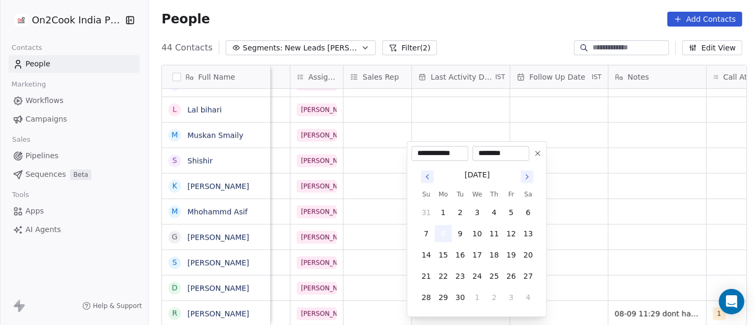
click at [440, 229] on button "8" at bounding box center [443, 233] width 17 height 17
click at [665, 219] on html "On2Cook India Pvt. Ltd. Contacts People Marketing Workflows Campaigns Sales Pip…" at bounding box center [377, 162] width 755 height 325
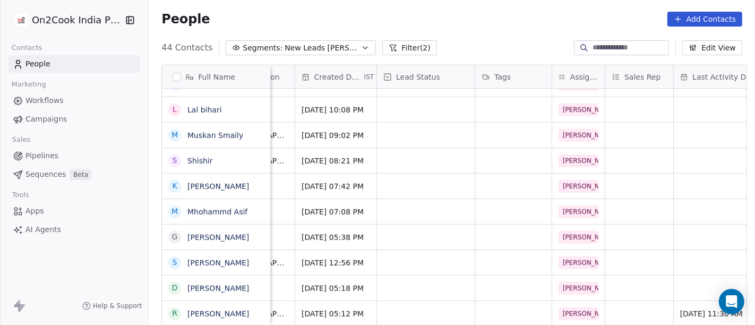
scroll to position [9, 268]
click at [421, 302] on div "grid" at bounding box center [428, 313] width 98 height 25
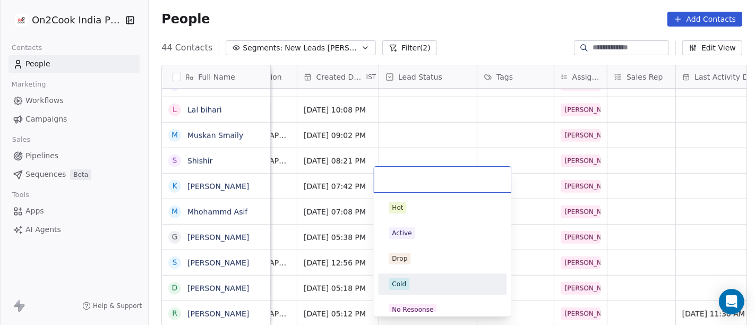
click at [405, 285] on div "Cold" at bounding box center [399, 284] width 14 height 10
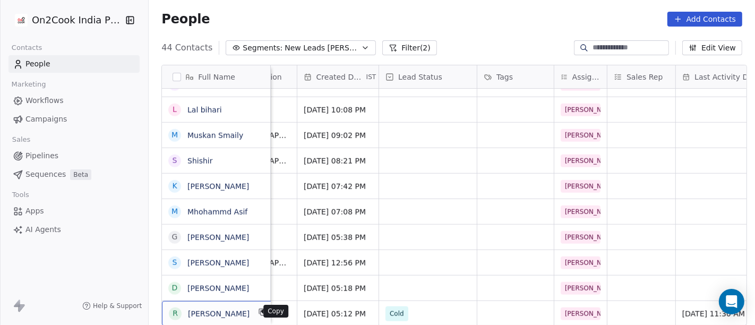
click at [259, 308] on icon "grid" at bounding box center [263, 312] width 8 height 8
click at [227, 300] on textarea "**********" at bounding box center [211, 309] width 107 height 33
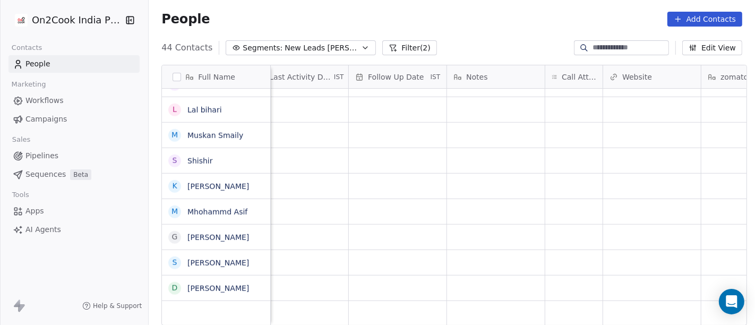
scroll to position [9, 695]
click at [564, 276] on div "grid" at bounding box center [571, 288] width 57 height 25
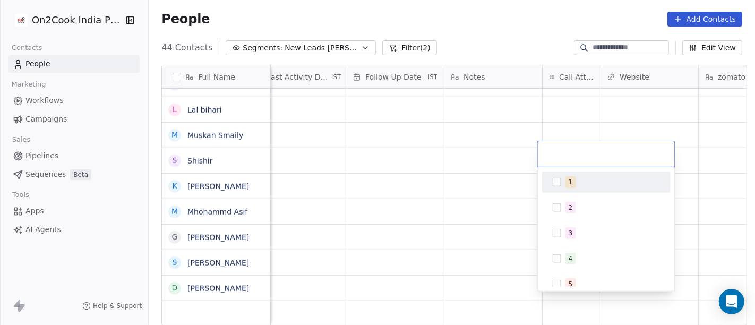
click at [574, 186] on div "1" at bounding box center [612, 182] width 94 height 12
click at [470, 159] on html "On2Cook India Pvt. Ltd. Contacts People Marketing Workflows Campaigns Sales Pip…" at bounding box center [377, 162] width 755 height 325
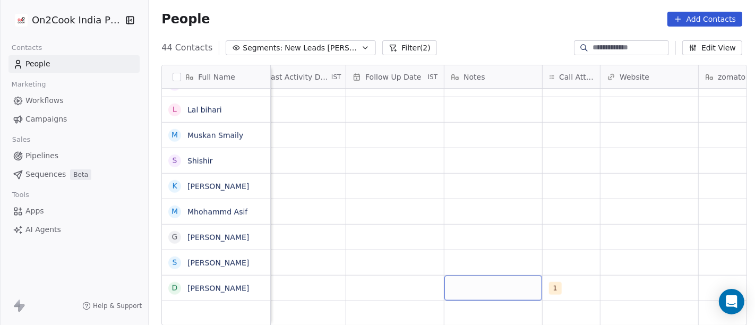
click at [482, 282] on div "grid" at bounding box center [493, 288] width 98 height 25
type textarea "********"
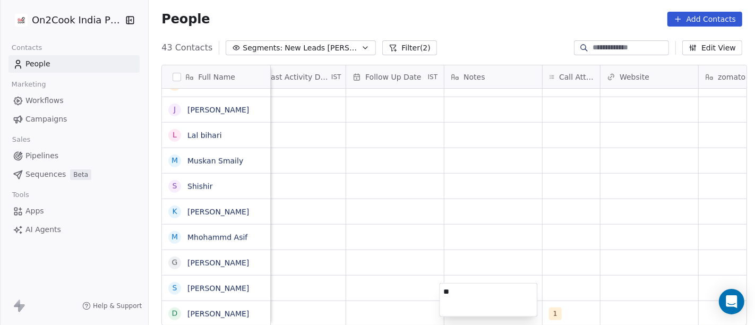
scroll to position [858, 0]
type textarea "**"
click at [484, 242] on html "On2Cook India Pvt. Ltd. Contacts People Marketing Workflows Campaigns Sales Pip…" at bounding box center [377, 162] width 755 height 325
click at [473, 308] on span "34" at bounding box center [483, 313] width 65 height 11
type textarea "*"
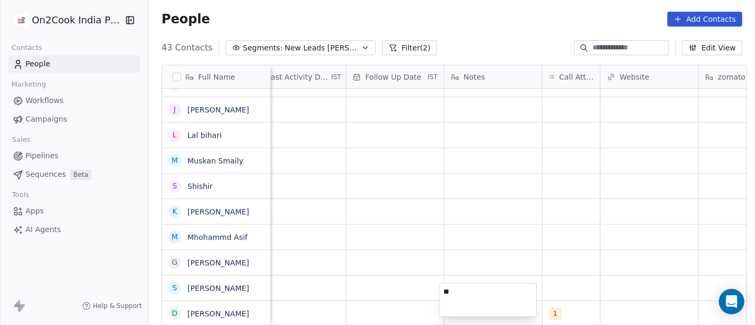
type textarea "*"
type textarea "**********"
click at [475, 247] on html "On2Cook India Pvt. Ltd. Contacts People Marketing Workflows Campaigns Sales Pip…" at bounding box center [377, 162] width 755 height 325
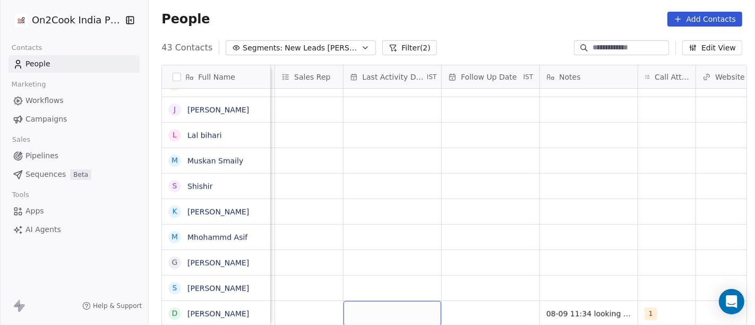
click at [349, 301] on div "grid" at bounding box center [392, 313] width 98 height 25
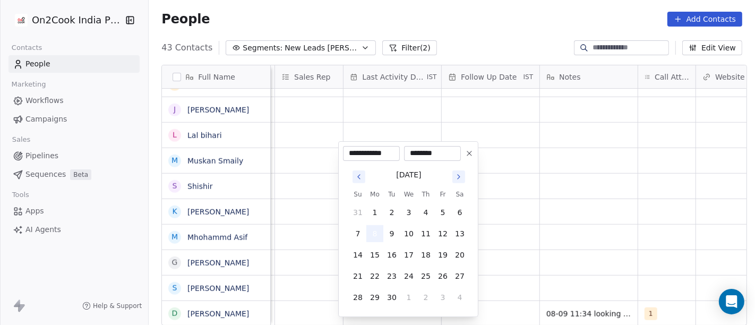
click at [373, 234] on button "8" at bounding box center [374, 233] width 17 height 17
click at [604, 231] on html "On2Cook India Pvt. Ltd. Contacts People Marketing Workflows Campaigns Sales Pip…" at bounding box center [377, 162] width 755 height 325
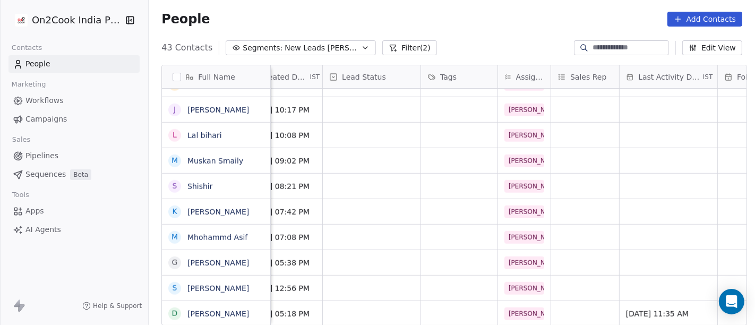
scroll to position [9, 323]
click at [341, 301] on div "grid" at bounding box center [373, 313] width 98 height 25
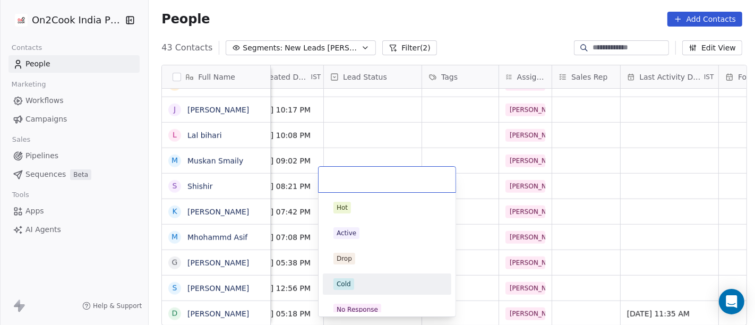
click at [368, 288] on div "Cold" at bounding box center [386, 284] width 107 height 12
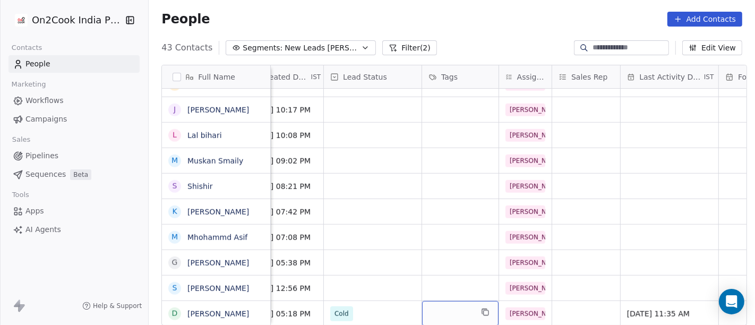
click at [469, 304] on div "grid" at bounding box center [460, 313] width 76 height 25
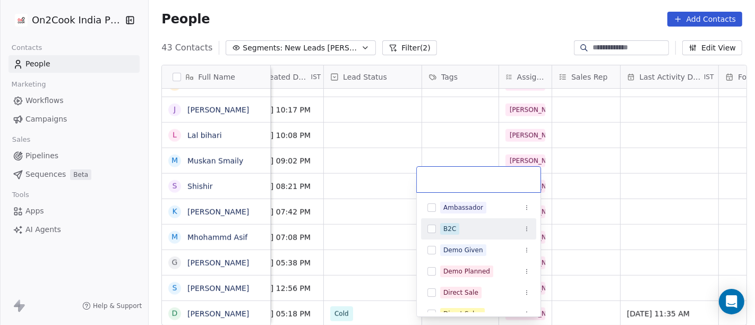
click at [446, 234] on div "B2C" at bounding box center [478, 228] width 115 height 17
click at [590, 222] on html "On2Cook India Pvt. Ltd. Contacts People Marketing Workflows Campaigns Sales Pip…" at bounding box center [377, 162] width 755 height 325
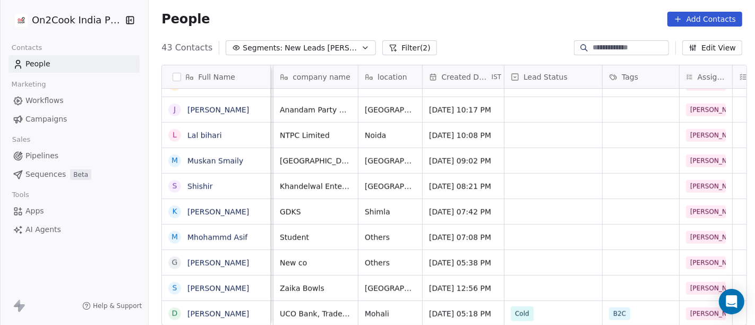
scroll to position [9, 0]
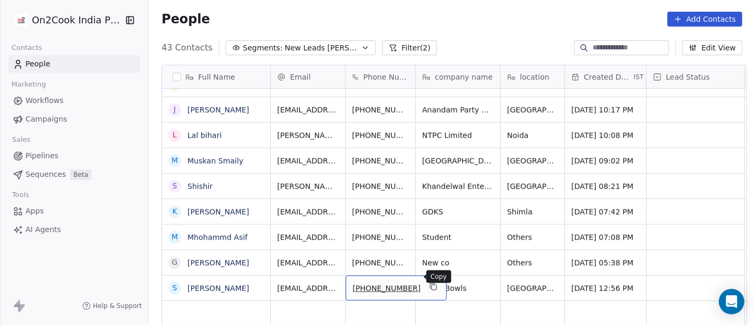
click at [432, 285] on icon "grid" at bounding box center [434, 287] width 5 height 5
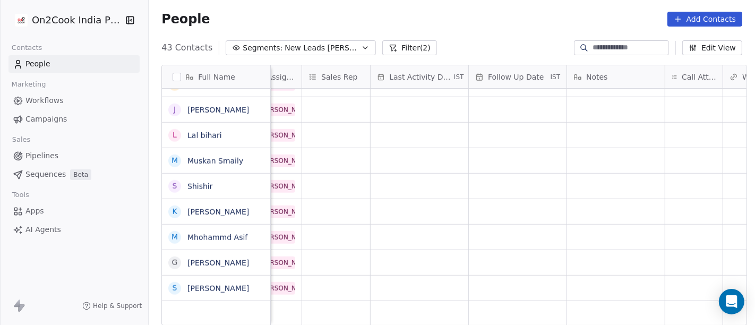
scroll to position [9, 573]
click at [654, 282] on div "grid" at bounding box center [615, 288] width 98 height 25
click at [683, 277] on html "On2Cook India Pvt. Ltd. Contacts People Marketing Workflows Campaigns Sales Pip…" at bounding box center [377, 162] width 755 height 325
click at [683, 277] on div "grid" at bounding box center [693, 288] width 57 height 25
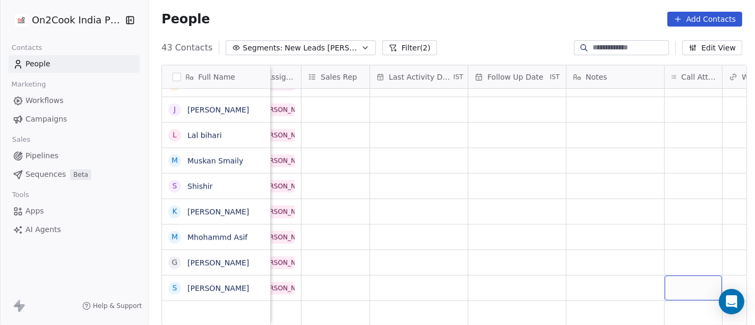
click at [683, 277] on div "grid" at bounding box center [693, 288] width 57 height 25
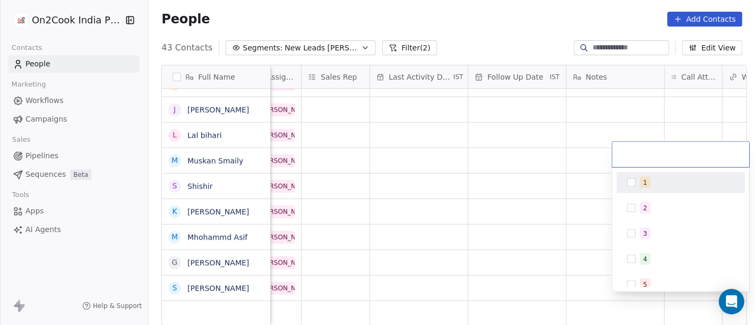
click at [642, 172] on div "1" at bounding box center [680, 182] width 128 height 21
click at [523, 186] on html "On2Cook India Pvt. Ltd. Contacts People Marketing Workflows Campaigns Sales Pip…" at bounding box center [377, 162] width 755 height 325
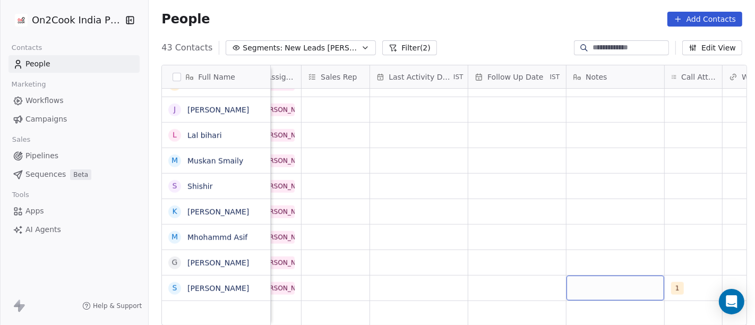
click at [614, 276] on div "grid" at bounding box center [615, 288] width 98 height 25
type textarea "**********"
click at [558, 230] on html "On2Cook India Pvt. Ltd. Contacts People Marketing Workflows Campaigns Sales Pip…" at bounding box center [377, 162] width 755 height 325
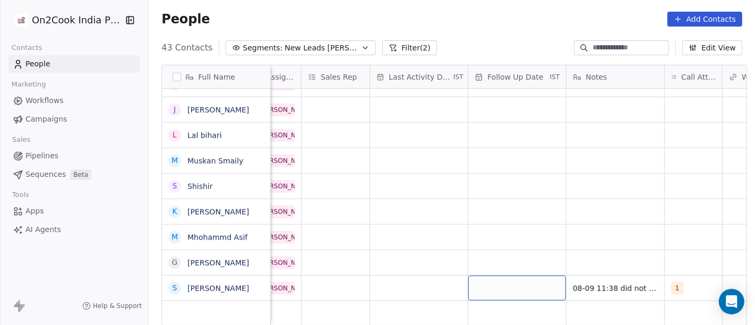
click at [475, 278] on div "grid" at bounding box center [517, 288] width 98 height 25
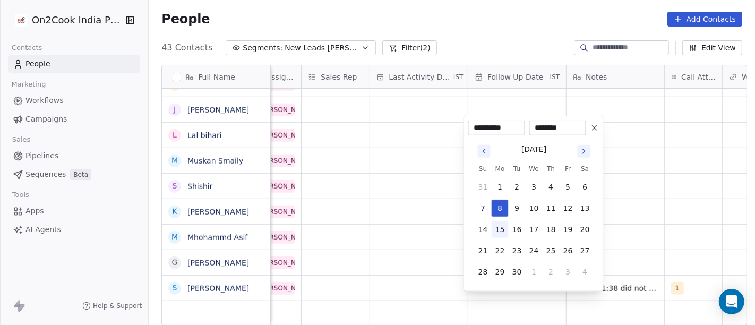
click at [504, 229] on button "15" at bounding box center [500, 229] width 17 height 17
type input "**********"
click at [681, 213] on html "On2Cook India Pvt. Ltd. Contacts People Marketing Workflows Campaigns Sales Pip…" at bounding box center [377, 162] width 755 height 325
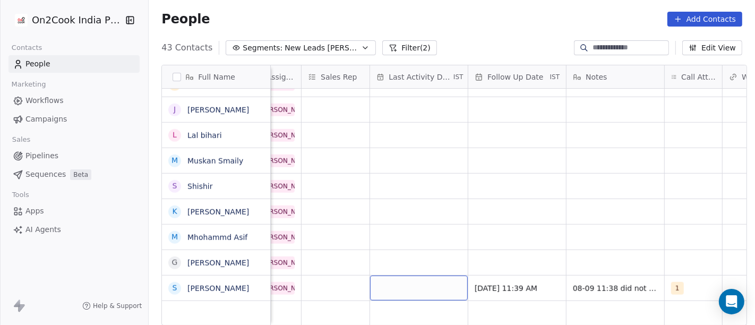
click at [431, 281] on div "grid" at bounding box center [419, 288] width 98 height 25
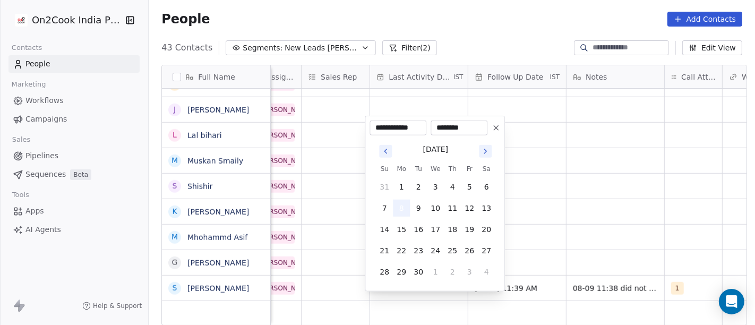
click at [402, 204] on button "8" at bounding box center [401, 208] width 17 height 17
click at [572, 215] on html "On2Cook India Pvt. Ltd. Contacts People Marketing Workflows Campaigns Sales Pip…" at bounding box center [377, 162] width 755 height 325
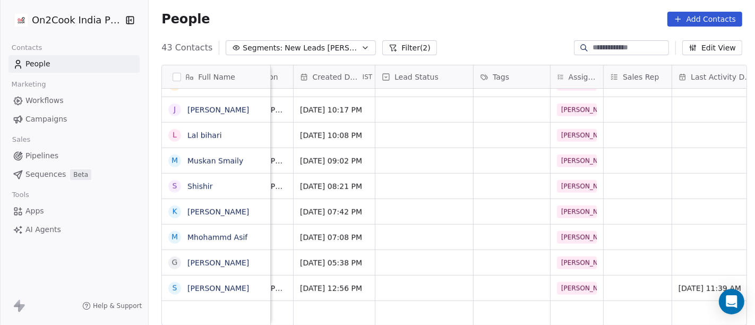
scroll to position [9, 271]
click at [416, 276] on div "grid" at bounding box center [425, 288] width 98 height 25
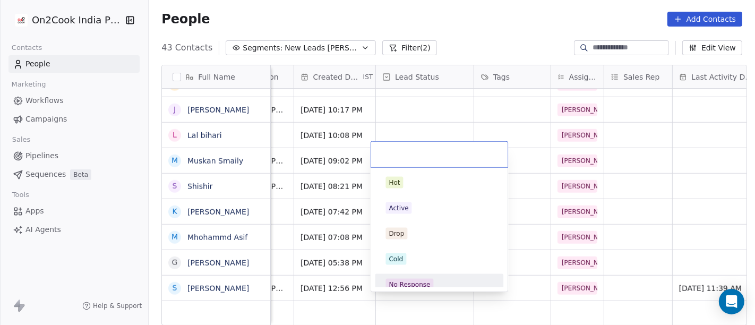
click at [421, 282] on div "No Response" at bounding box center [409, 285] width 41 height 10
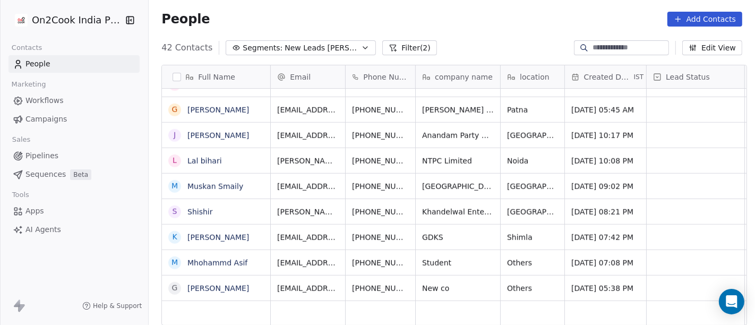
scroll to position [833, 0]
click at [528, 283] on span "Others" at bounding box center [523, 288] width 31 height 11
type textarea "*****"
click at [453, 254] on html "On2Cook India Pvt. Ltd. Contacts People Marketing Workflows Campaigns Sales Pip…" at bounding box center [377, 162] width 755 height 325
click at [457, 254] on html "On2Cook India Pvt. Ltd. Contacts People Marketing Workflows Campaigns Sales Pip…" at bounding box center [377, 162] width 755 height 325
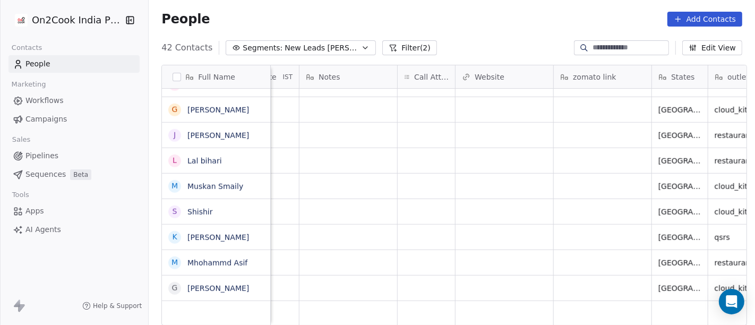
scroll to position [9, 840]
click at [416, 276] on div "grid" at bounding box center [426, 288] width 57 height 25
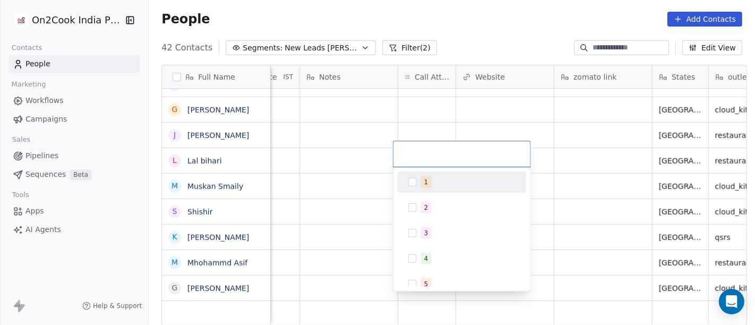
click at [417, 183] on div "1" at bounding box center [462, 182] width 120 height 17
click at [606, 240] on html "On2Cook India Pvt. Ltd. Contacts People Marketing Workflows Campaigns Sales Pip…" at bounding box center [377, 162] width 755 height 325
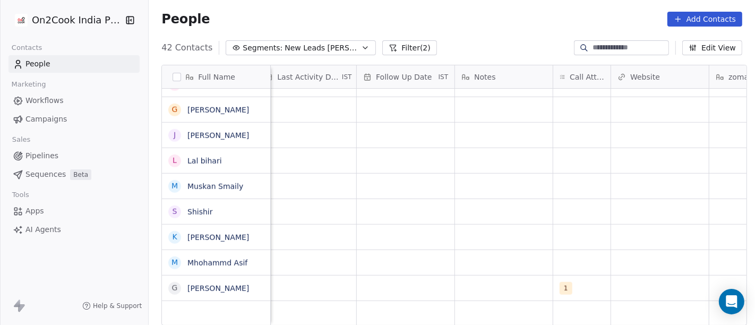
scroll to position [9, 684]
click at [511, 276] on div "grid" at bounding box center [505, 288] width 98 height 25
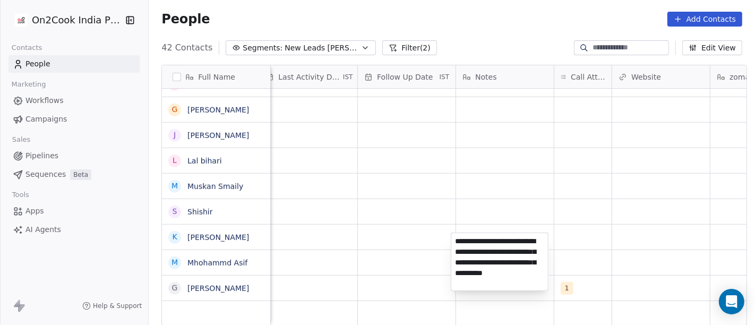
type textarea "**********"
click at [370, 197] on html "On2Cook India Pvt. Ltd. Contacts People Marketing Workflows Campaigns Sales Pip…" at bounding box center [377, 162] width 755 height 325
click at [385, 231] on html "On2Cook India Pvt. Ltd. Contacts People Marketing Workflows Campaigns Sales Pip…" at bounding box center [377, 162] width 755 height 325
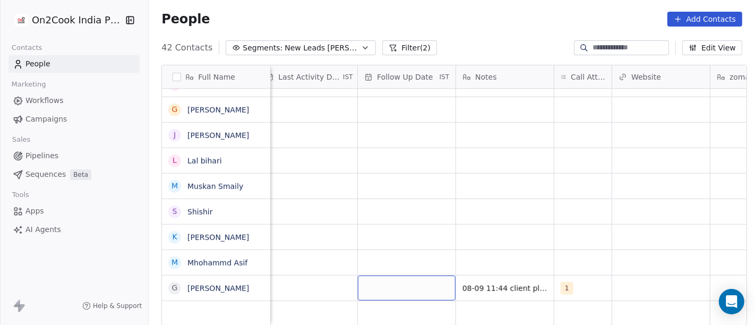
click at [400, 276] on div "grid" at bounding box center [407, 288] width 98 height 25
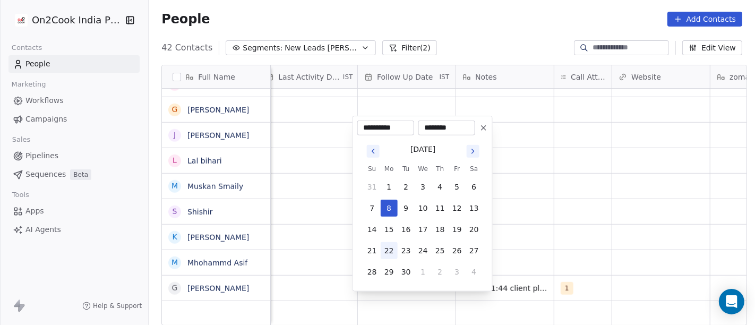
click at [393, 248] on button "22" at bounding box center [389, 250] width 17 height 17
type input "**********"
click at [581, 235] on html "On2Cook India Pvt. Ltd. Contacts People Marketing Workflows Campaigns Sales Pip…" at bounding box center [377, 162] width 755 height 325
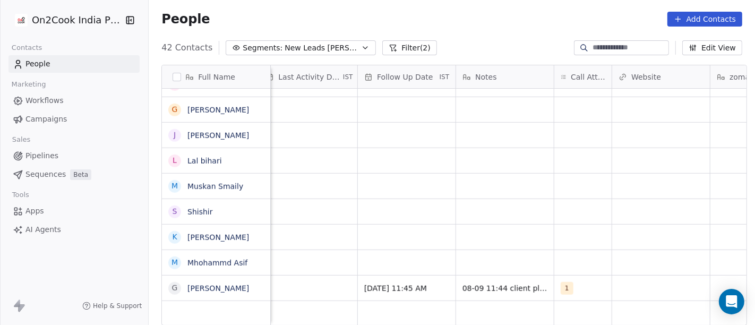
scroll to position [9, 672]
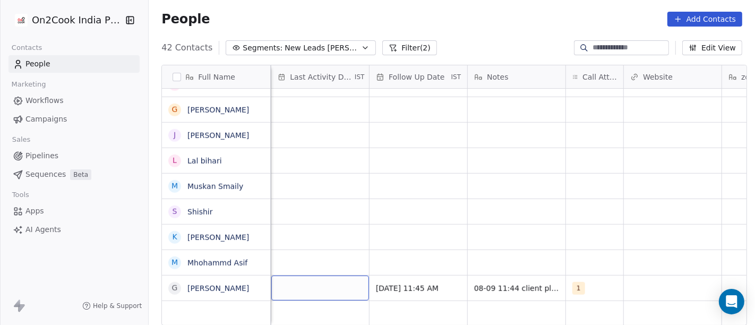
click at [294, 276] on div "grid" at bounding box center [320, 288] width 98 height 25
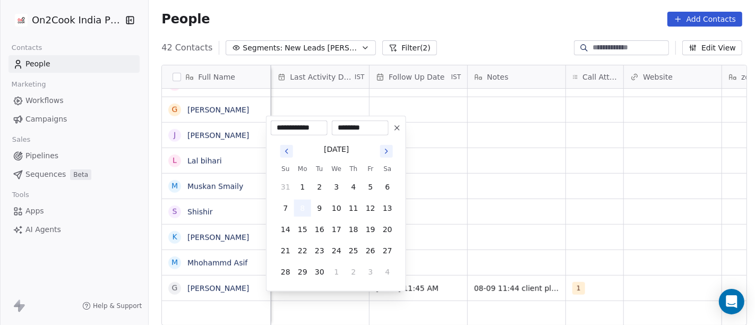
click at [298, 209] on button "8" at bounding box center [302, 208] width 17 height 17
click at [453, 211] on html "On2Cook India Pvt. Ltd. Contacts People Marketing Workflows Campaigns Sales Pip…" at bounding box center [377, 162] width 755 height 325
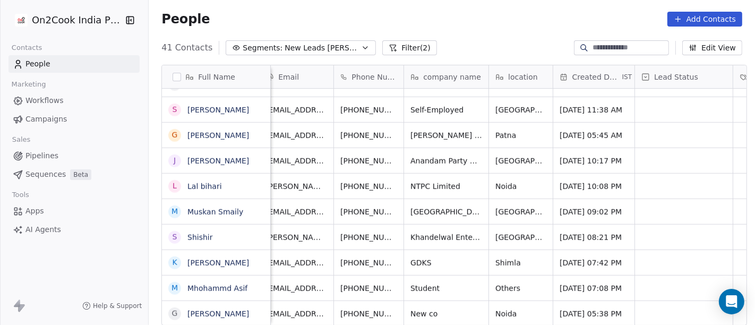
scroll to position [9, 11]
click at [418, 308] on icon "grid" at bounding box center [422, 312] width 8 height 8
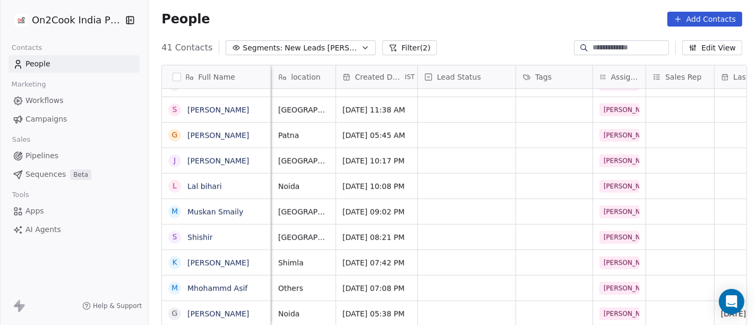
scroll to position [9, 230]
click at [436, 305] on div "grid" at bounding box center [466, 313] width 98 height 25
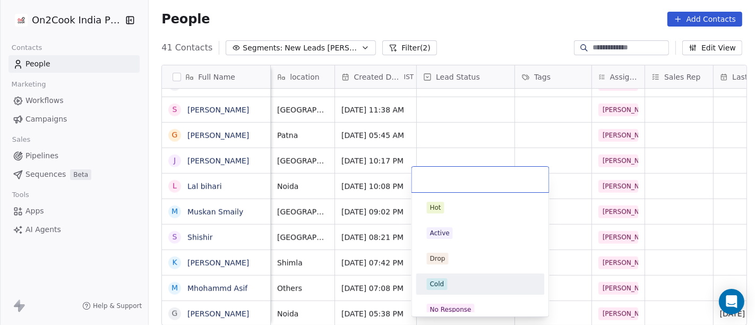
click at [450, 277] on div "Cold" at bounding box center [480, 284] width 120 height 17
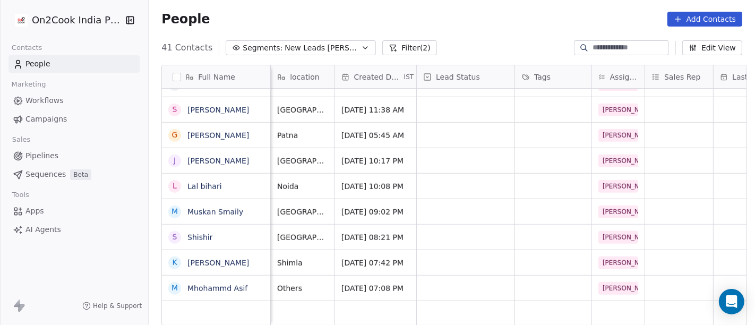
scroll to position [9, 0]
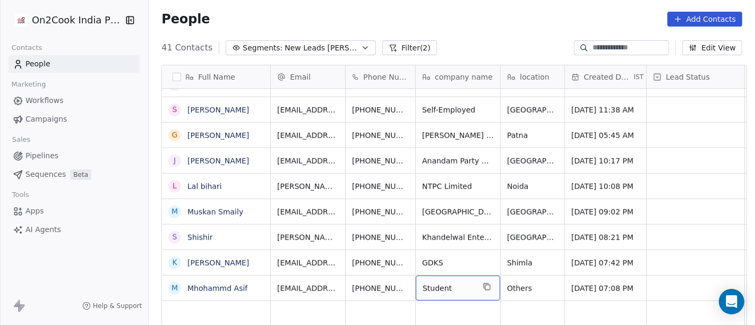
click at [453, 283] on span "Student" at bounding box center [448, 288] width 51 height 11
click at [453, 278] on textarea "*******" at bounding box center [452, 281] width 83 height 33
type textarea "*"
type textarea "**********"
click at [468, 244] on html "On2Cook India Pvt. Ltd. Contacts People Marketing Workflows Campaigns Sales Pip…" at bounding box center [377, 162] width 755 height 325
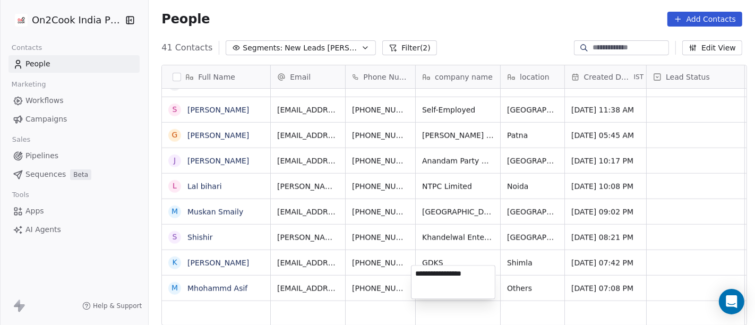
click at [528, 284] on html "On2Cook India Pvt. Ltd. Contacts People Marketing Workflows Campaigns Sales Pip…" at bounding box center [377, 162] width 755 height 325
click at [510, 283] on span "Others" at bounding box center [523, 288] width 31 height 11
type textarea "*******"
click at [643, 232] on html "On2Cook India Pvt. Ltd. Contacts People Marketing Workflows Campaigns Sales Pip…" at bounding box center [377, 162] width 755 height 325
click at [599, 274] on html "On2Cook India Pvt. Ltd. Contacts People Marketing Workflows Campaigns Sales Pip…" at bounding box center [377, 162] width 755 height 325
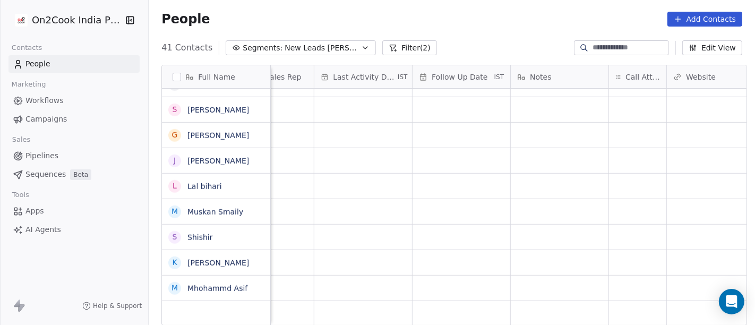
scroll to position [9, 630]
click at [608, 276] on div "grid" at bounding box center [636, 288] width 57 height 25
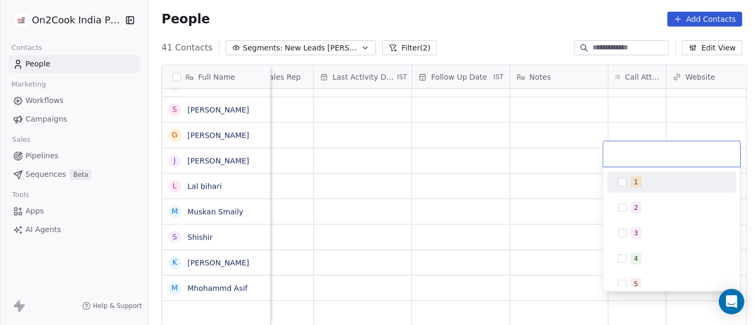
click at [618, 174] on div "1" at bounding box center [672, 182] width 120 height 17
drag, startPoint x: 543, startPoint y: 165, endPoint x: 585, endPoint y: 265, distance: 109.0
click at [543, 165] on html "On2Cook India Pvt. Ltd. Contacts People Marketing Workflows Campaigns Sales Pip…" at bounding box center [377, 162] width 755 height 325
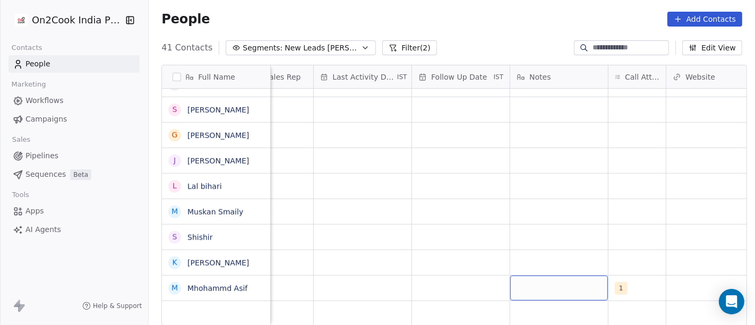
click at [571, 276] on div "grid" at bounding box center [559, 288] width 98 height 25
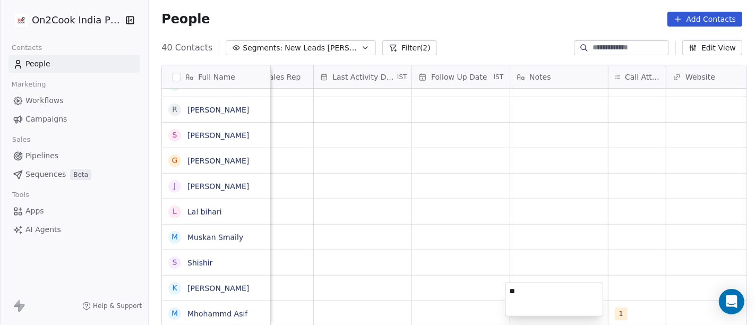
scroll to position [782, 0]
type textarea "*"
type textarea "**********"
click at [613, 151] on html "On2Cook India Pvt. Ltd. Contacts People Marketing Workflows Campaigns Sales Pip…" at bounding box center [377, 162] width 755 height 325
click at [453, 301] on div "grid" at bounding box center [461, 313] width 98 height 25
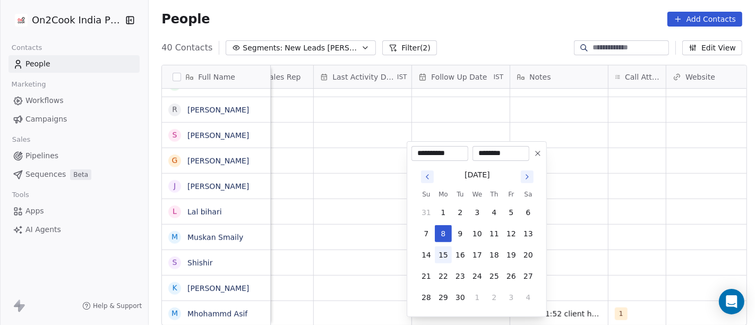
click at [441, 251] on button "15" at bounding box center [443, 254] width 17 height 17
type input "**********"
click at [631, 213] on html "On2Cook India Pvt. Ltd. Contacts People Marketing Workflows Campaigns Sales Pip…" at bounding box center [377, 162] width 755 height 325
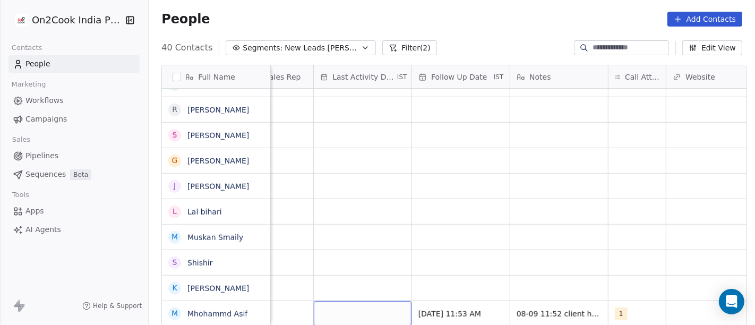
click at [338, 301] on div "grid" at bounding box center [363, 313] width 98 height 25
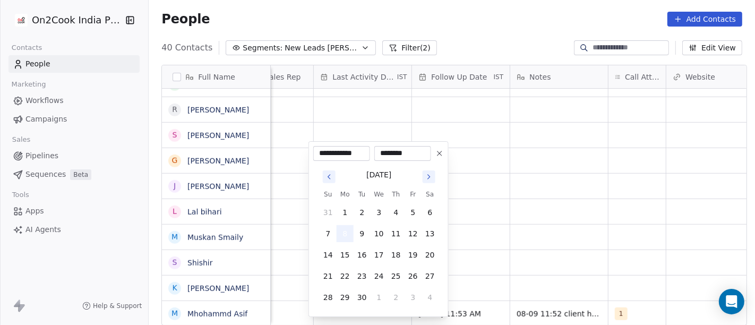
click at [341, 225] on button "8" at bounding box center [345, 233] width 17 height 17
click at [564, 212] on html "On2Cook India Pvt. Ltd. Contacts People Marketing Workflows Campaigns Sales Pip…" at bounding box center [377, 162] width 755 height 325
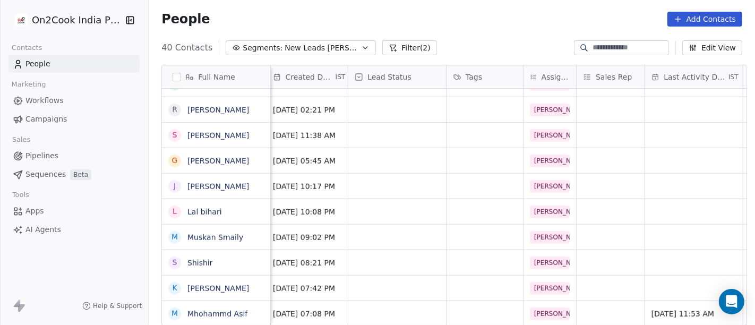
scroll to position [9, 298]
click at [397, 302] on div "grid" at bounding box center [398, 313] width 98 height 25
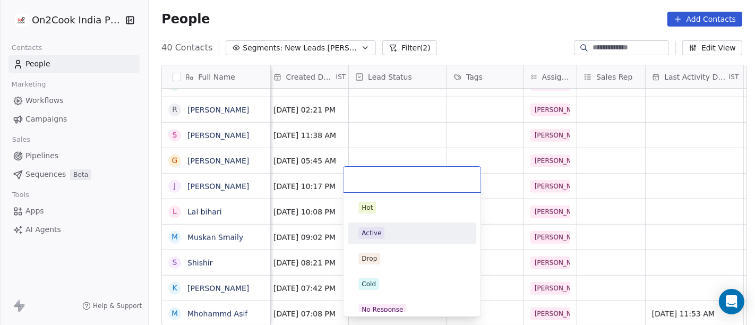
click at [374, 231] on div "Active" at bounding box center [372, 233] width 20 height 10
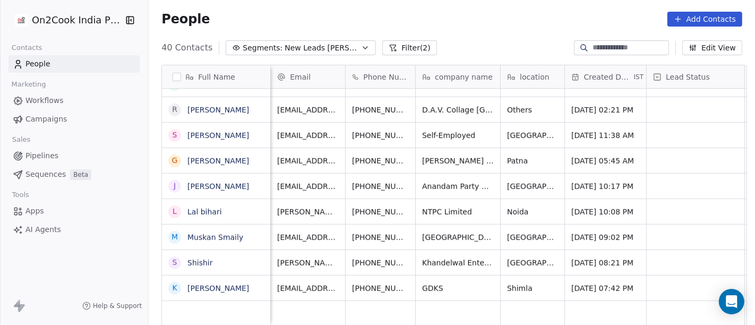
scroll to position [9, 0]
click at [427, 281] on button "grid" at bounding box center [433, 286] width 13 height 13
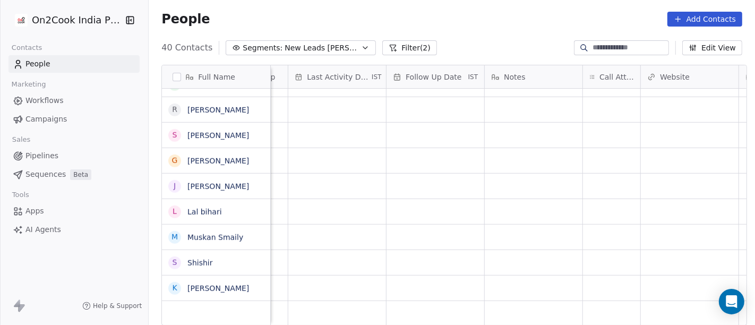
scroll to position [0, 657]
click at [594, 289] on div "grid" at bounding box center [609, 288] width 57 height 25
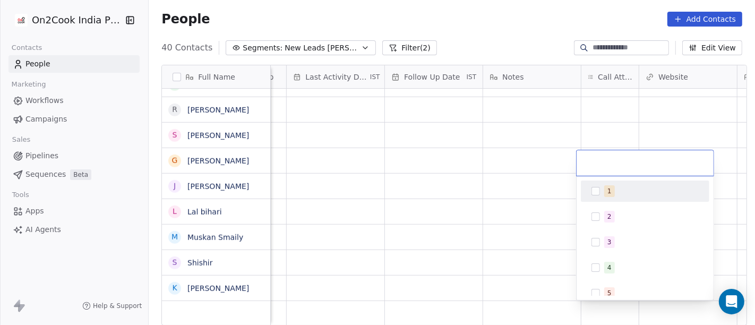
click at [597, 192] on button "Suggestions" at bounding box center [595, 191] width 8 height 8
click at [544, 190] on html "On2Cook India Pvt. Ltd. Contacts People Marketing Workflows Campaigns Sales Pip…" at bounding box center [377, 162] width 755 height 325
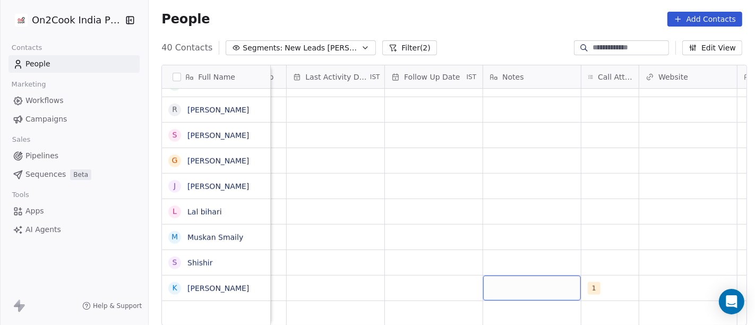
click at [497, 293] on div "grid" at bounding box center [532, 288] width 98 height 25
type textarea "**********"
click at [459, 235] on html "On2Cook India Pvt. Ltd. Contacts People Marketing Workflows Campaigns Sales Pip…" at bounding box center [377, 162] width 755 height 325
click at [429, 275] on div "Salim 08-09 11:55 did not pick up call WA msg sent 1 Himachal Pradesh qsrs" at bounding box center [583, 287] width 1939 height 25
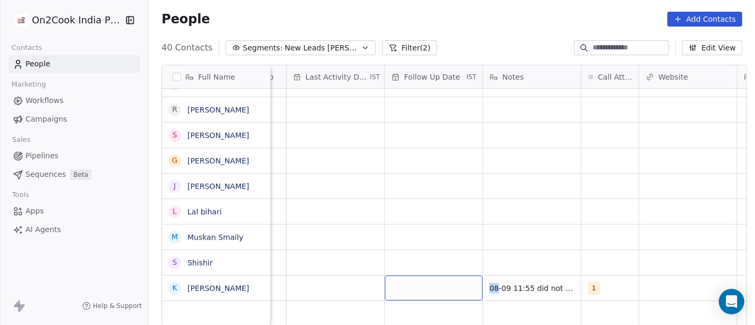
click at [415, 287] on div "grid" at bounding box center [434, 288] width 98 height 25
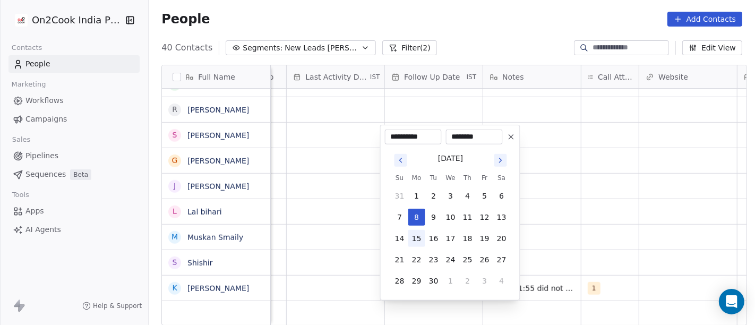
click at [416, 240] on button "15" at bounding box center [416, 238] width 17 height 17
type input "**********"
click at [582, 222] on html "On2Cook India Pvt. Ltd. Contacts People Marketing Workflows Campaigns Sales Pip…" at bounding box center [377, 162] width 755 height 325
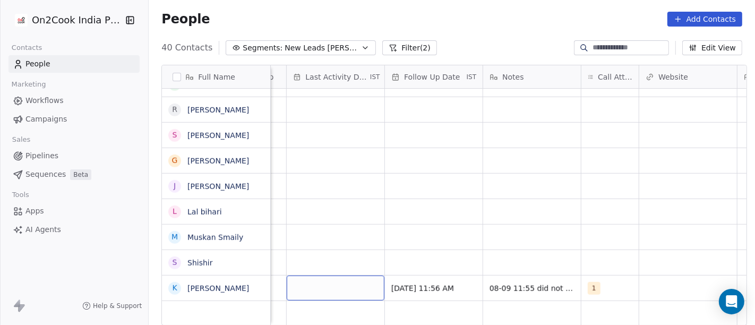
click at [304, 280] on div "grid" at bounding box center [336, 288] width 98 height 25
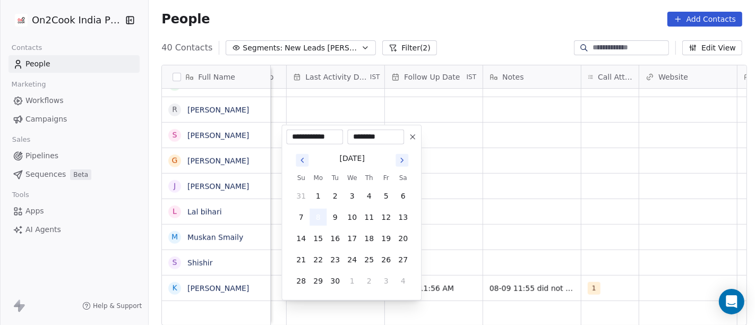
click at [316, 216] on button "8" at bounding box center [317, 217] width 17 height 17
click at [525, 216] on html "On2Cook India Pvt. Ltd. Contacts People Marketing Workflows Campaigns Sales Pip…" at bounding box center [377, 162] width 755 height 325
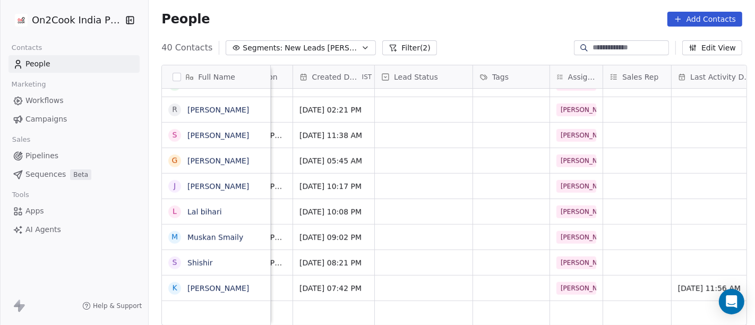
scroll to position [0, 270]
click at [417, 285] on div "grid" at bounding box center [425, 288] width 98 height 25
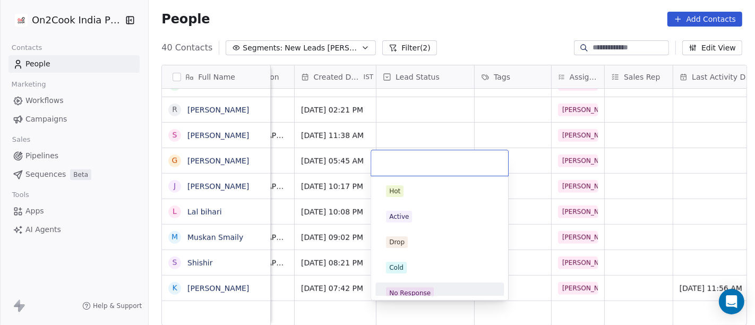
click at [426, 289] on div "No Response" at bounding box center [409, 293] width 41 height 10
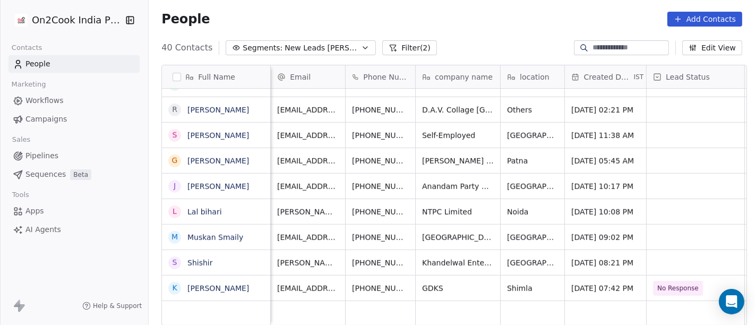
scroll to position [0, 0]
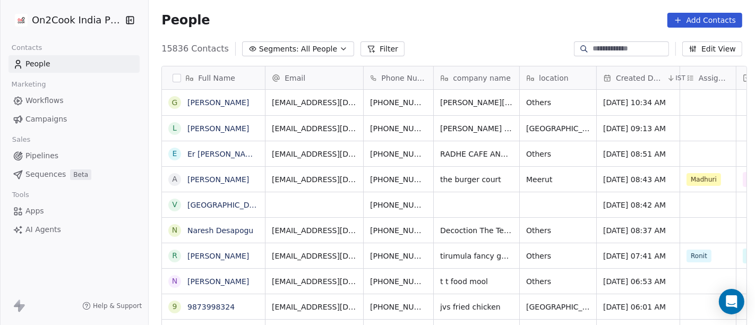
scroll to position [277, 602]
click at [213, 104] on link "Gaurav Khandelwal" at bounding box center [218, 102] width 62 height 8
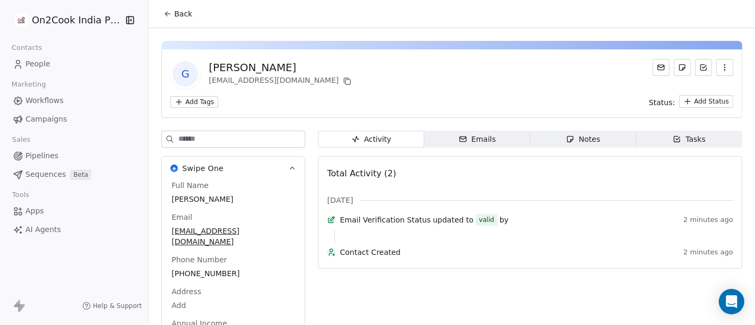
click at [173, 19] on button "Back" at bounding box center [177, 13] width 41 height 19
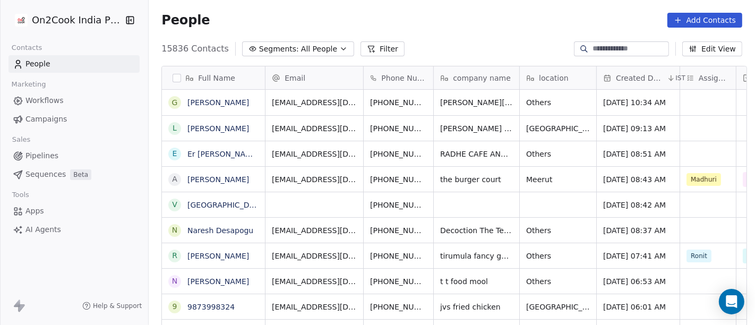
scroll to position [277, 602]
click at [623, 50] on input at bounding box center [629, 49] width 74 height 11
paste input "**********"
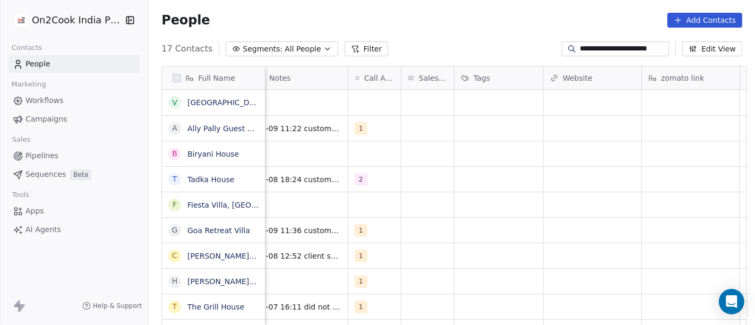
scroll to position [0, 0]
drag, startPoint x: 597, startPoint y: 57, endPoint x: 598, endPoint y: 48, distance: 9.2
click at [597, 56] on section "**********" at bounding box center [452, 162] width 606 height 325
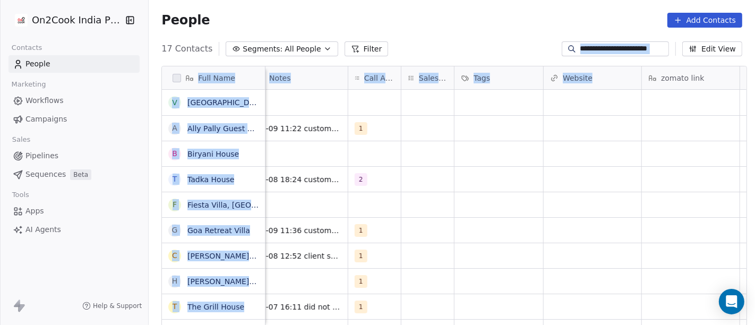
click at [598, 48] on input "**********" at bounding box center [623, 49] width 87 height 11
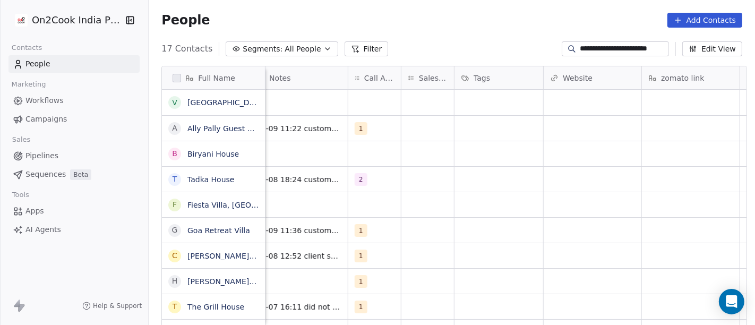
click at [598, 48] on input "**********" at bounding box center [623, 49] width 87 height 11
paste input
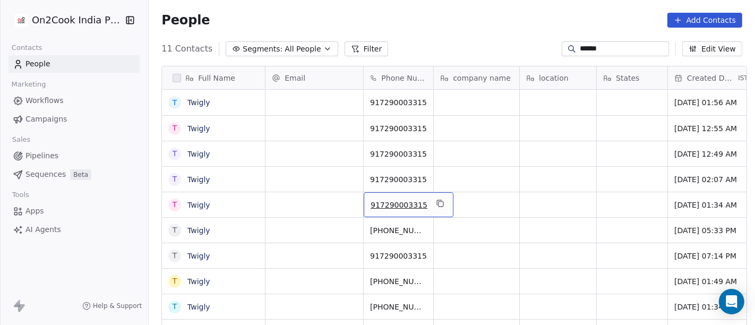
drag, startPoint x: 428, startPoint y: 235, endPoint x: 430, endPoint y: 278, distance: 43.6
drag, startPoint x: 430, startPoint y: 278, endPoint x: 387, endPoint y: 24, distance: 257.4
click at [387, 24] on div "People Add Contacts" at bounding box center [451, 20] width 581 height 15
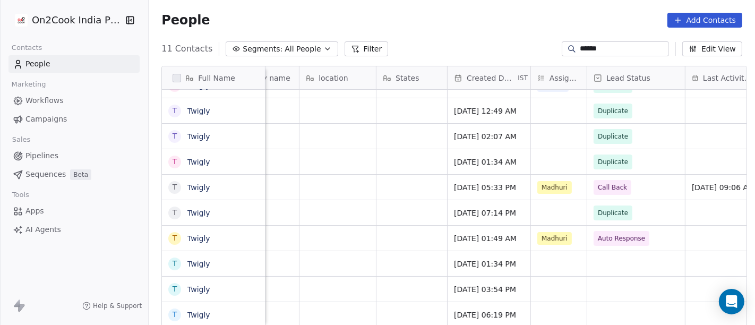
scroll to position [9, 221]
click at [600, 49] on input "******" at bounding box center [623, 49] width 87 height 11
paste input "******"
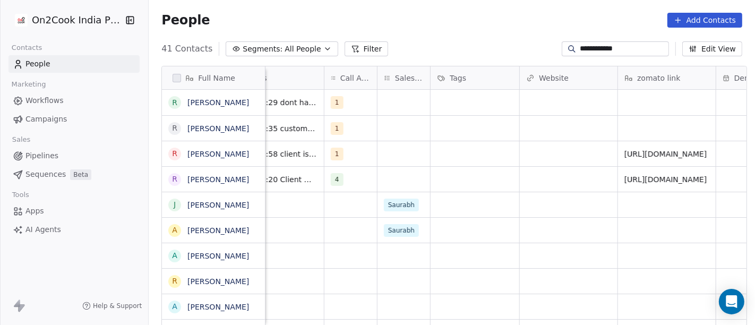
scroll to position [0, 848]
type input "**********"
click at [467, 98] on div "grid" at bounding box center [475, 102] width 89 height 25
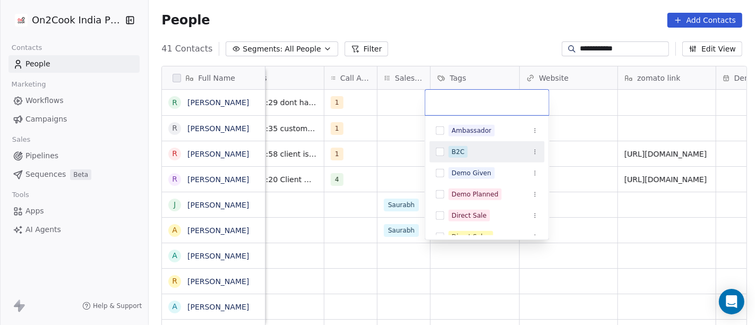
click at [469, 152] on div "B2C" at bounding box center [494, 152] width 90 height 12
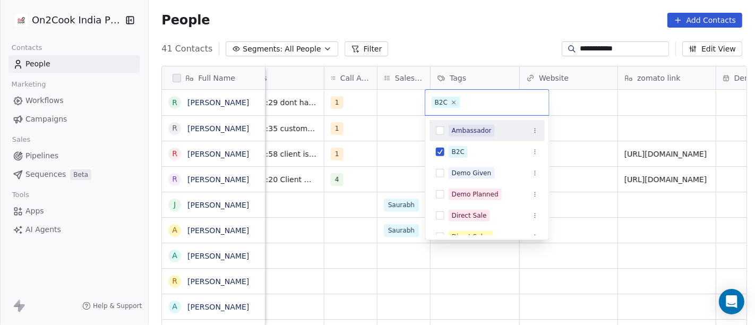
click at [479, 27] on html "**********" at bounding box center [377, 162] width 755 height 325
